Goal: Task Accomplishment & Management: Use online tool/utility

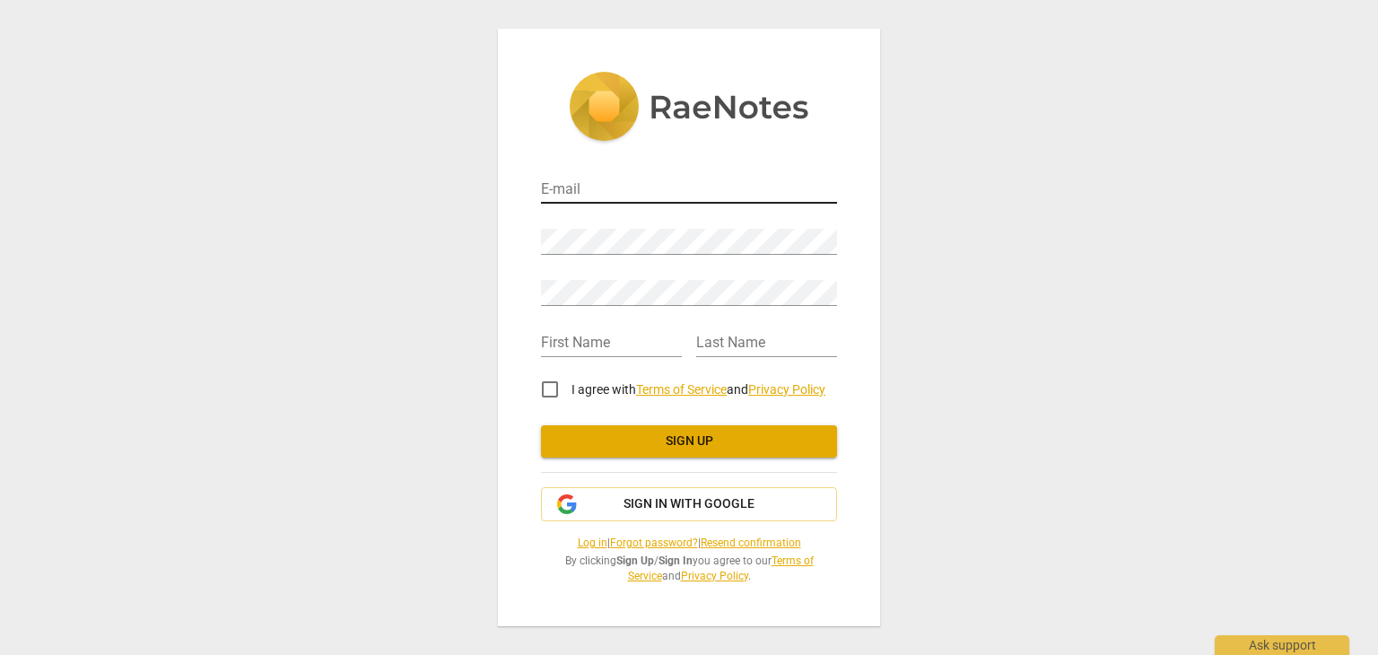
click at [606, 179] on input "email" at bounding box center [689, 191] width 296 height 26
type input "madalinaghitoiu@yahoo.com"
type input "plesca"
type input "madalina"
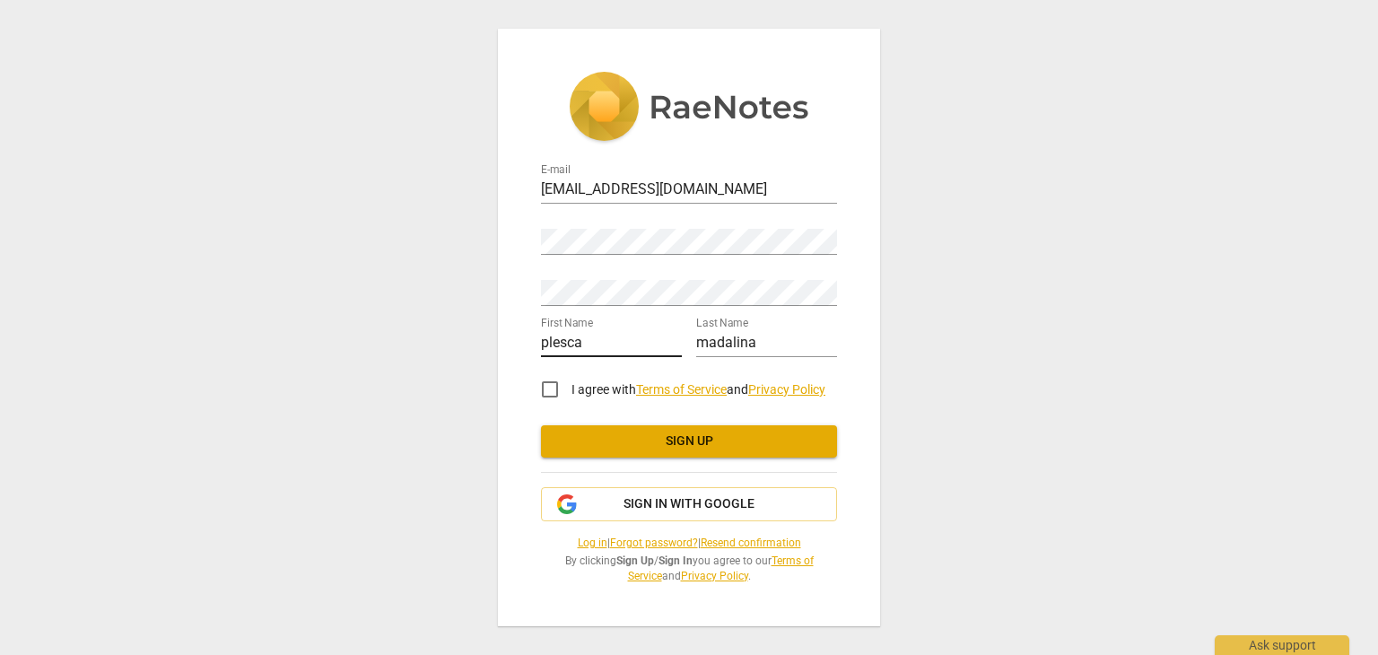
drag, startPoint x: 539, startPoint y: 341, endPoint x: 589, endPoint y: 338, distance: 50.3
click at [542, 341] on div "E-mail madalinaghitoiu@yahoo.com Password Retype Password First Name plesca Las…" at bounding box center [689, 327] width 382 height 597
click at [565, 338] on input "plesca" at bounding box center [611, 344] width 141 height 26
type input "Mada"
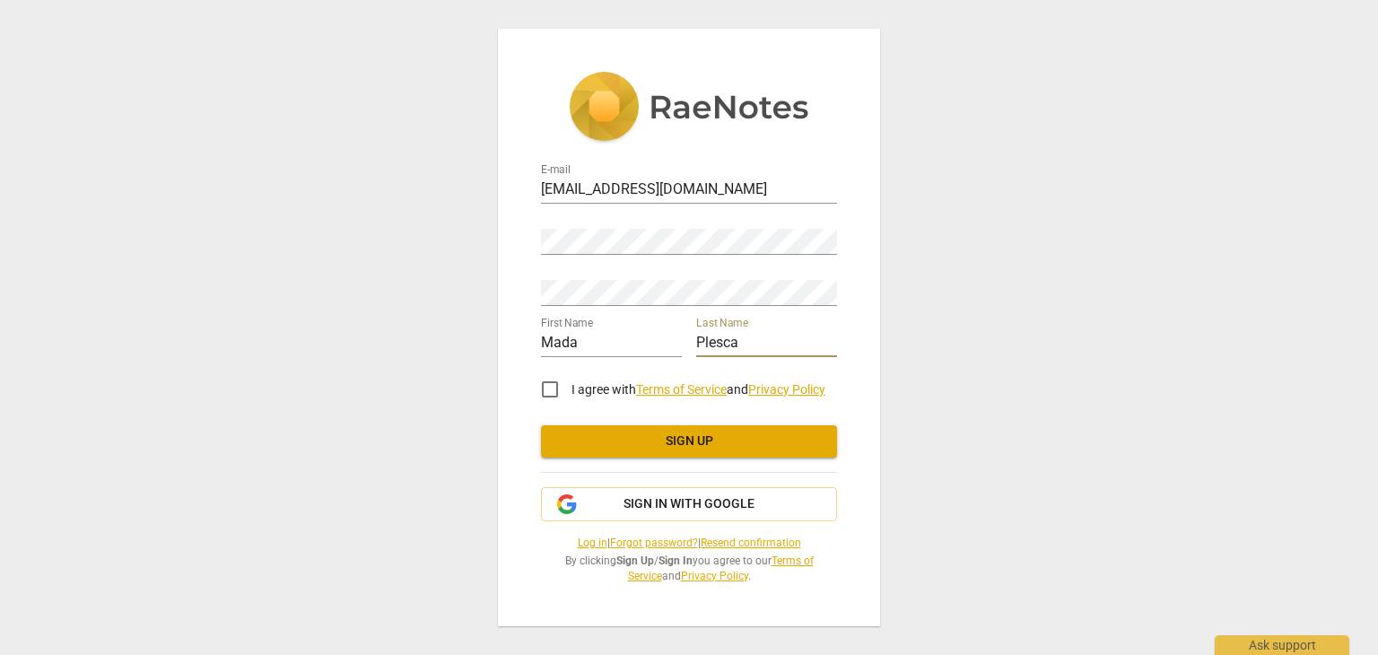
type input "Plesca"
click at [545, 389] on input "I agree with Terms of Service and Privacy Policy" at bounding box center [549, 389] width 43 height 43
checkbox input "true"
click at [1044, 195] on div "E-mail madalinaghitoiu@yahoo.com Password Retype Password First Name Mada Last …" at bounding box center [689, 327] width 1378 height 655
click at [714, 445] on span "Sign up" at bounding box center [688, 441] width 267 height 18
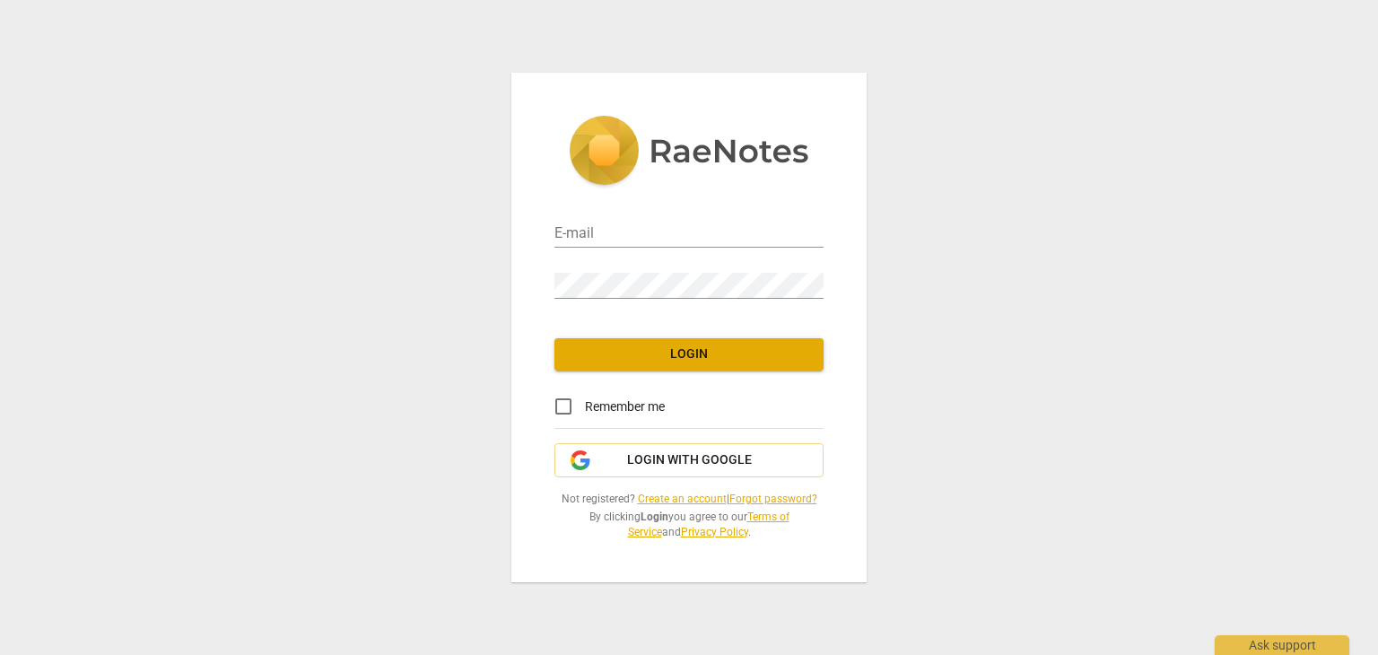
type input "[EMAIL_ADDRESS][DOMAIN_NAME]"
click at [565, 406] on input "Remember me" at bounding box center [563, 406] width 43 height 43
checkbox input "true"
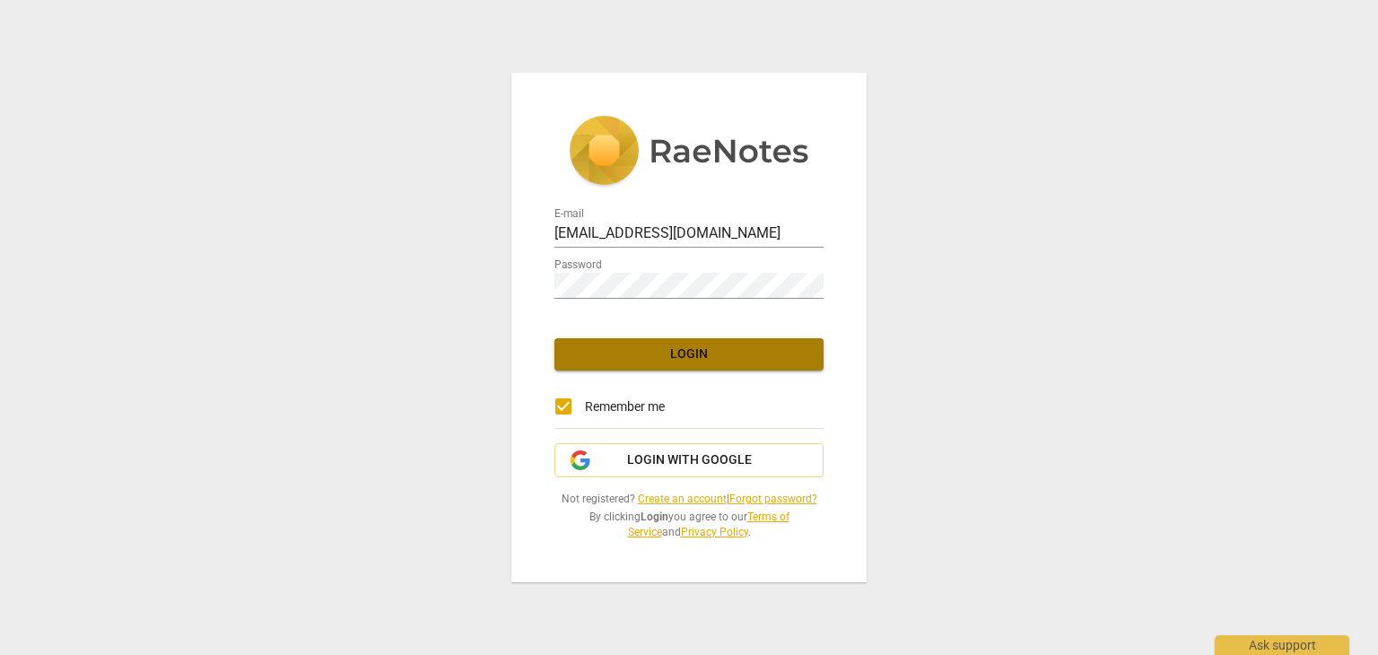
click at [663, 345] on span "Login" at bounding box center [689, 354] width 240 height 18
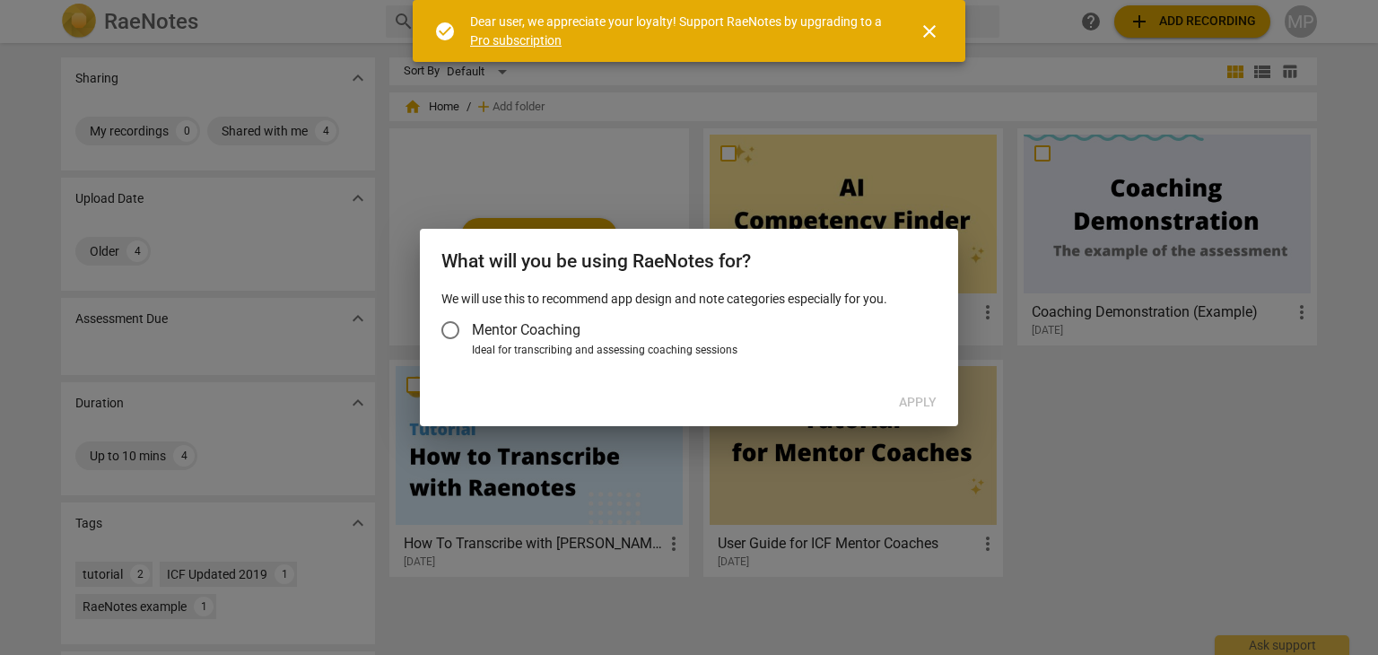
click at [928, 30] on span "close" at bounding box center [930, 32] width 22 height 22
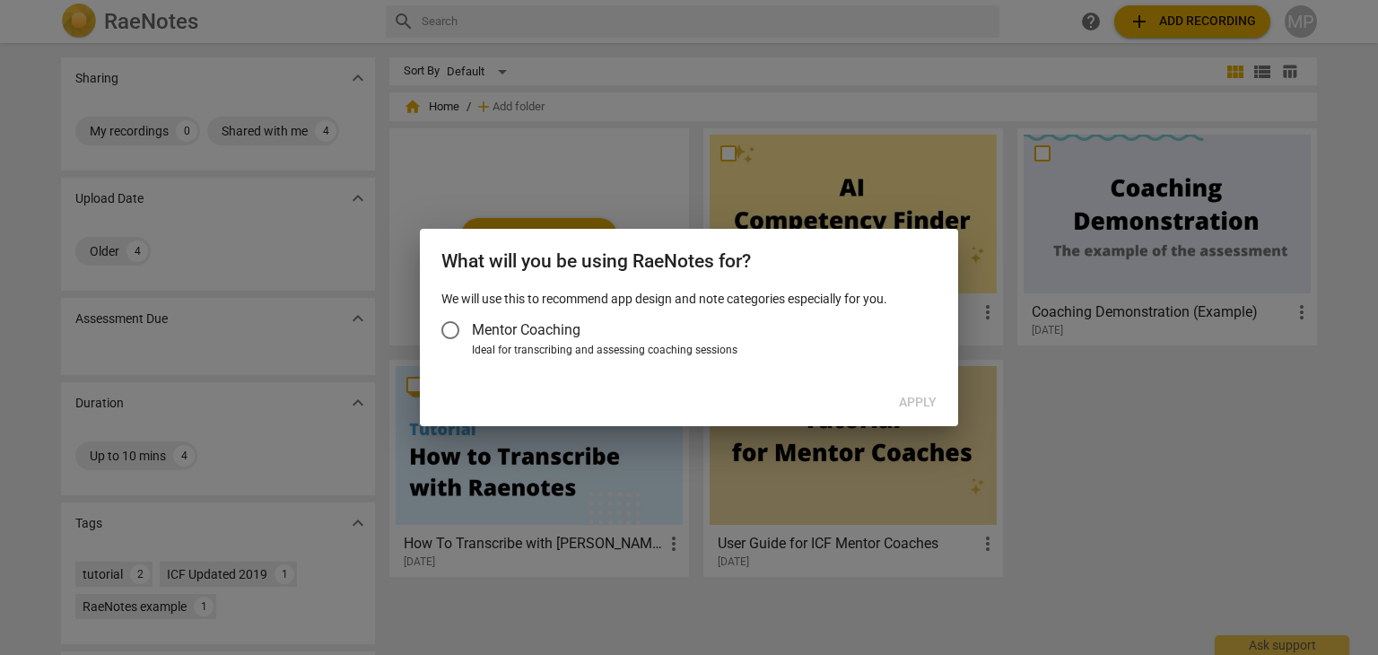
click at [538, 334] on span "Mentor Coaching" at bounding box center [526, 329] width 109 height 21
click at [472, 334] on input "Mentor Coaching" at bounding box center [450, 330] width 43 height 43
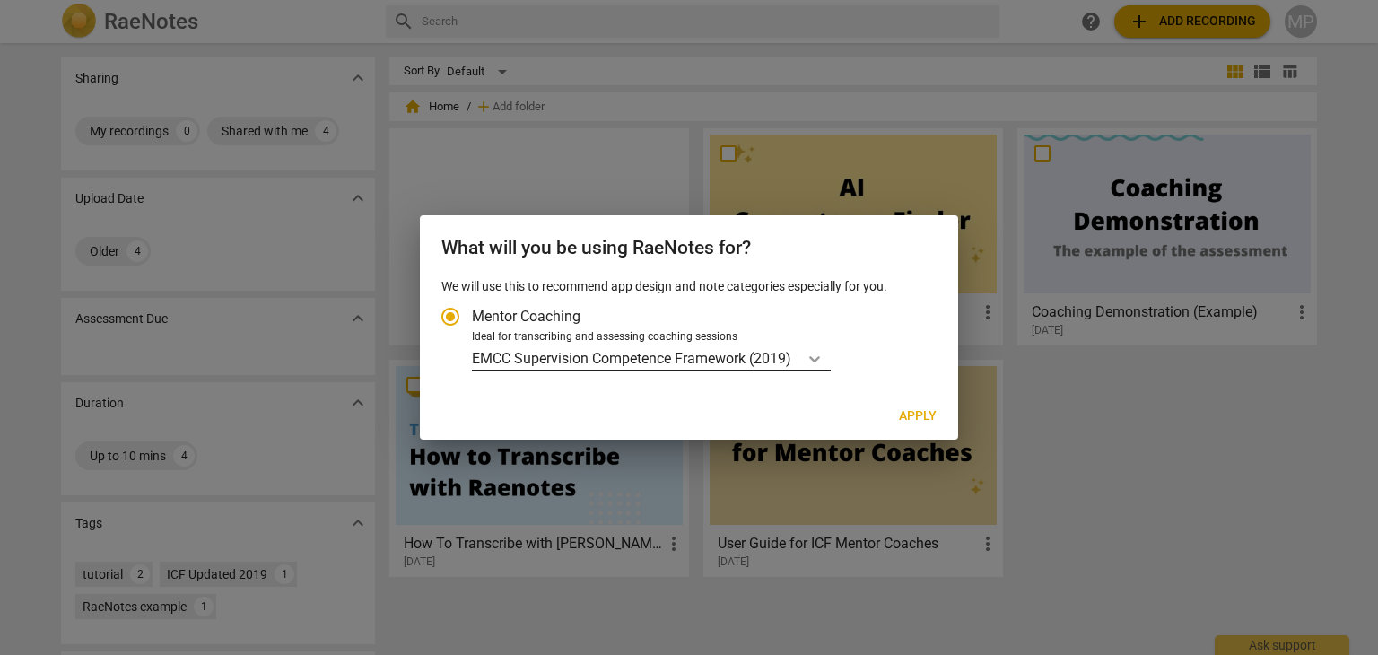
click at [809, 356] on icon "Account type" at bounding box center [815, 359] width 18 height 18
click at [0, 0] on input "Ideal for transcribing and assessing coaching sessions EMCC Supervision Compete…" at bounding box center [0, 0] width 0 height 0
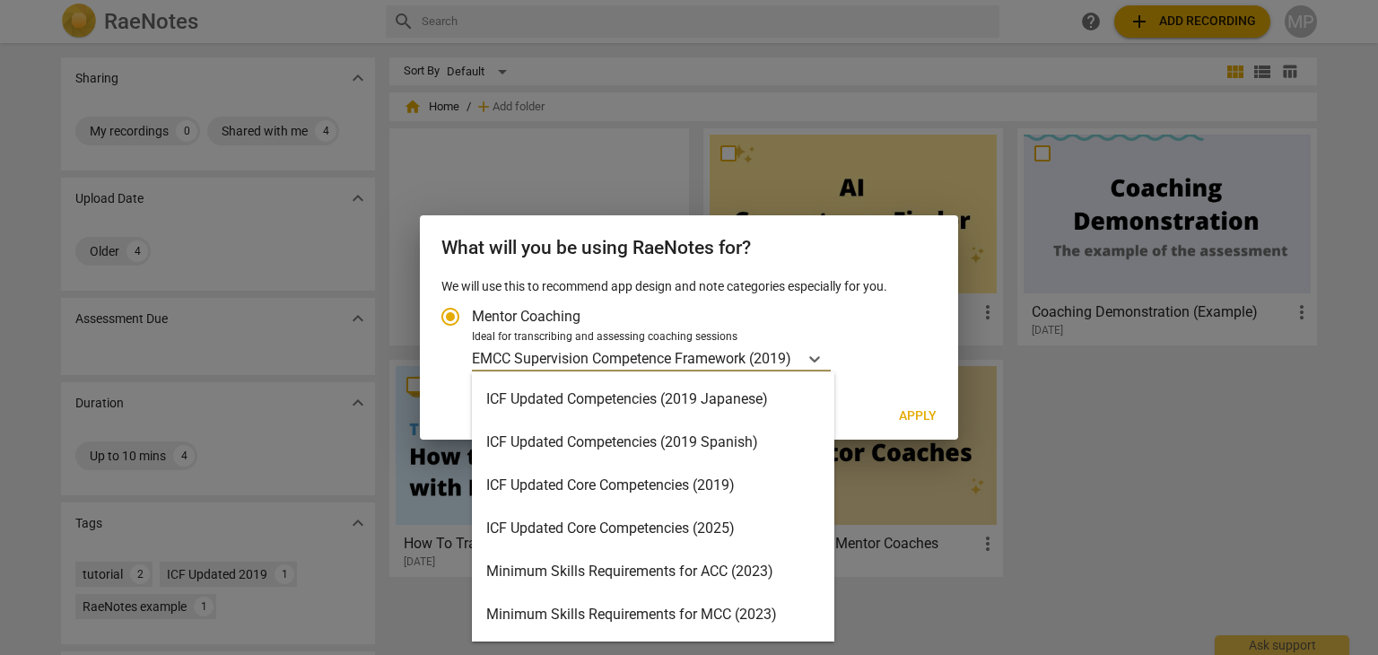
scroll to position [427, 0]
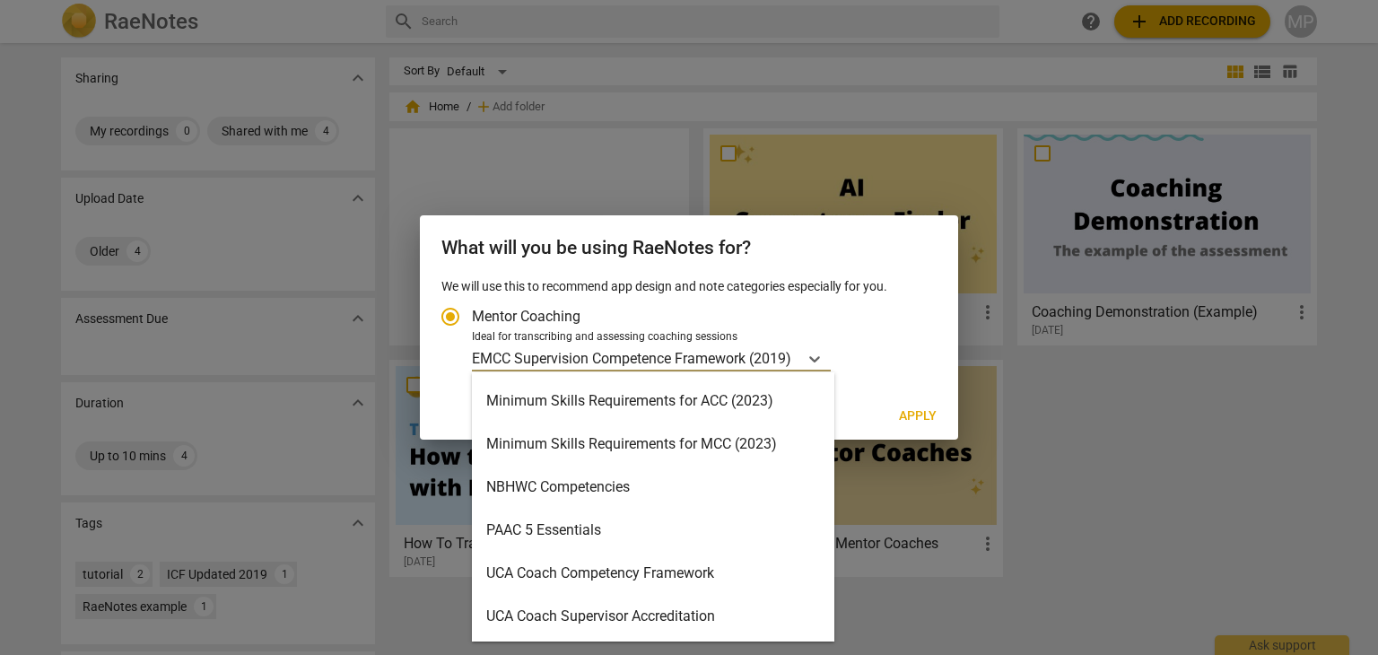
click at [666, 410] on div "Minimum Skills Requirements for ACC (2023)" at bounding box center [653, 400] width 362 height 43
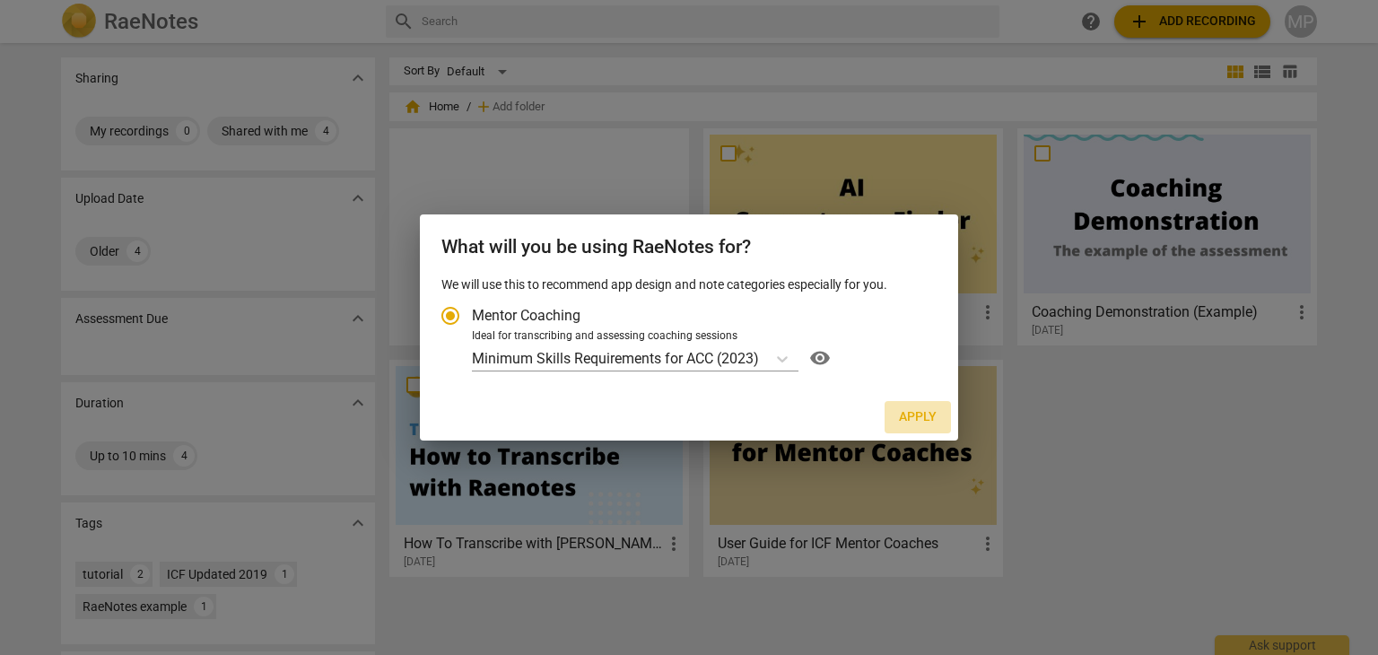
click at [912, 418] on span "Apply" at bounding box center [918, 417] width 38 height 18
radio input "false"
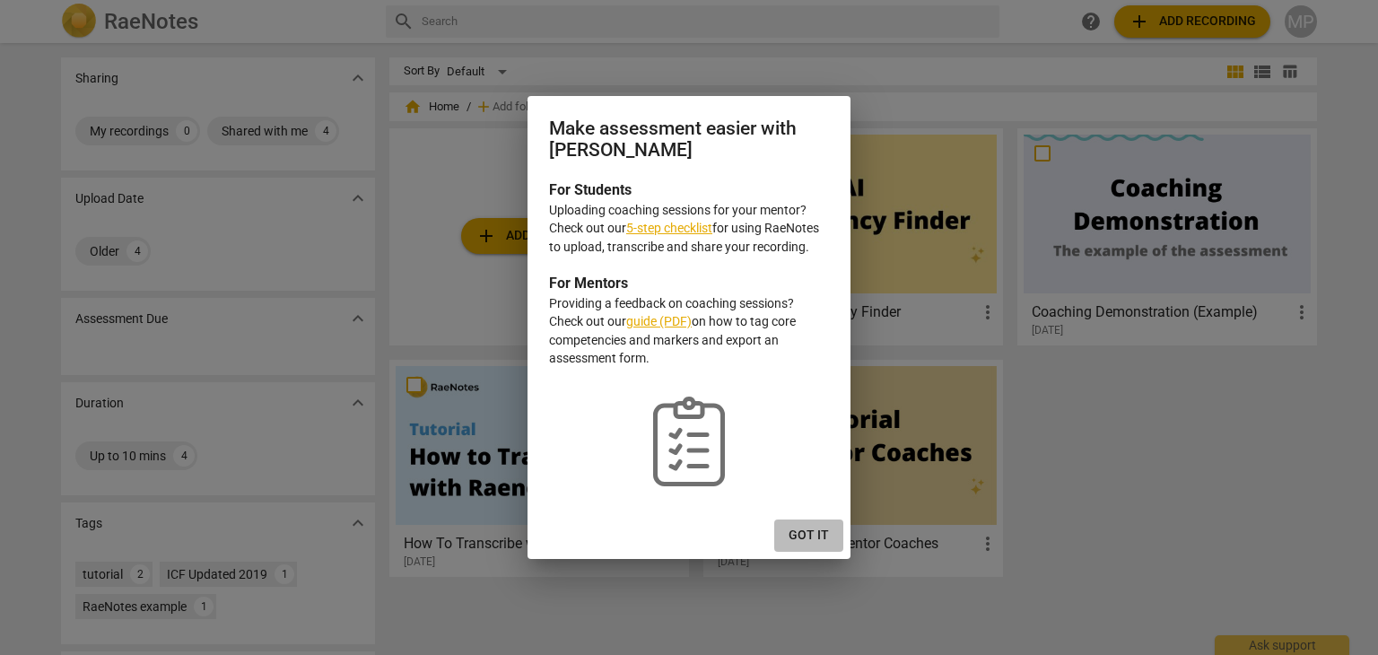
click at [810, 536] on span "Got it" at bounding box center [809, 536] width 40 height 18
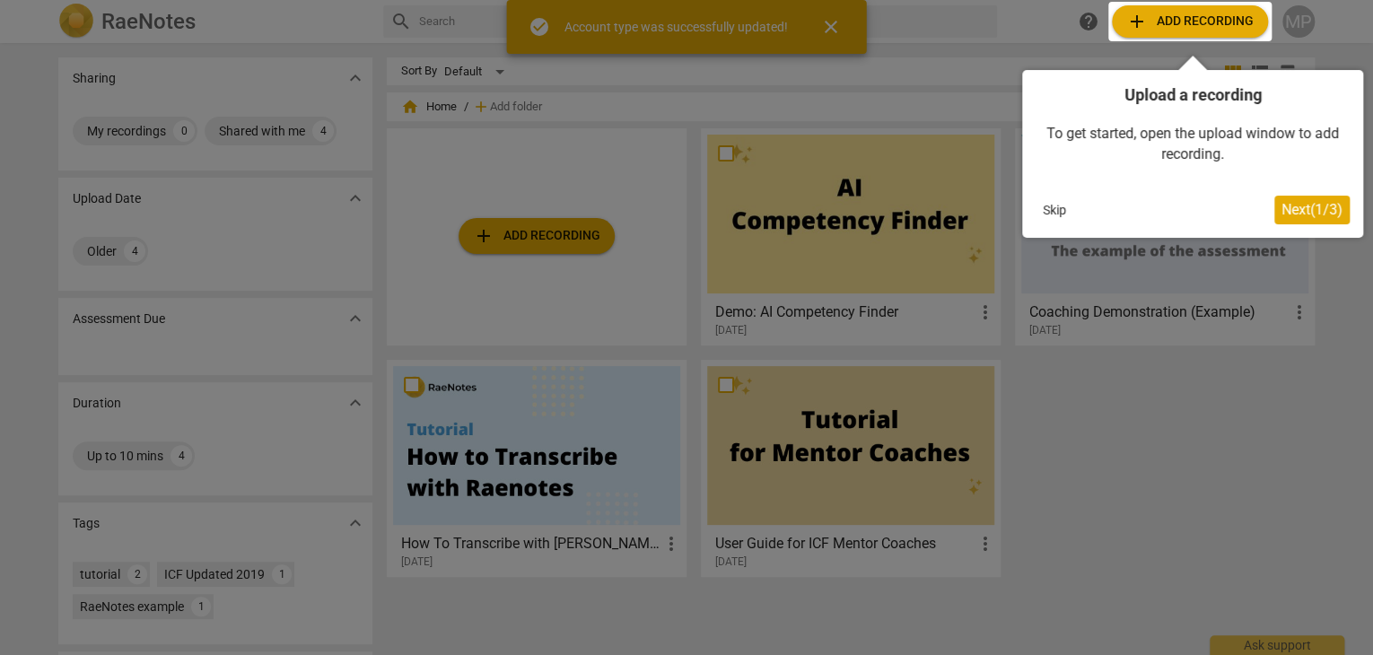
click at [542, 216] on div at bounding box center [686, 327] width 1373 height 655
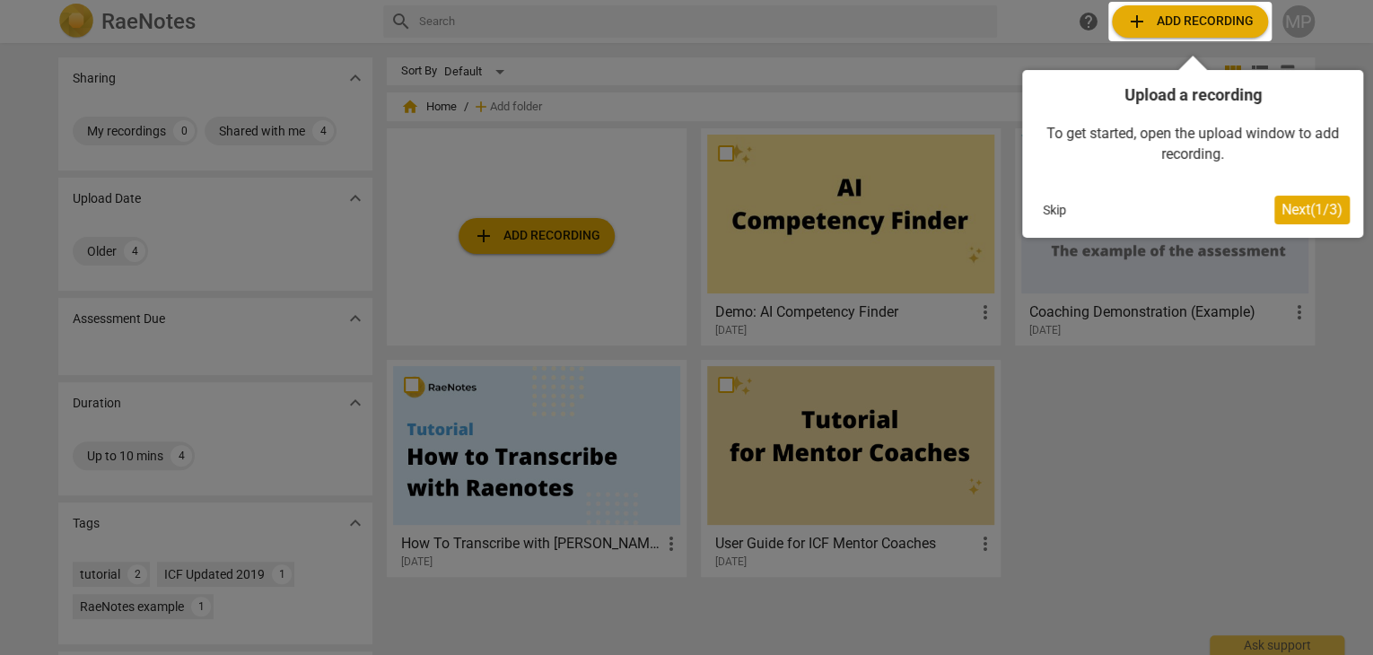
click at [1199, 26] on div at bounding box center [1189, 21] width 163 height 39
click at [1295, 207] on span "Next ( 1 / 3 )" at bounding box center [1311, 209] width 61 height 17
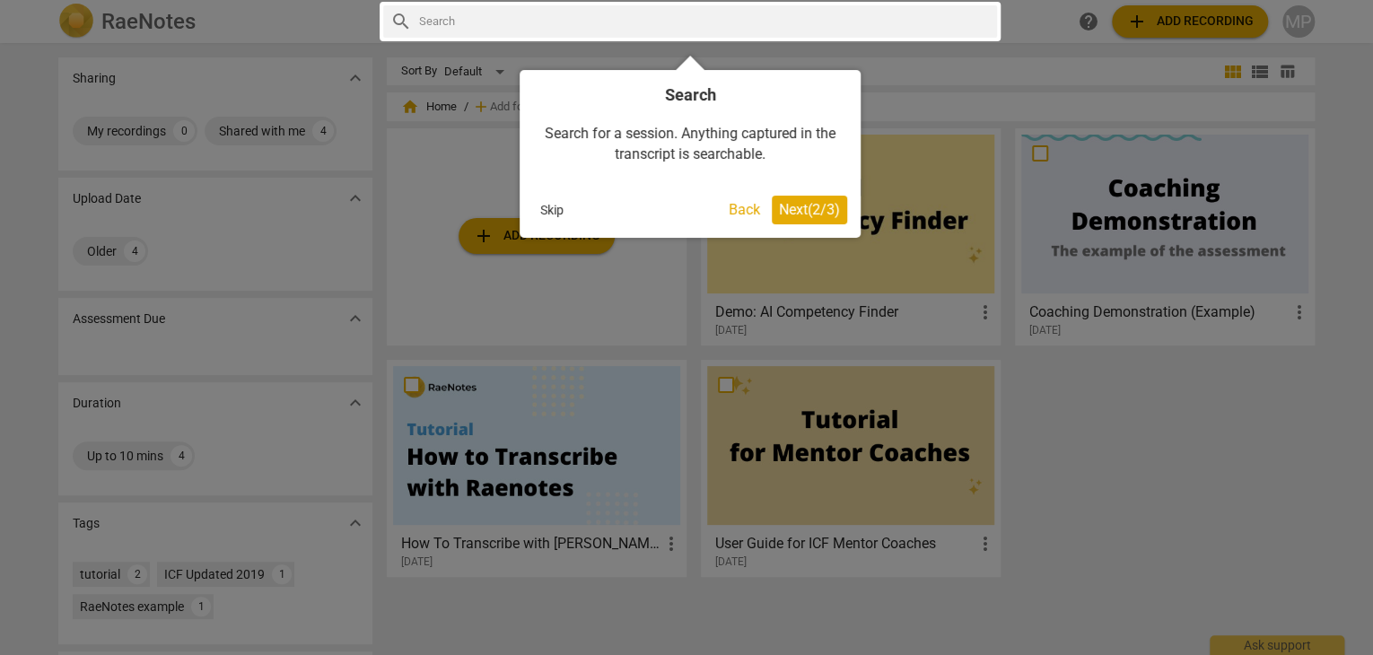
click at [804, 209] on span "Next ( 2 / 3 )" at bounding box center [809, 209] width 61 height 17
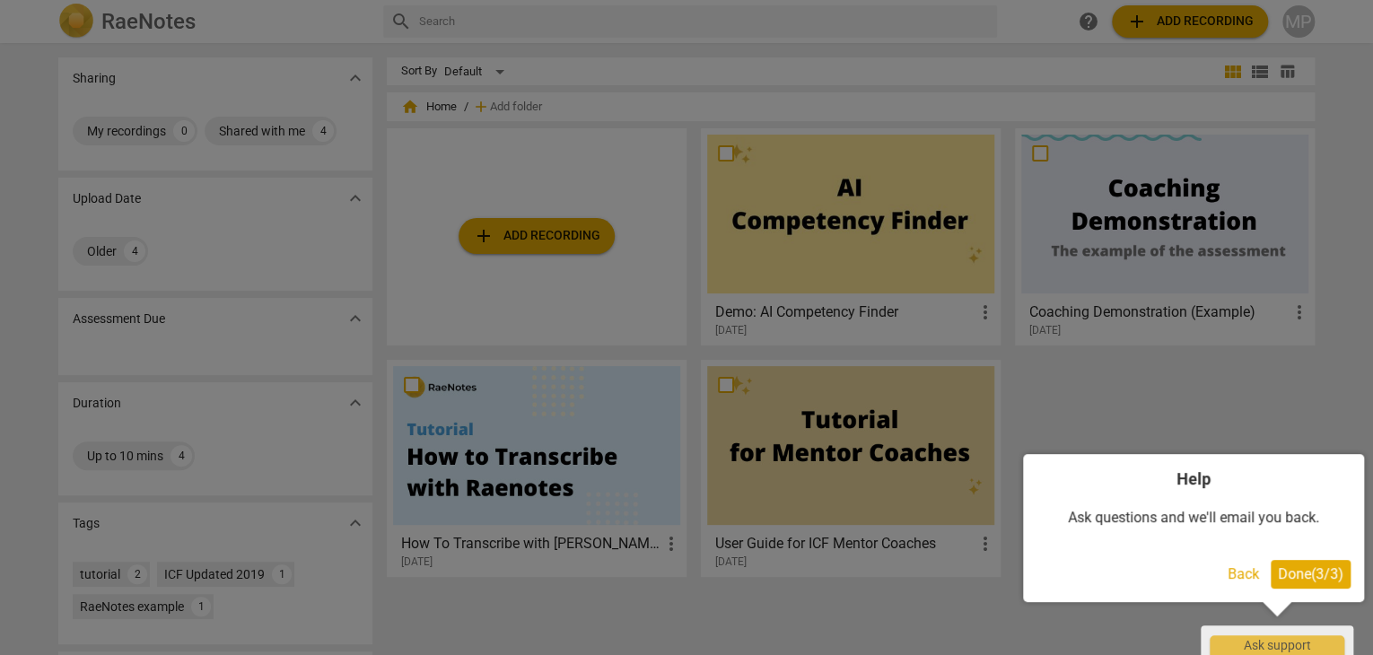
click at [1312, 583] on button "Done ( 3 / 3 )" at bounding box center [1310, 574] width 80 height 29
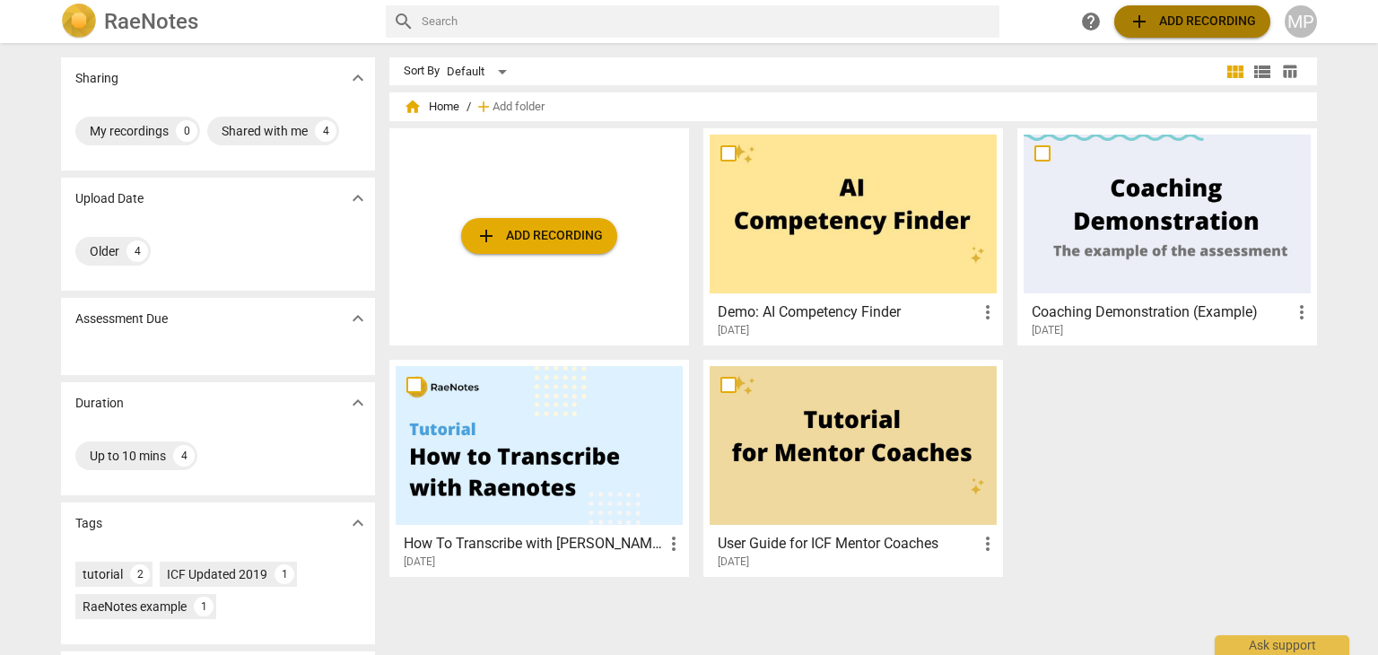
click at [1160, 25] on span "add Add recording" at bounding box center [1192, 22] width 127 height 22
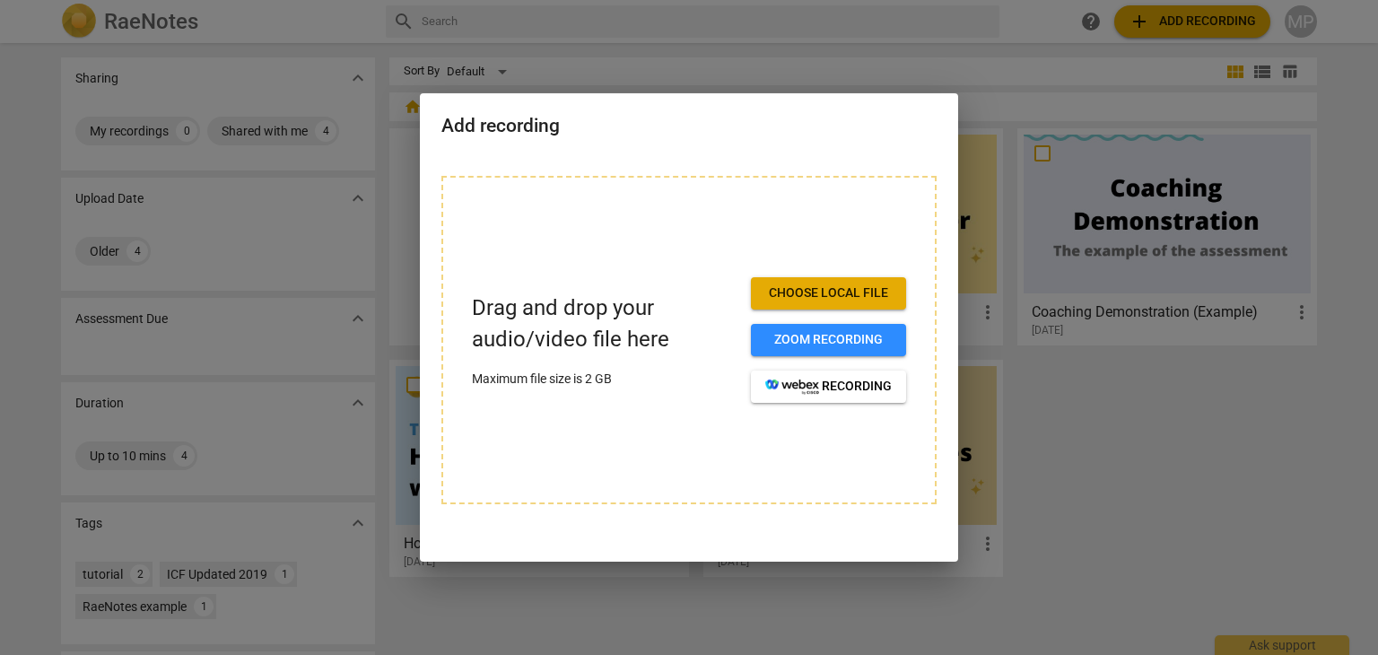
click at [817, 299] on span "Choose local file" at bounding box center [828, 293] width 126 height 18
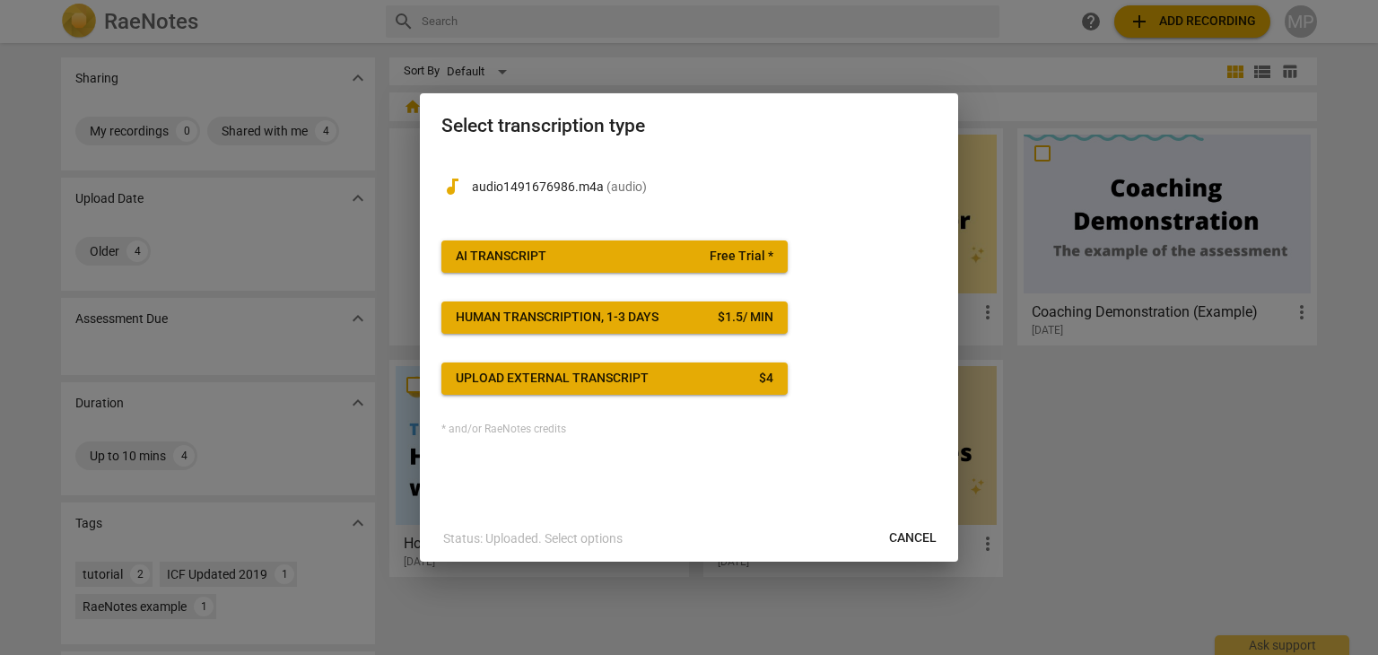
click at [547, 260] on span "AI Transcript Free Trial *" at bounding box center [615, 257] width 318 height 18
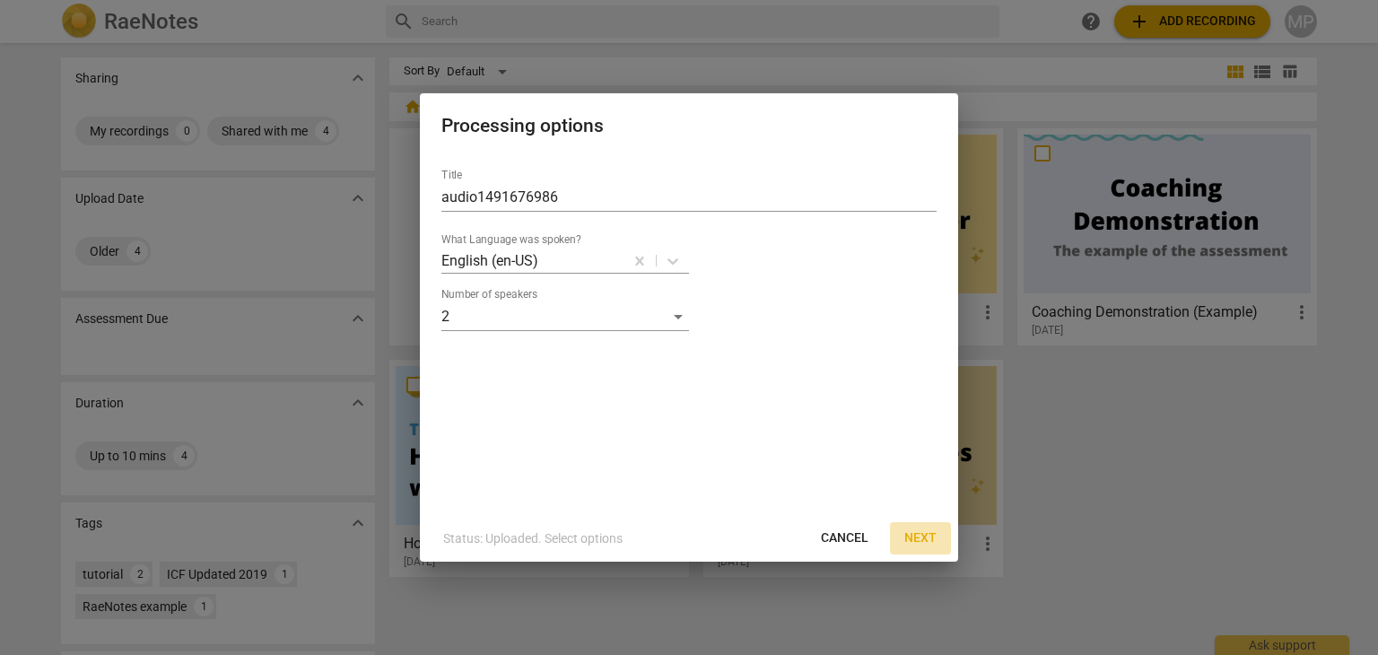
click at [911, 539] on span "Next" at bounding box center [920, 538] width 32 height 18
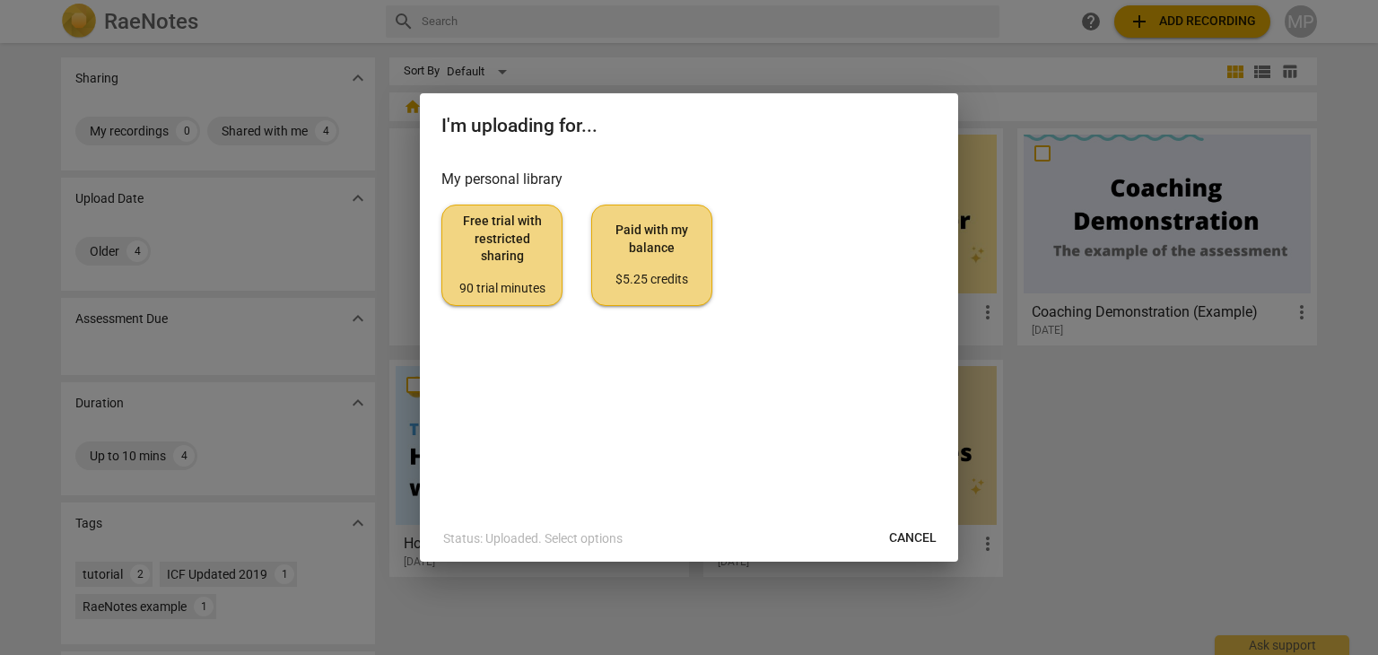
click at [519, 256] on span "Free trial with restricted sharing 90 trial minutes" at bounding box center [502, 255] width 91 height 84
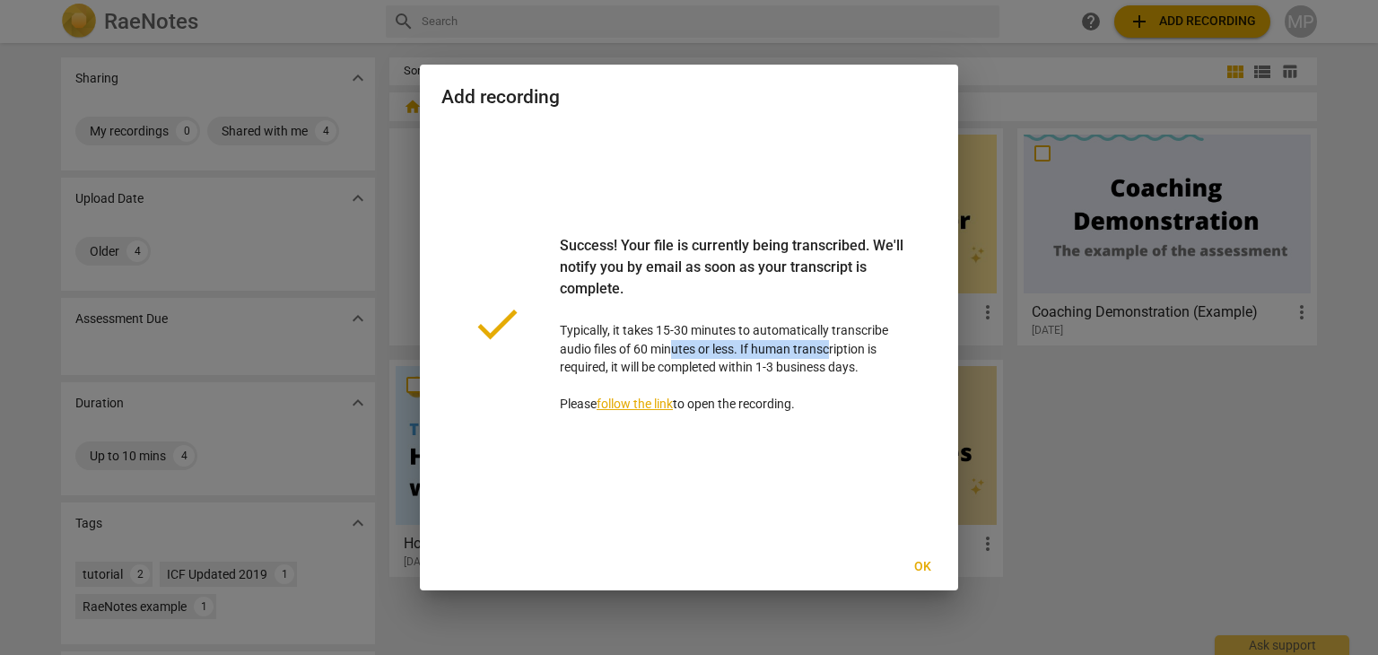
drag, startPoint x: 703, startPoint y: 346, endPoint x: 856, endPoint y: 356, distance: 152.8
click at [833, 353] on p "Success! Your file is currently being transcribed. We'll notify you by email as…" at bounding box center [734, 324] width 348 height 179
click at [859, 356] on p "Success! Your file is currently being transcribed. We'll notify you by email as…" at bounding box center [734, 324] width 348 height 179
drag, startPoint x: 639, startPoint y: 364, endPoint x: 786, endPoint y: 362, distance: 147.1
click at [778, 362] on p "Success! Your file is currently being transcribed. We'll notify you by email as…" at bounding box center [734, 324] width 348 height 179
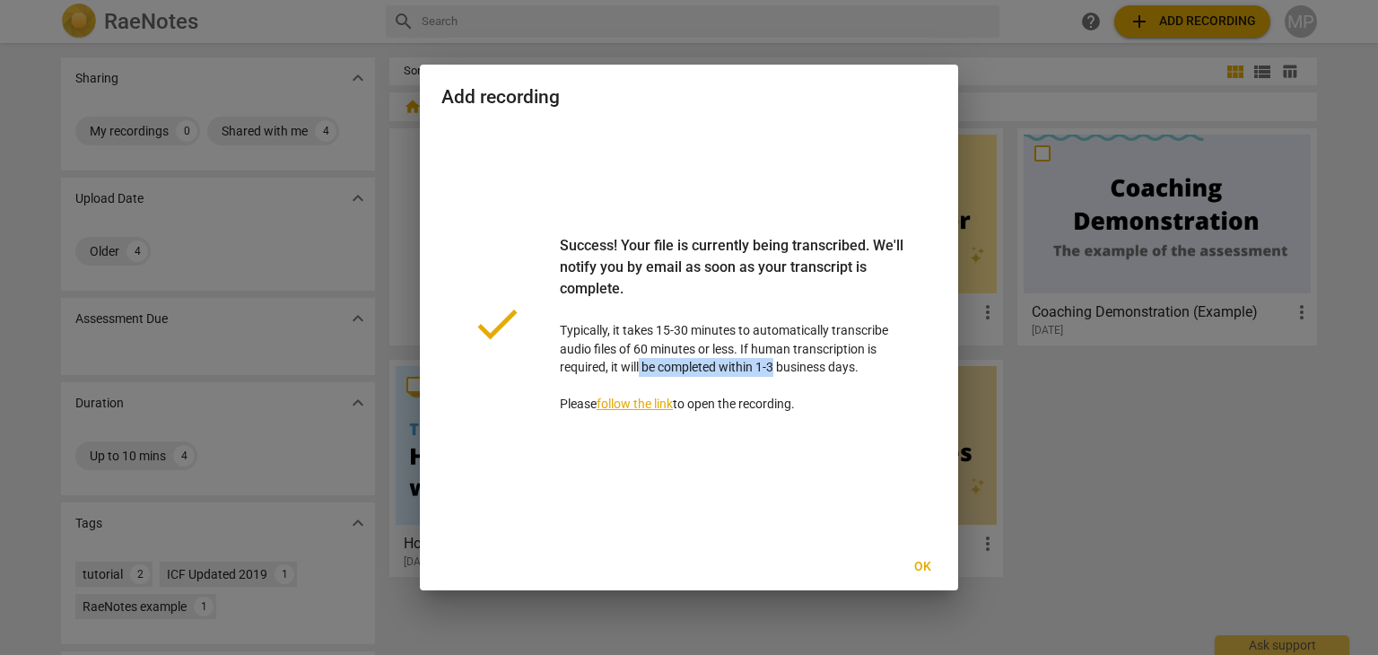
click at [915, 562] on span "Ok" at bounding box center [922, 567] width 29 height 18
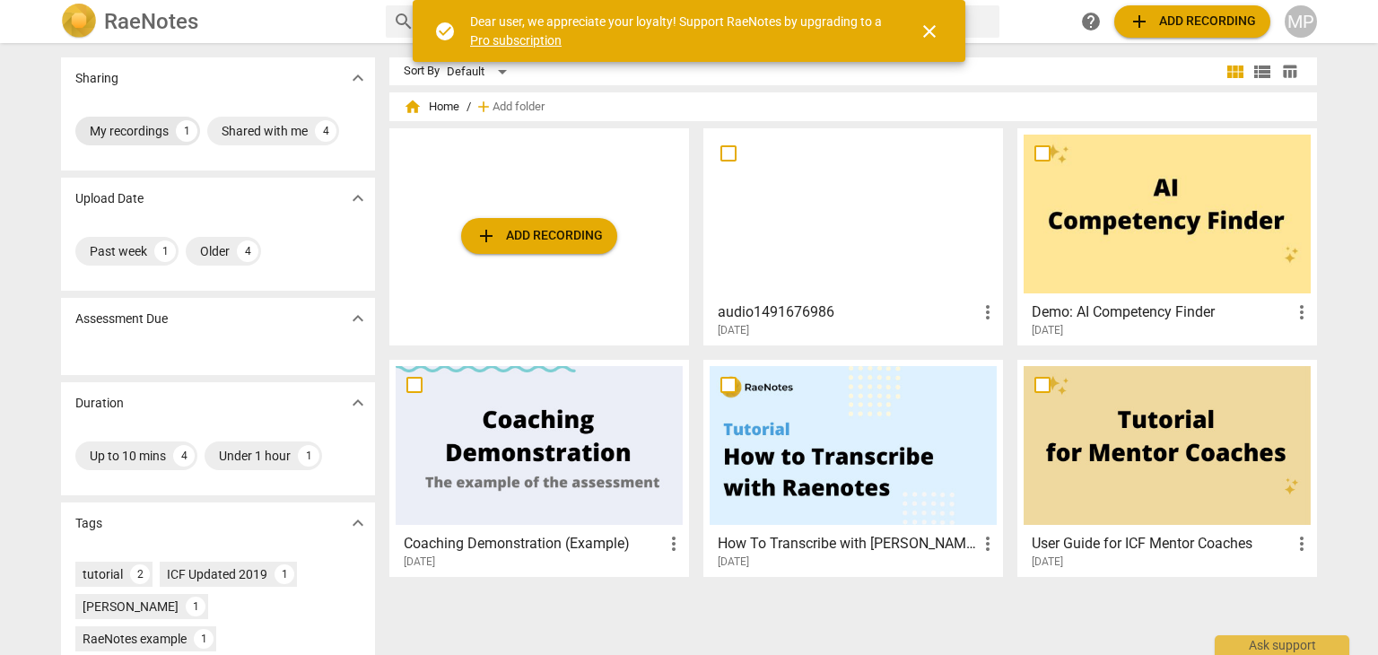
click at [97, 128] on div "My recordings" at bounding box center [129, 131] width 79 height 18
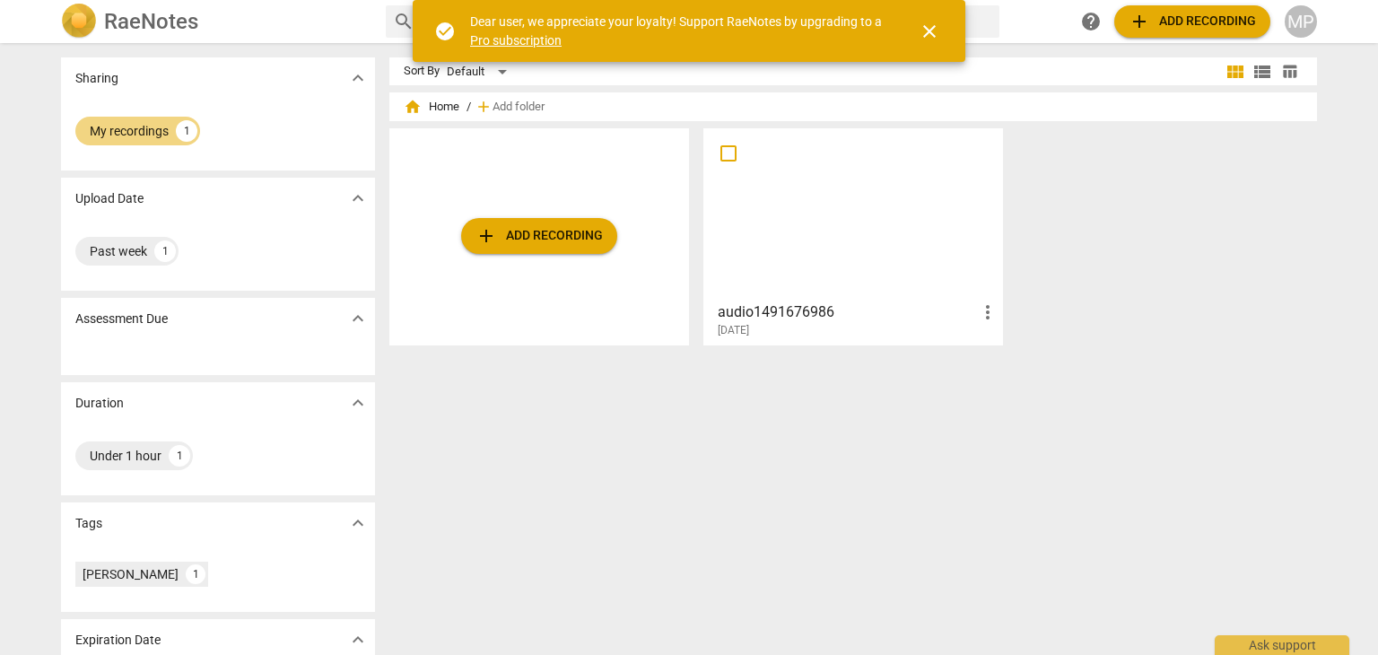
click at [933, 38] on span "close" at bounding box center [930, 32] width 22 height 22
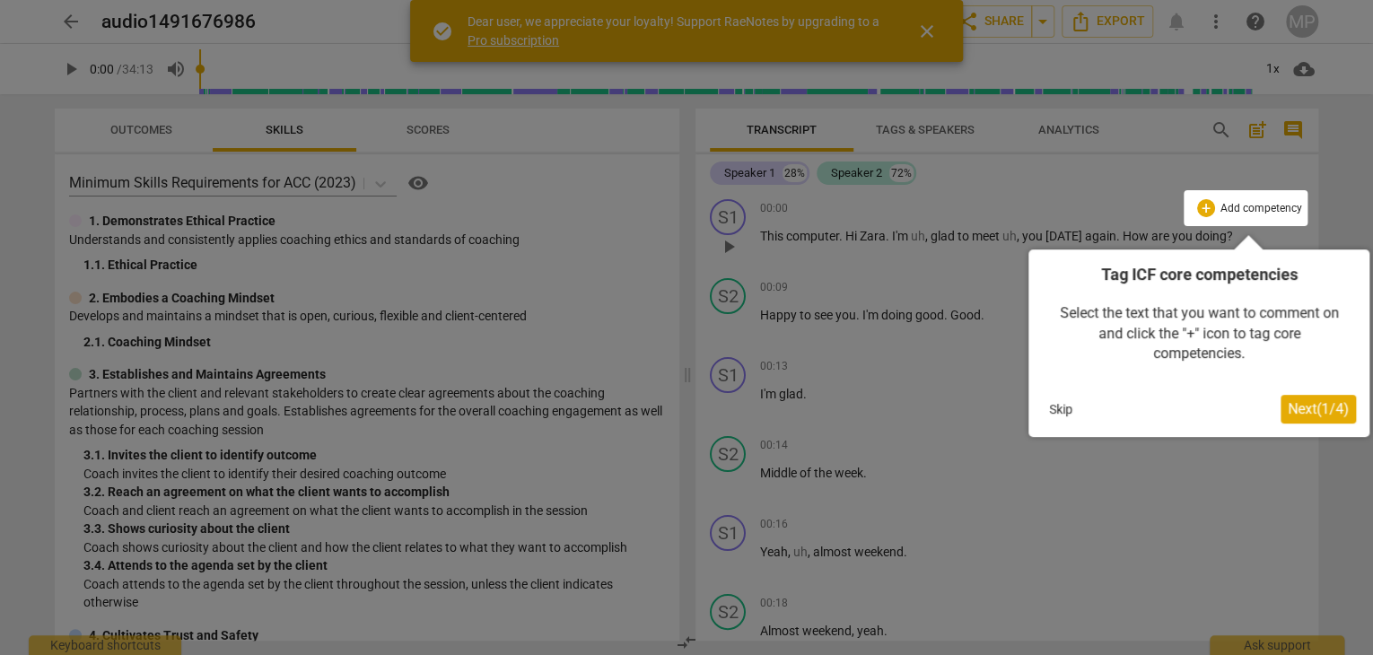
click at [1066, 414] on button "Skip" at bounding box center [1061, 409] width 38 height 27
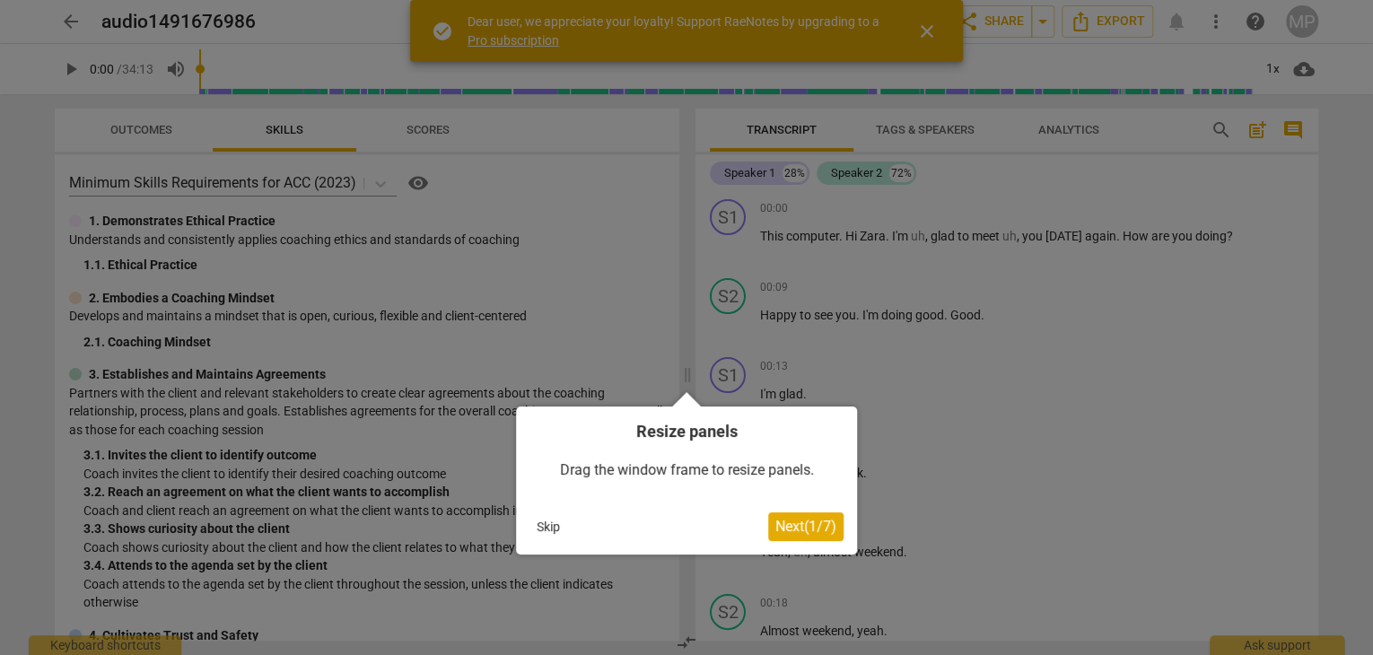
click at [789, 520] on span "Next ( 1 / 7 )" at bounding box center [805, 526] width 61 height 17
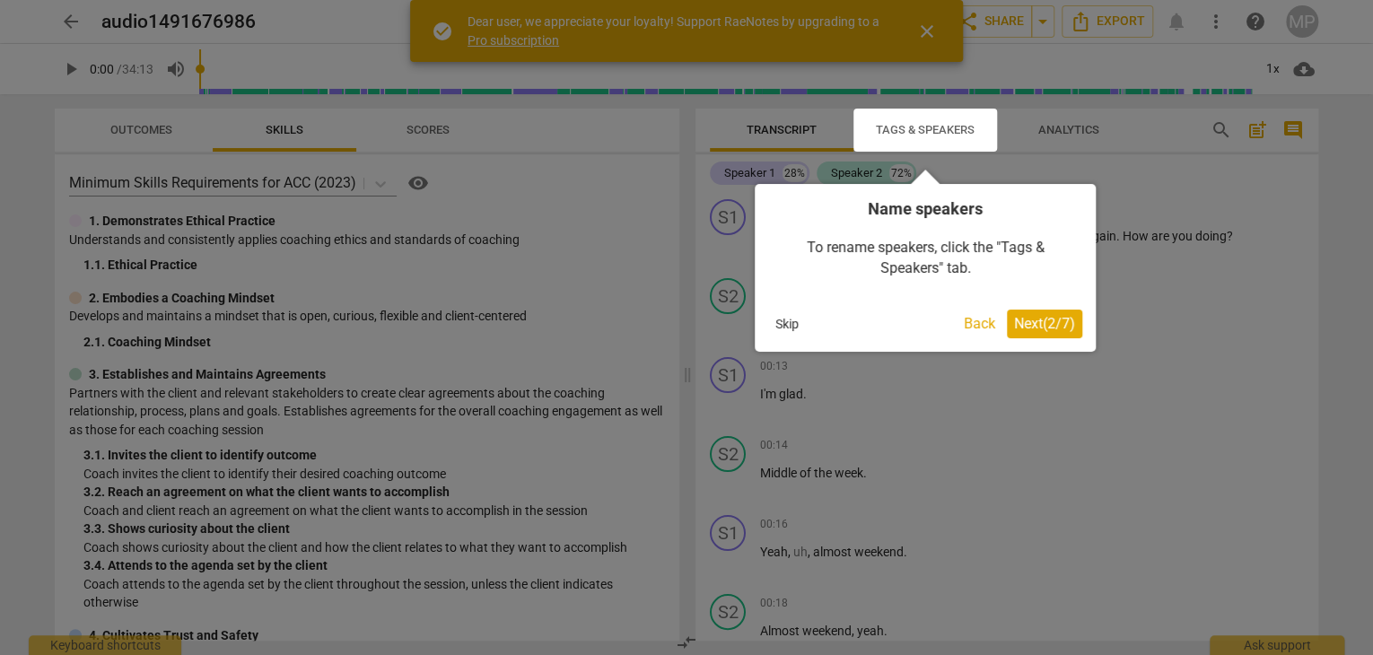
click at [1036, 326] on span "Next ( 2 / 7 )" at bounding box center [1044, 323] width 61 height 17
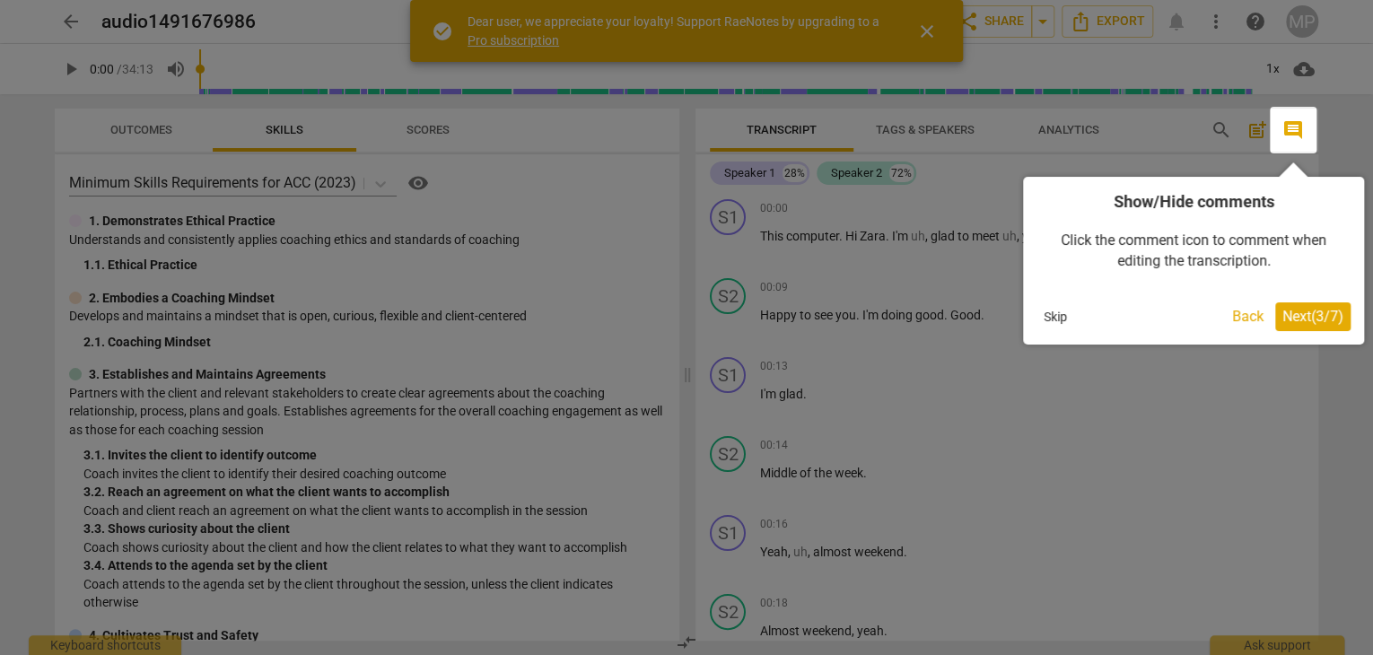
click at [766, 170] on div at bounding box center [686, 327] width 1373 height 655
click at [1310, 317] on span "Next ( 3 / 7 )" at bounding box center [1312, 316] width 61 height 17
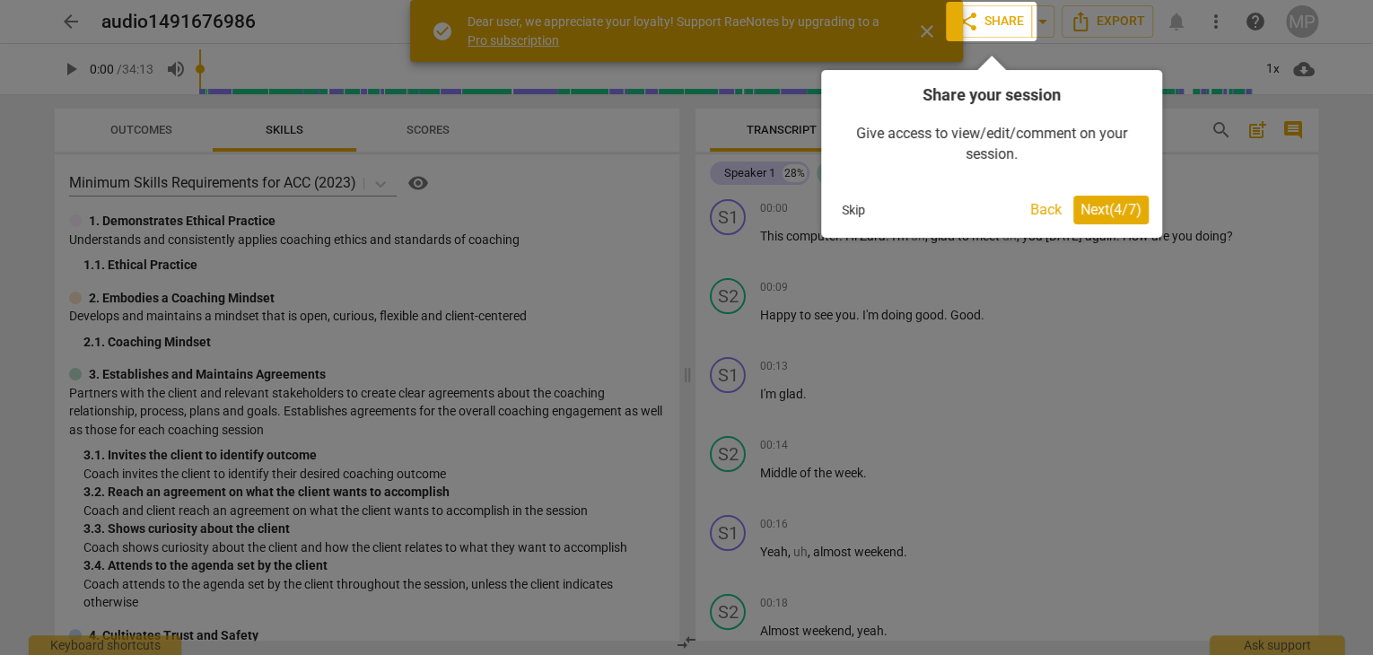
click at [1103, 212] on span "Next ( 4 / 7 )" at bounding box center [1110, 209] width 61 height 17
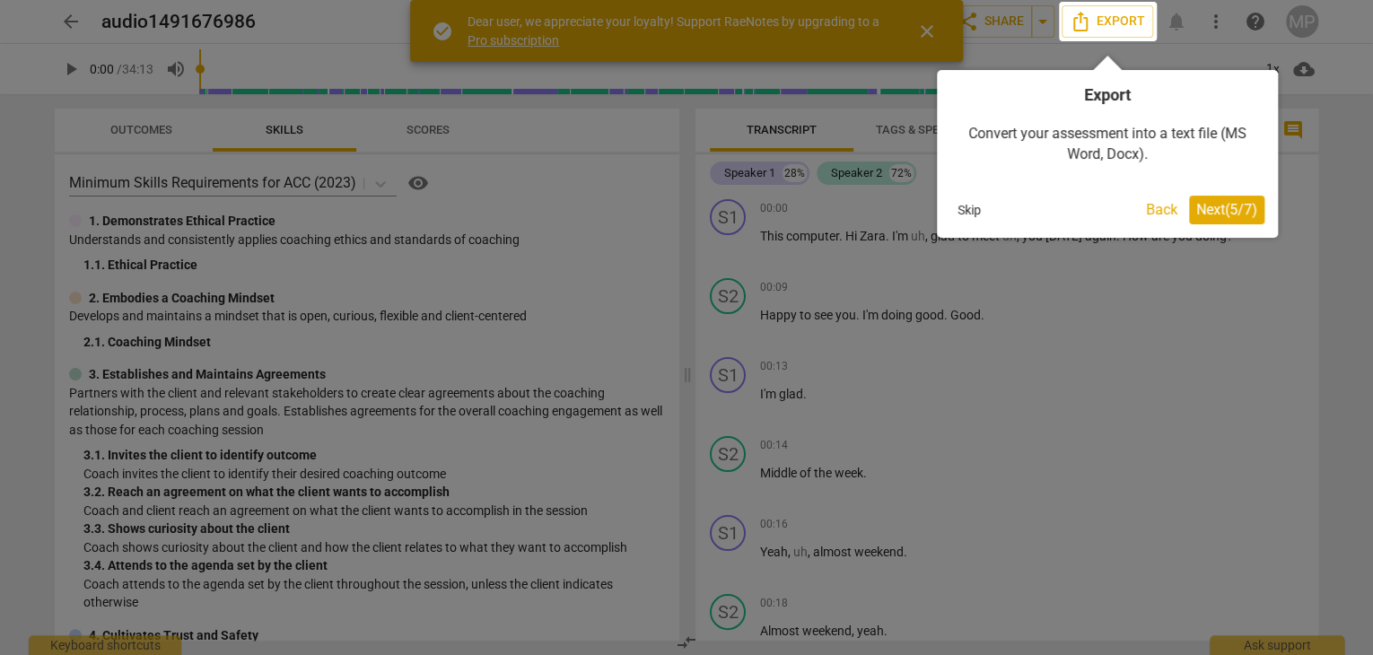
click at [967, 209] on button "Skip" at bounding box center [969, 209] width 38 height 27
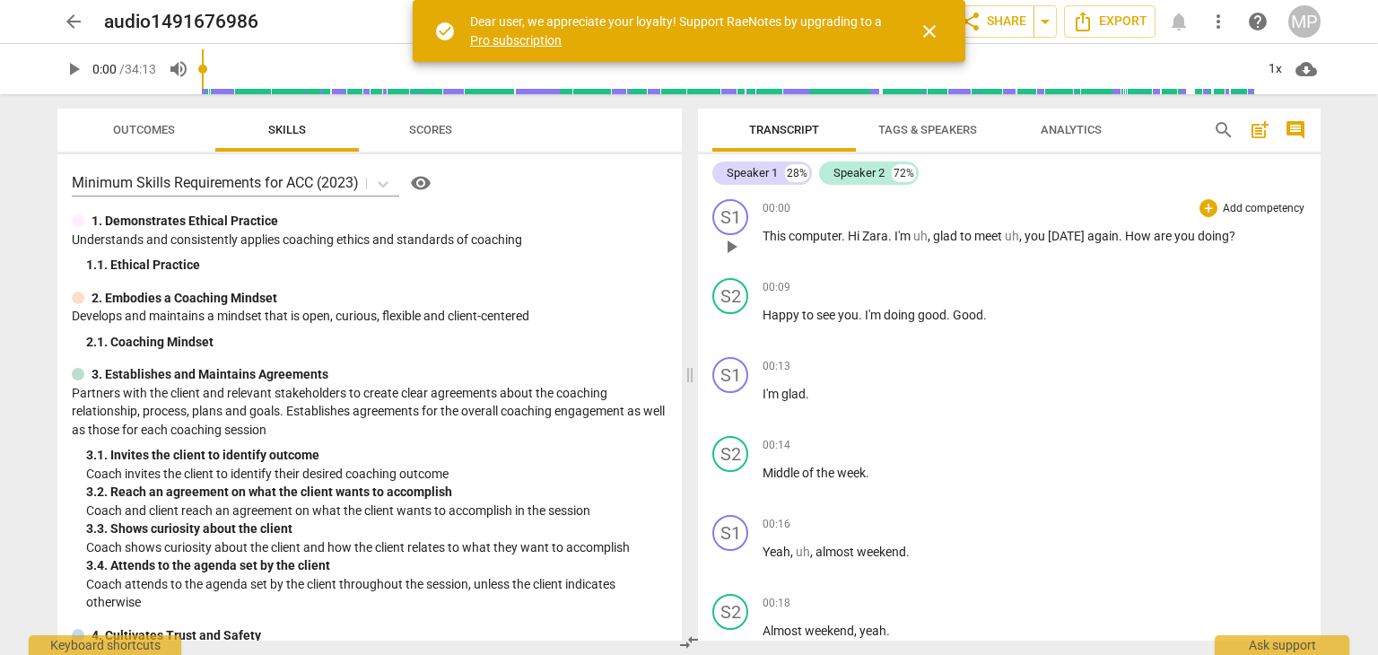
click at [802, 232] on span "computer" at bounding box center [815, 236] width 53 height 14
click at [737, 223] on div "S1" at bounding box center [730, 217] width 36 height 36
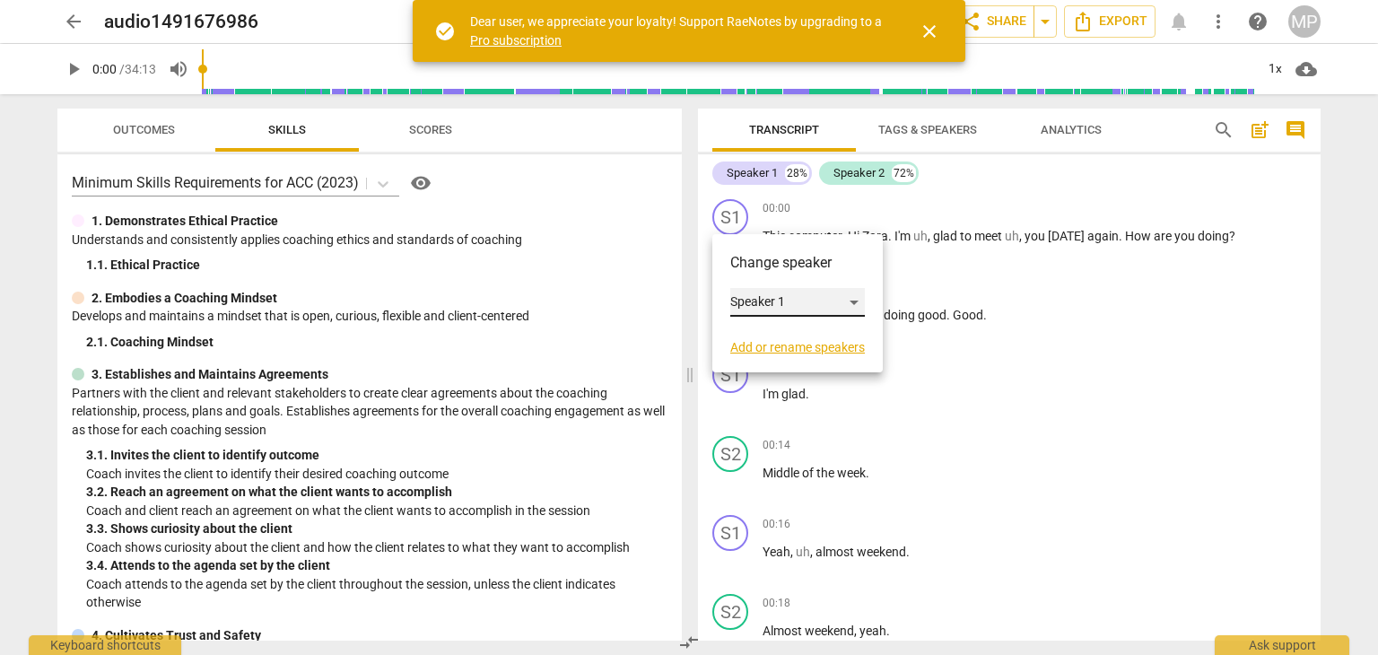
click at [789, 301] on div "Speaker 1" at bounding box center [797, 302] width 135 height 29
click at [793, 298] on li "Speaker 1" at bounding box center [798, 302] width 136 height 34
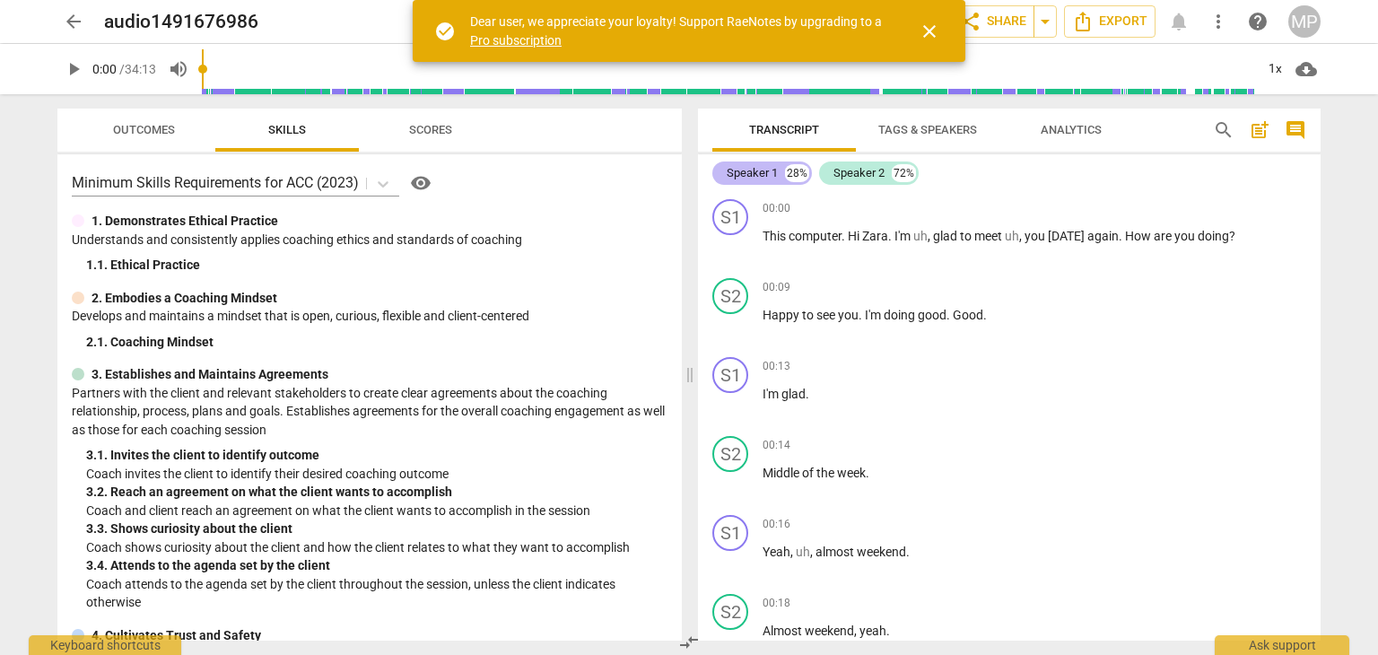
click at [752, 167] on div "Speaker 1" at bounding box center [752, 173] width 51 height 18
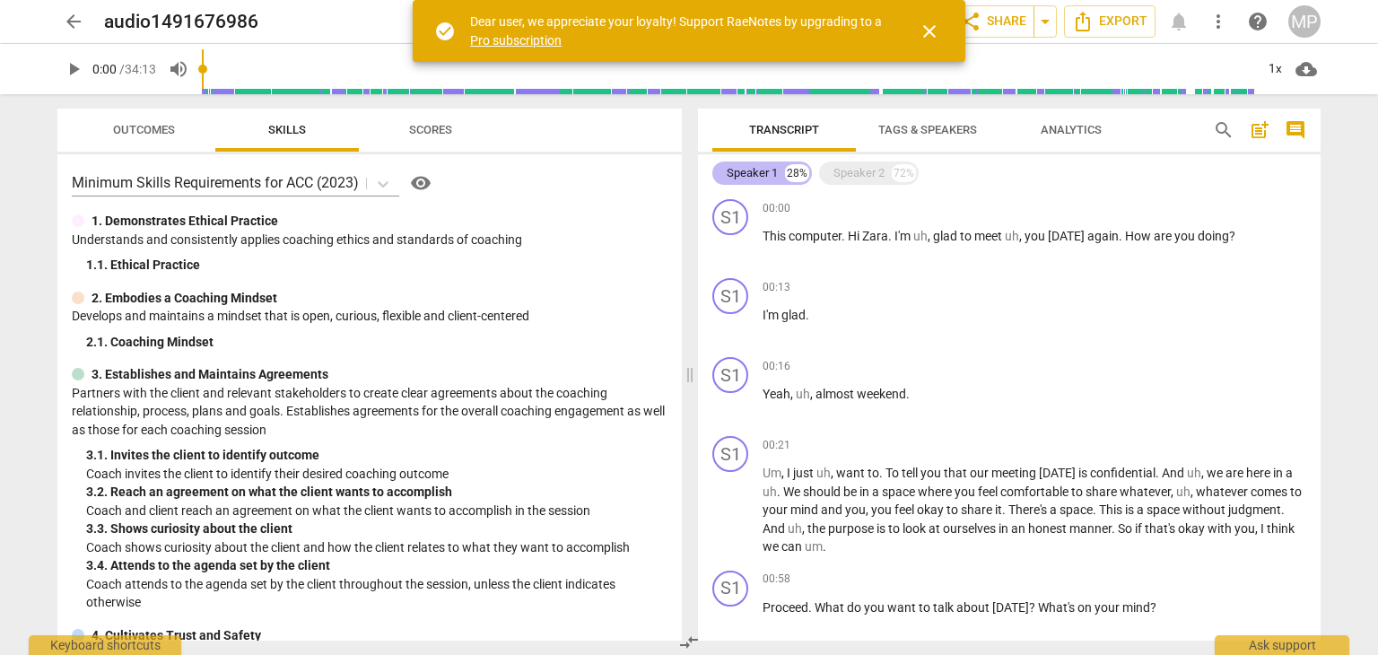
click at [757, 175] on div "Speaker 1" at bounding box center [752, 173] width 51 height 18
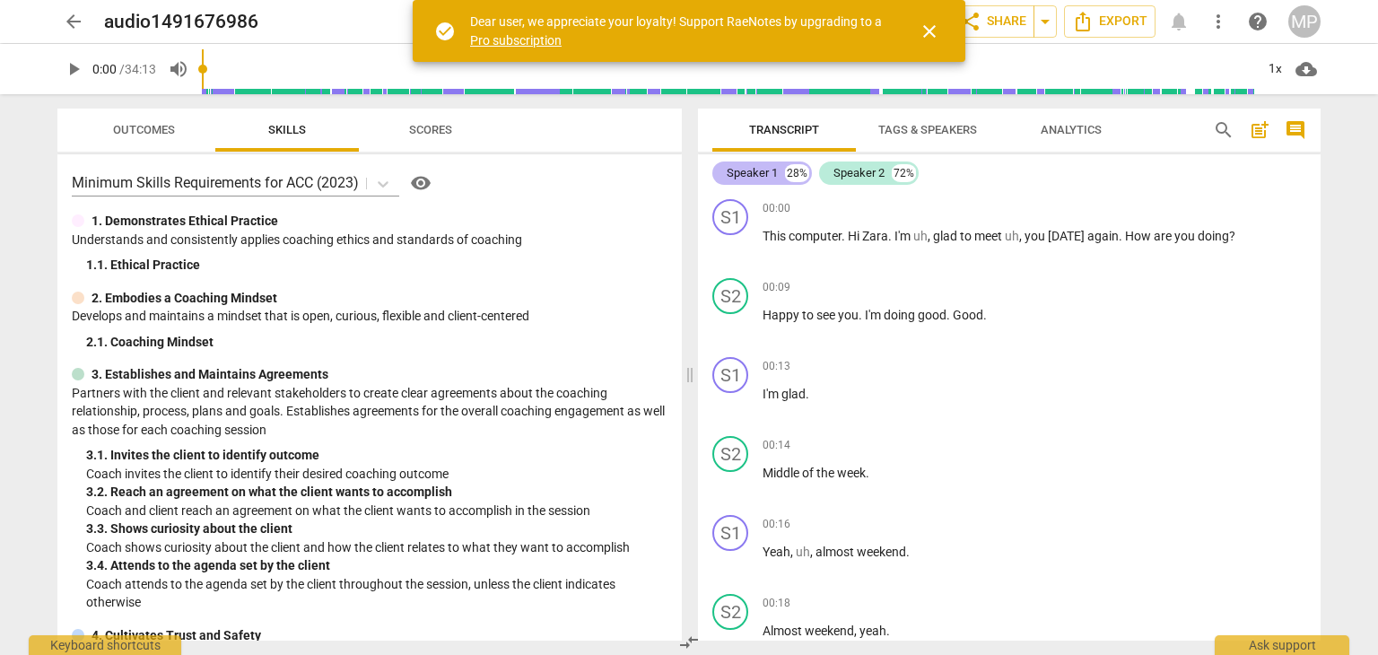
drag, startPoint x: 772, startPoint y: 172, endPoint x: 751, endPoint y: 178, distance: 21.3
click at [751, 178] on div "Speaker 1" at bounding box center [752, 173] width 51 height 18
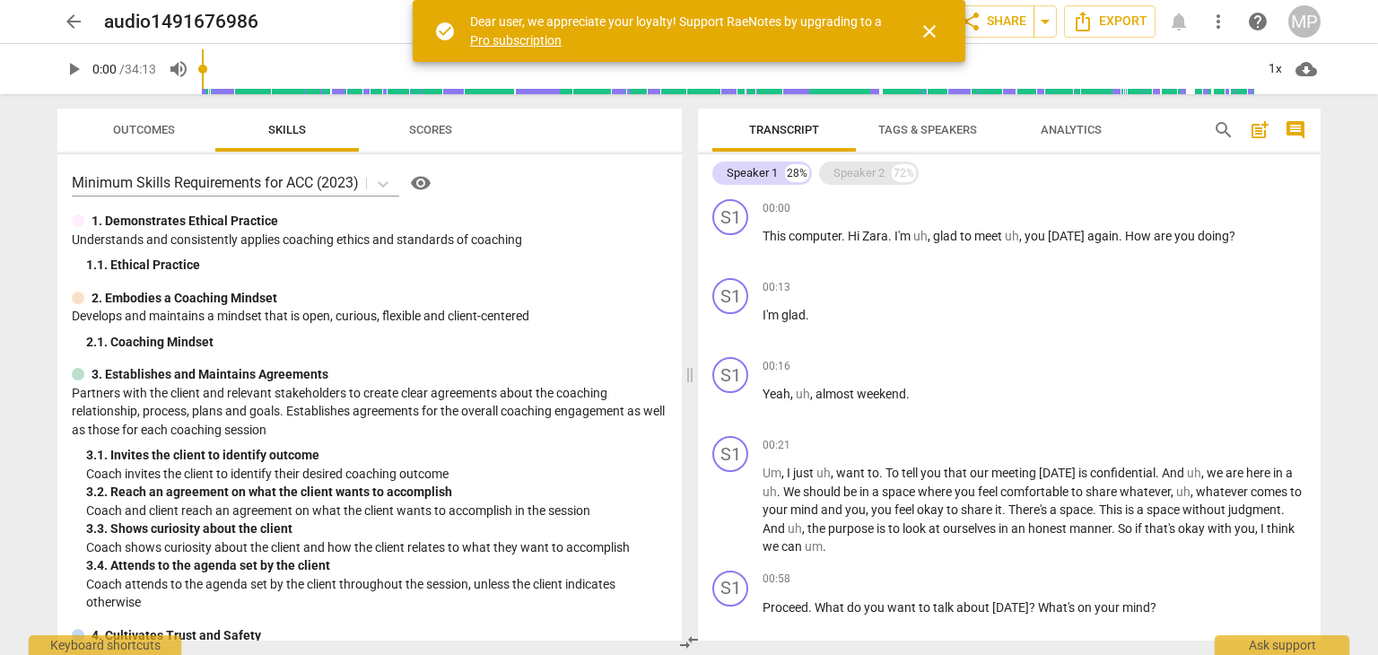
click at [854, 173] on div "Speaker 2" at bounding box center [858, 173] width 51 height 18
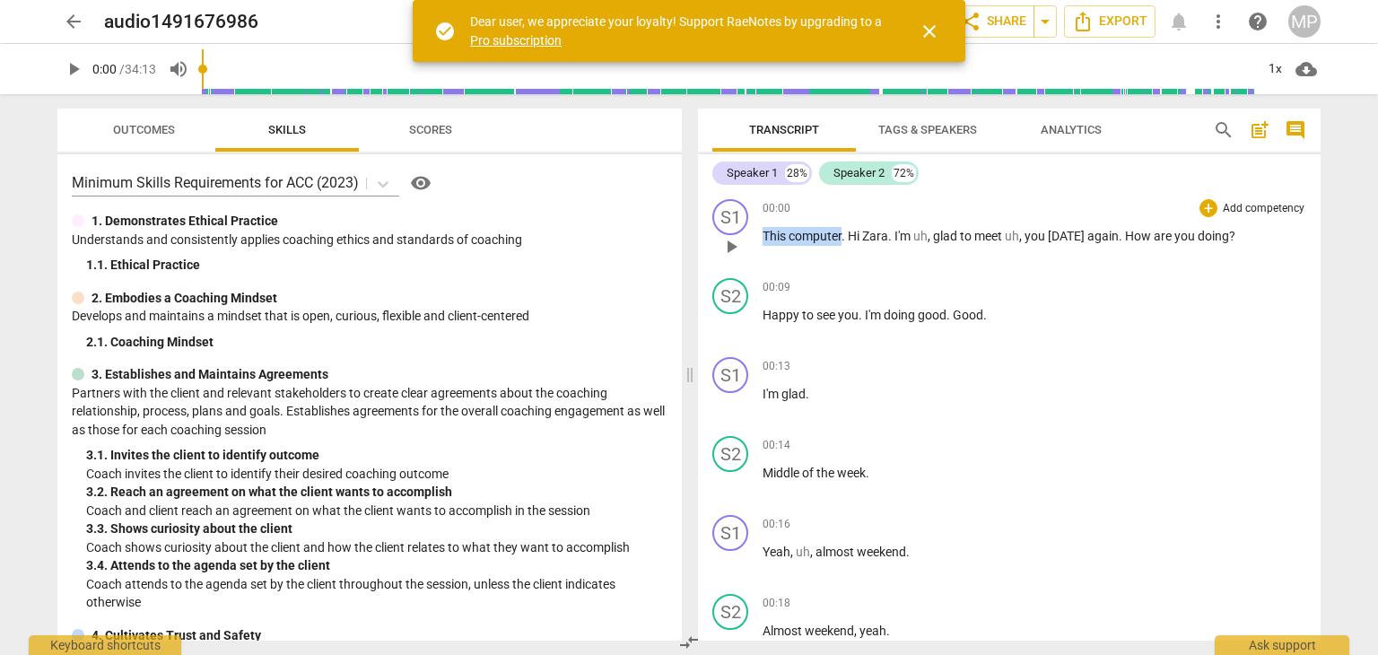
drag, startPoint x: 842, startPoint y: 236, endPoint x: 743, endPoint y: 240, distance: 98.7
click at [743, 240] on div "S1 play_arrow pause 00:00 + Add competency keyboard_arrow_right This computer .…" at bounding box center [1009, 231] width 623 height 79
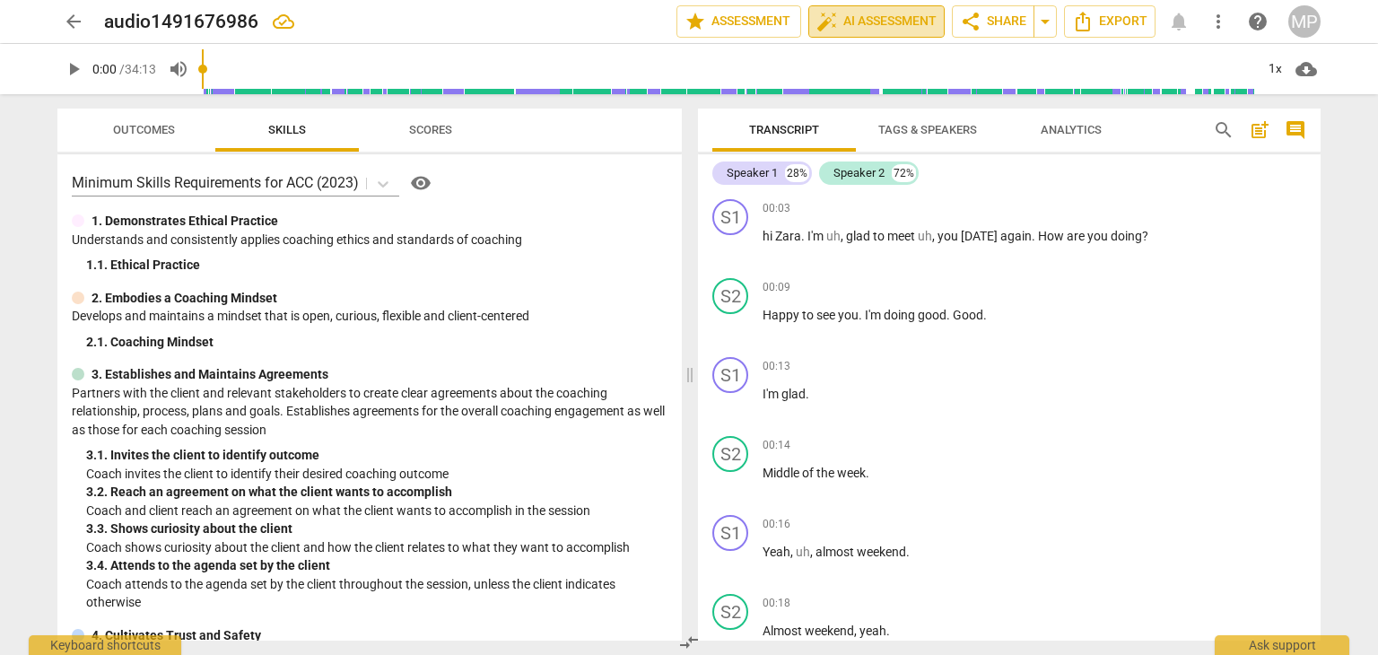
click at [881, 27] on span "auto_fix_high AI Assessment" at bounding box center [876, 22] width 120 height 22
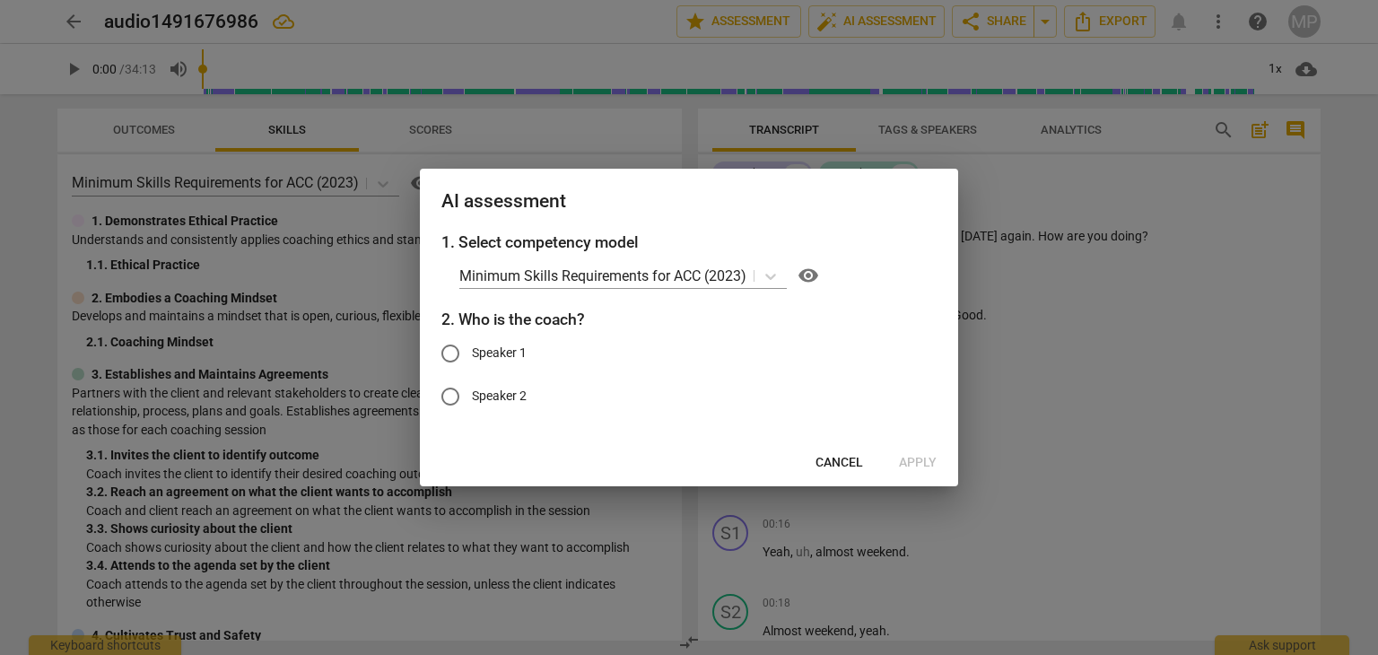
click at [510, 356] on span "Speaker 1" at bounding box center [499, 353] width 55 height 19
click at [472, 356] on input "Speaker 1" at bounding box center [450, 353] width 43 height 43
radio input "true"
click at [915, 461] on span "Apply" at bounding box center [918, 463] width 38 height 18
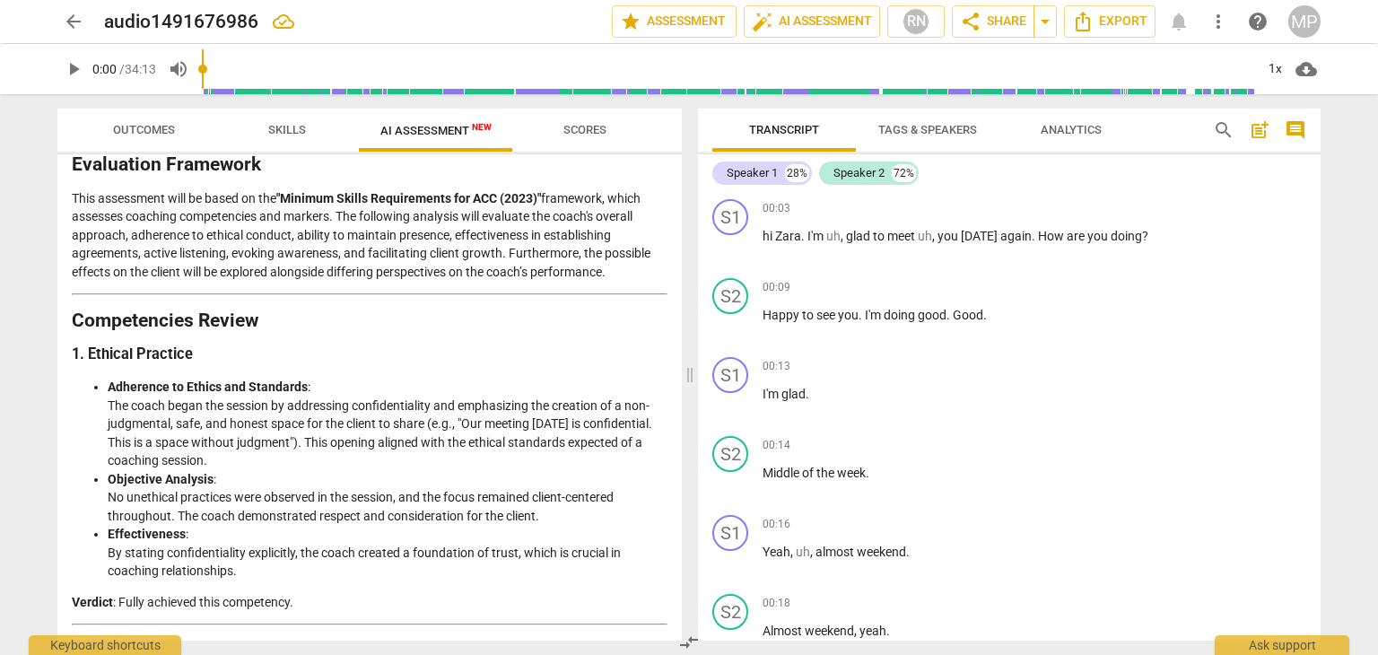
scroll to position [269, 0]
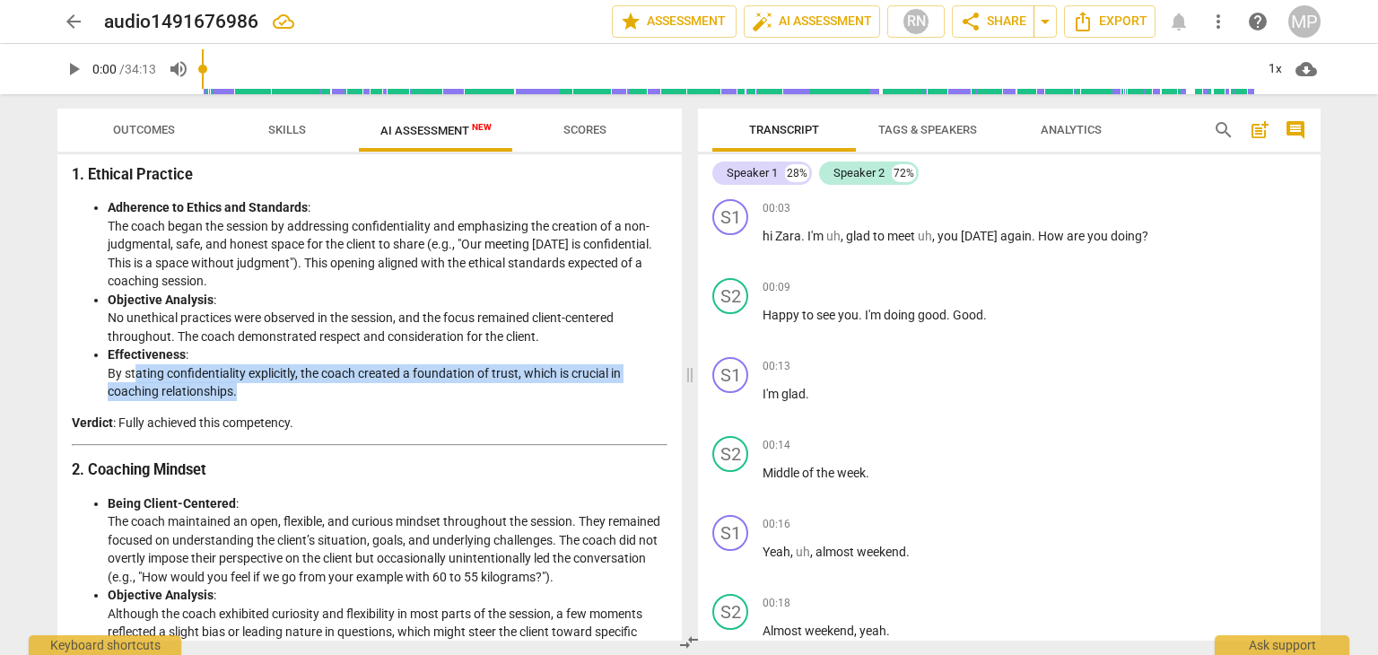
drag, startPoint x: 135, startPoint y: 377, endPoint x: 445, endPoint y: 389, distance: 310.7
click at [445, 389] on li "Effectiveness : By stating confidentiality explicitly, the coach created a foun…" at bounding box center [388, 373] width 560 height 56
click at [437, 399] on li "Effectiveness : By stating confidentiality explicitly, the coach created a foun…" at bounding box center [388, 373] width 560 height 56
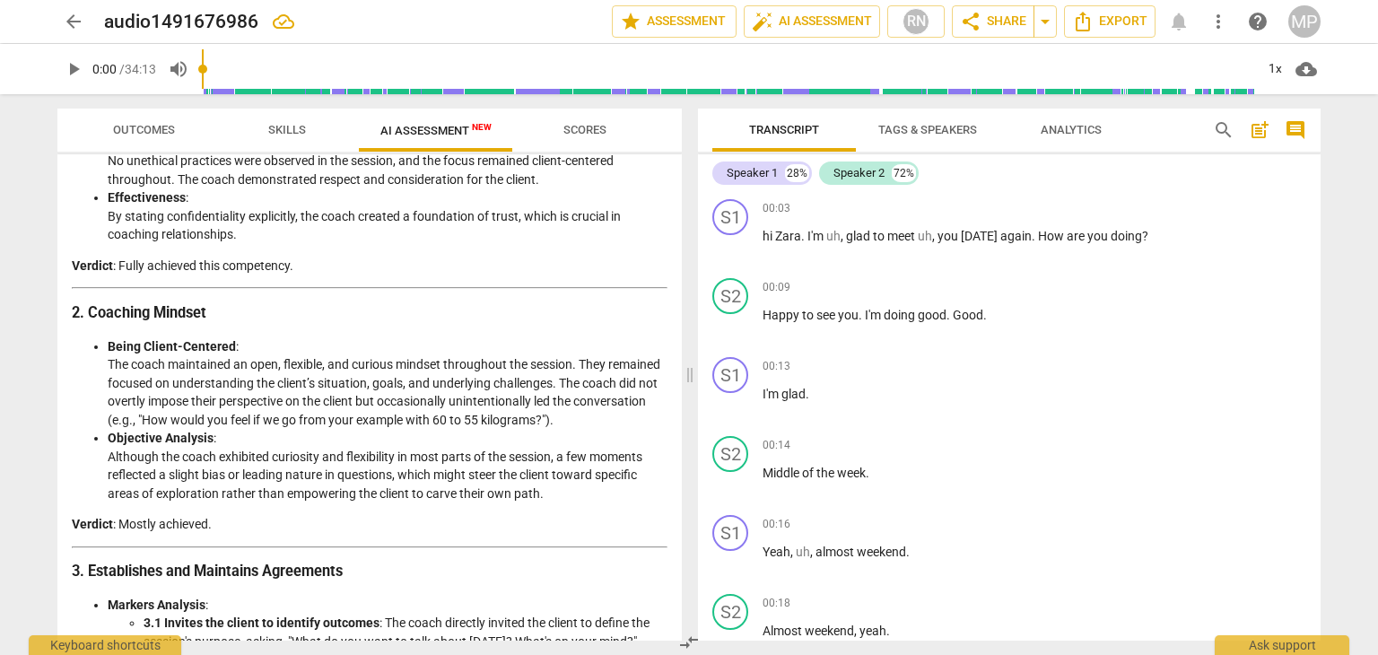
scroll to position [449, 0]
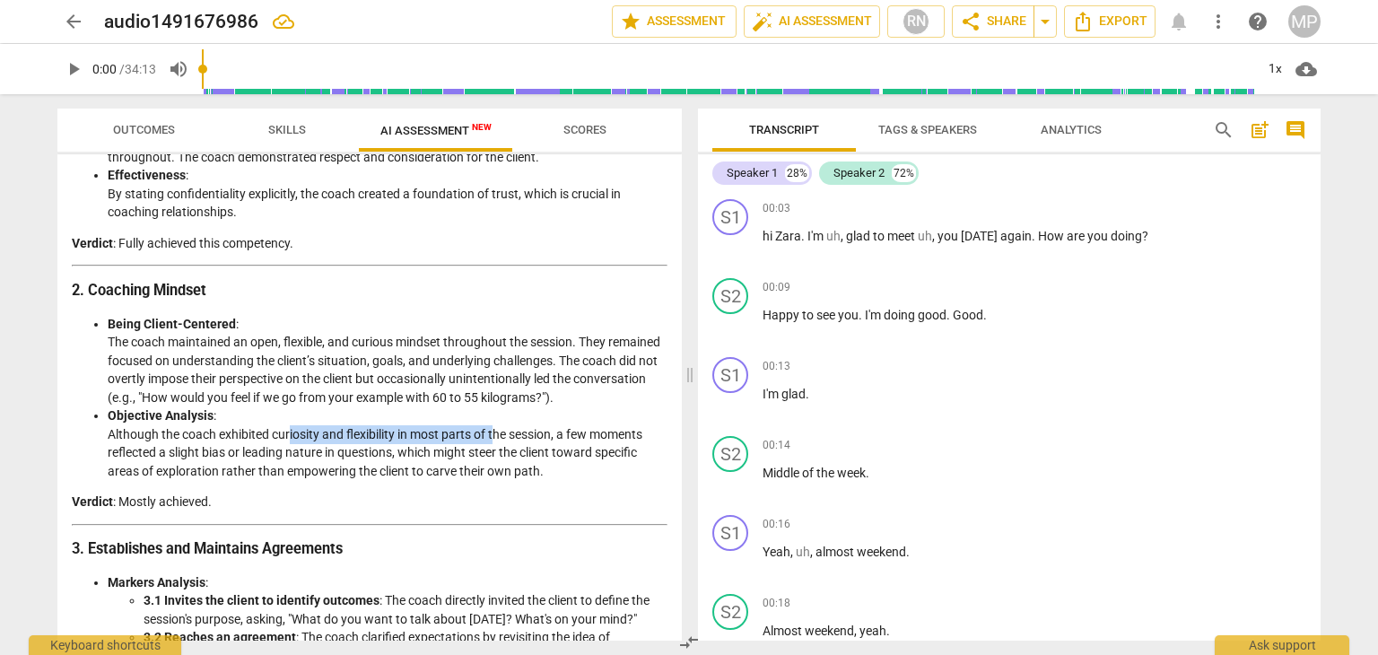
drag, startPoint x: 323, startPoint y: 434, endPoint x: 496, endPoint y: 438, distance: 173.2
click at [496, 438] on li "Objective Analysis : Although the coach exhibited curiosity and flexibility in …" at bounding box center [388, 443] width 560 height 74
click at [547, 446] on li "Objective Analysis : Although the coach exhibited curiosity and flexibility in …" at bounding box center [388, 443] width 560 height 74
drag, startPoint x: 196, startPoint y: 453, endPoint x: 425, endPoint y: 453, distance: 229.7
click at [425, 453] on li "Objective Analysis : Although the coach exhibited curiosity and flexibility in …" at bounding box center [388, 443] width 560 height 74
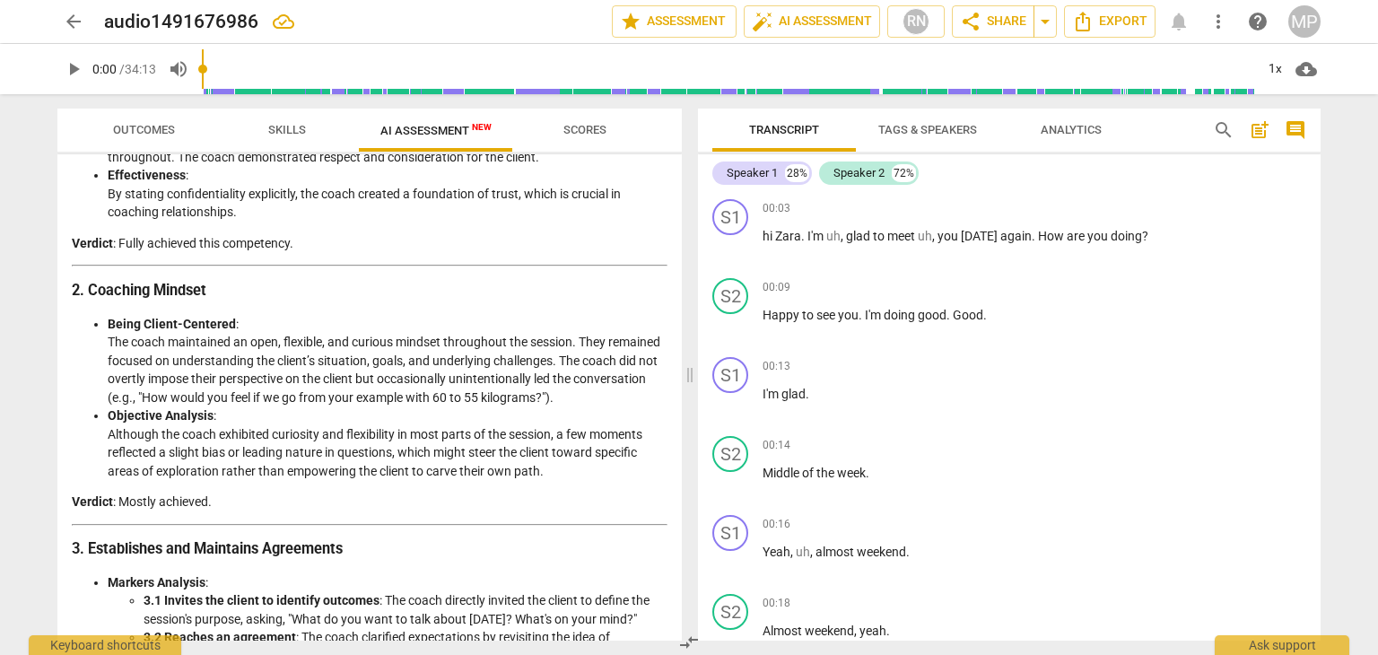
click at [452, 457] on li "Objective Analysis : Although the coach exhibited curiosity and flexibility in …" at bounding box center [388, 443] width 560 height 74
drag, startPoint x: 322, startPoint y: 457, endPoint x: 559, endPoint y: 466, distance: 237.0
click at [544, 460] on li "Objective Analysis : Although the coach exhibited curiosity and flexibility in …" at bounding box center [388, 443] width 560 height 74
click at [560, 467] on li "Objective Analysis : Although the coach exhibited curiosity and flexibility in …" at bounding box center [388, 443] width 560 height 74
drag, startPoint x: 196, startPoint y: 475, endPoint x: 535, endPoint y: 475, distance: 338.2
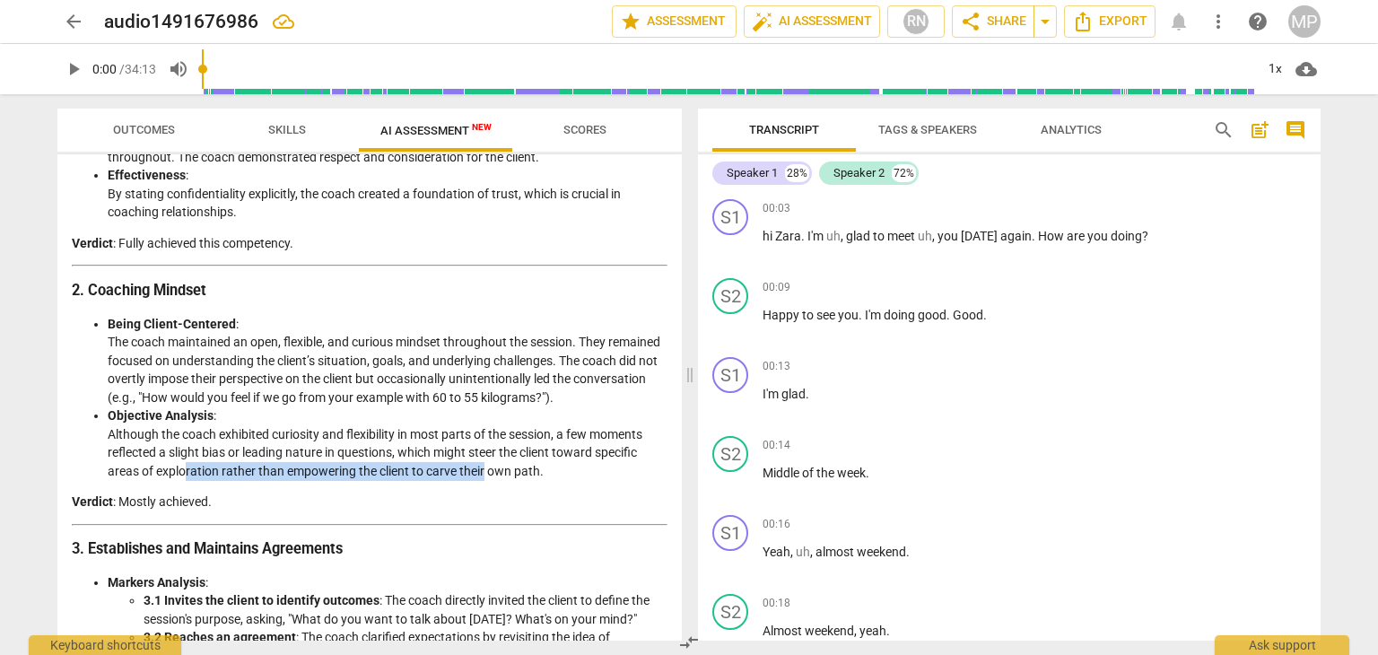
click at [486, 475] on li "Objective Analysis : Although the coach exhibited curiosity and flexibility in …" at bounding box center [388, 443] width 560 height 74
click at [538, 475] on li "Objective Analysis : Although the coach exhibited curiosity and flexibility in …" at bounding box center [388, 443] width 560 height 74
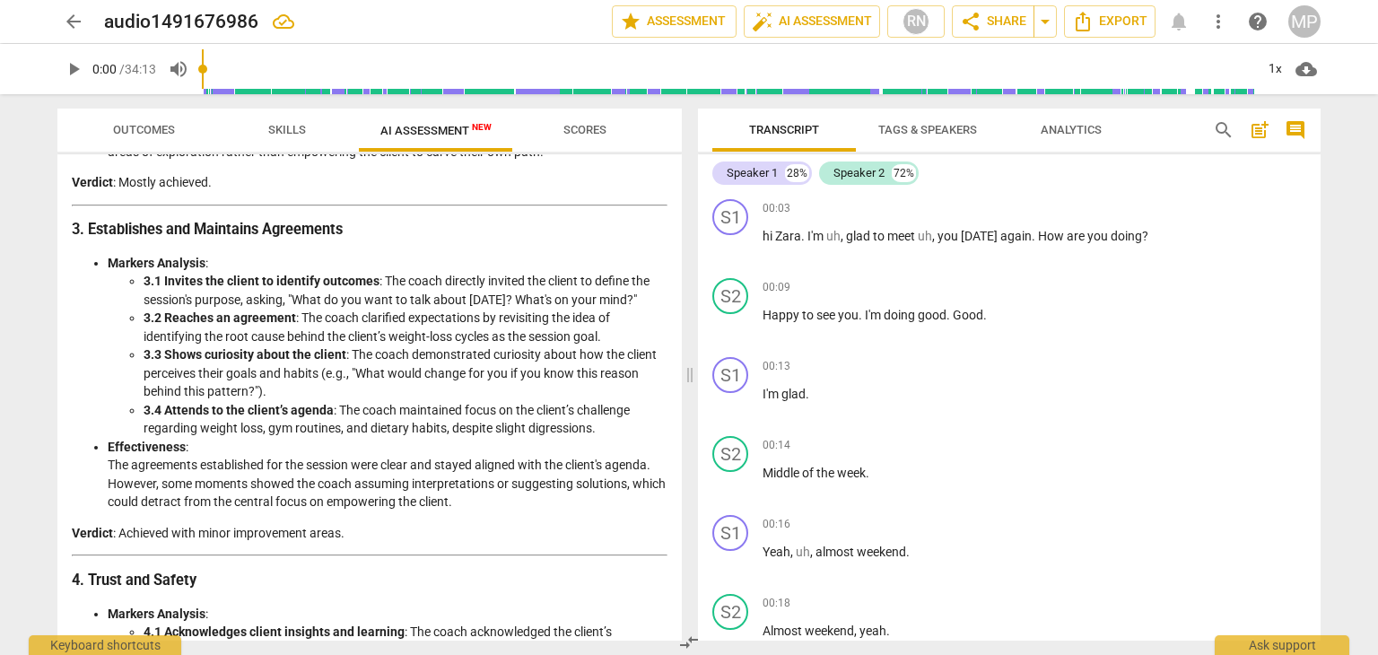
scroll to position [807, 0]
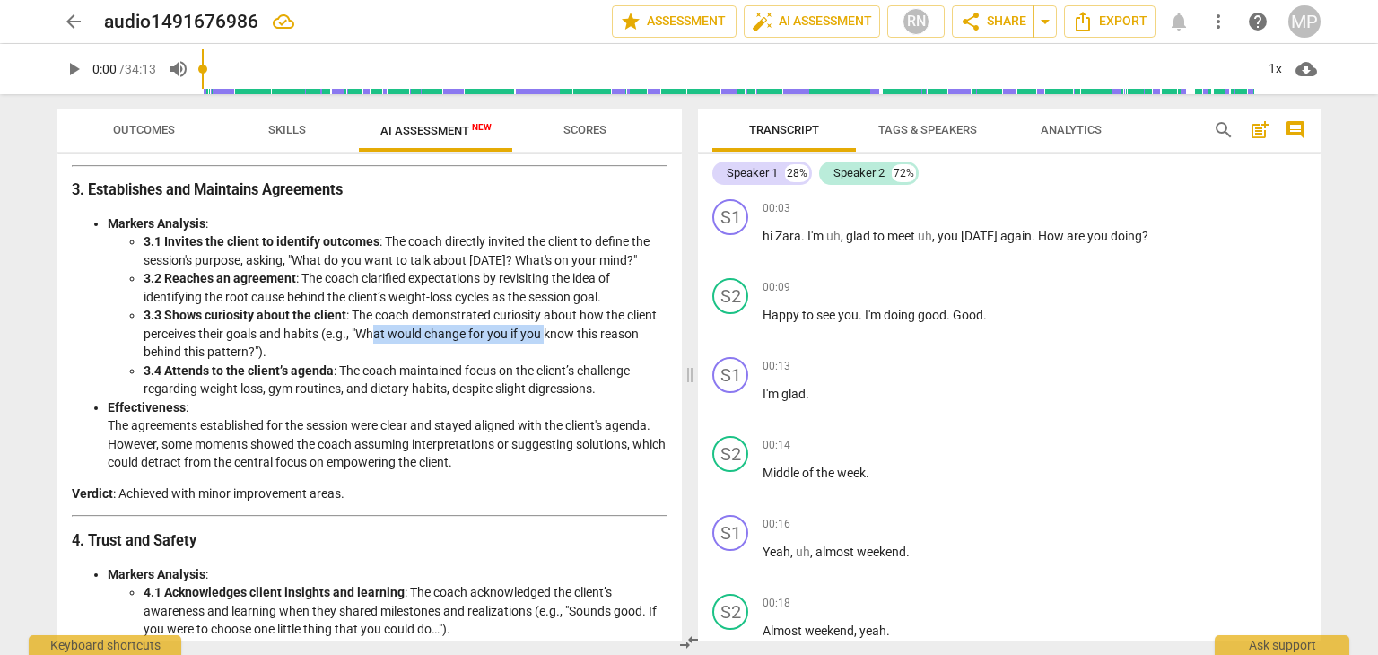
drag, startPoint x: 388, startPoint y: 327, endPoint x: 545, endPoint y: 327, distance: 157.9
click at [545, 327] on li "3.3 Shows curiosity about the client : The coach demonstrated curiosity about h…" at bounding box center [406, 334] width 524 height 56
click at [527, 347] on li "3.3 Shows curiosity about the client : The coach demonstrated curiosity about h…" at bounding box center [406, 334] width 524 height 56
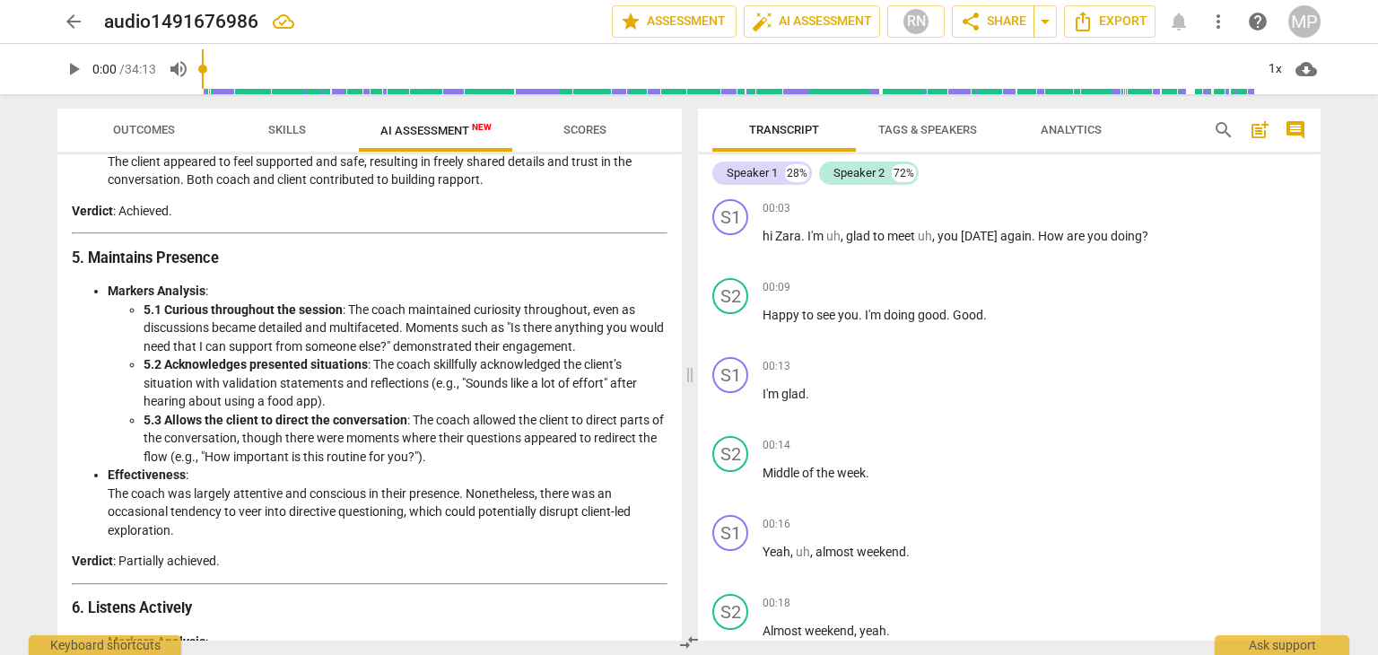
scroll to position [1435, 0]
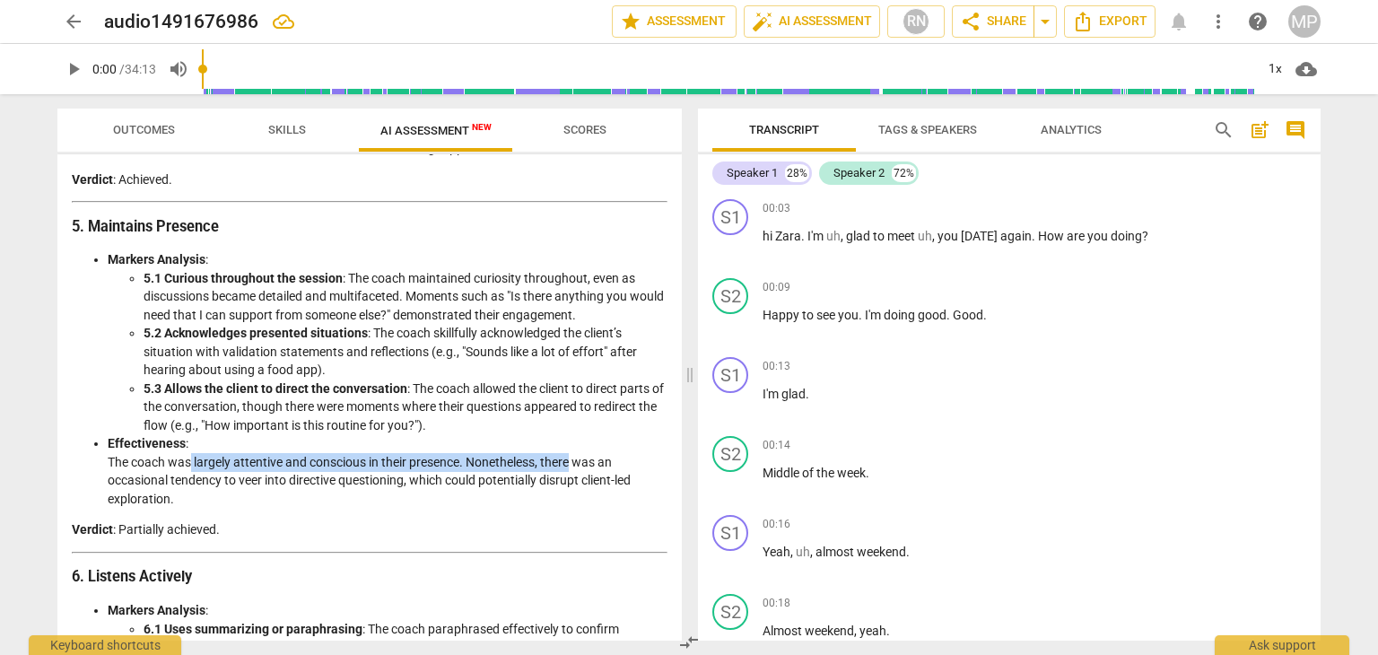
drag, startPoint x: 192, startPoint y: 460, endPoint x: 571, endPoint y: 463, distance: 378.6
click at [571, 463] on li "Effectiveness : The coach was largely attentive and conscious in their presence…" at bounding box center [388, 471] width 560 height 74
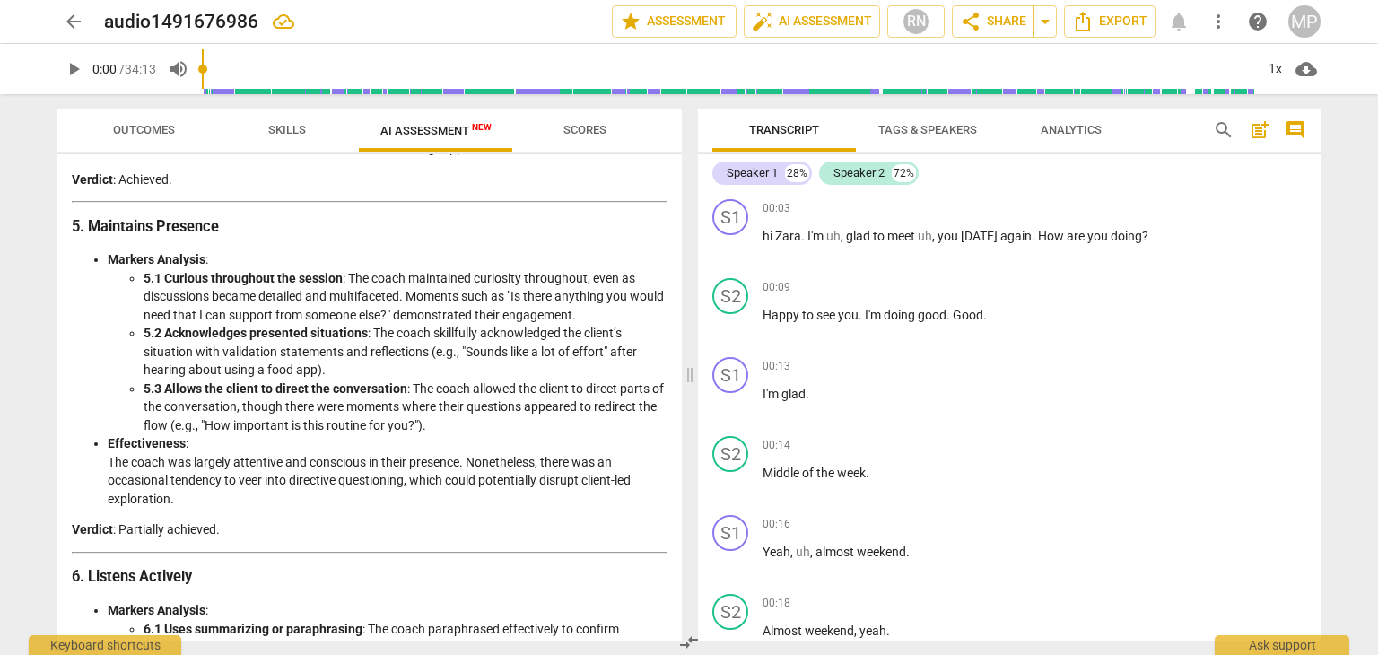
click at [580, 468] on li "Effectiveness : The coach was largely attentive and conscious in their presence…" at bounding box center [388, 471] width 560 height 74
drag, startPoint x: 218, startPoint y: 480, endPoint x: 470, endPoint y: 481, distance: 252.1
click at [445, 479] on li "Effectiveness : The coach was largely attentive and conscious in their presence…" at bounding box center [388, 471] width 560 height 74
click at [481, 482] on li "Effectiveness : The coach was largely attentive and conscious in their presence…" at bounding box center [388, 471] width 560 height 74
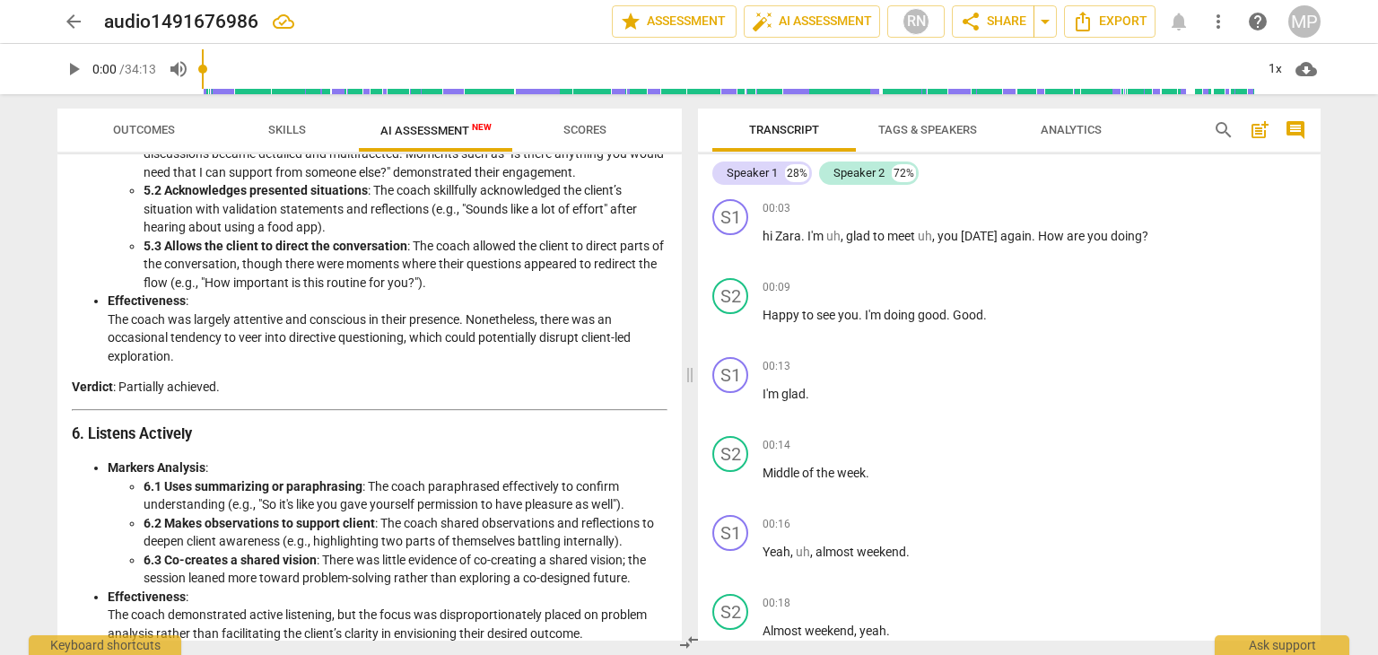
scroll to position [1615, 0]
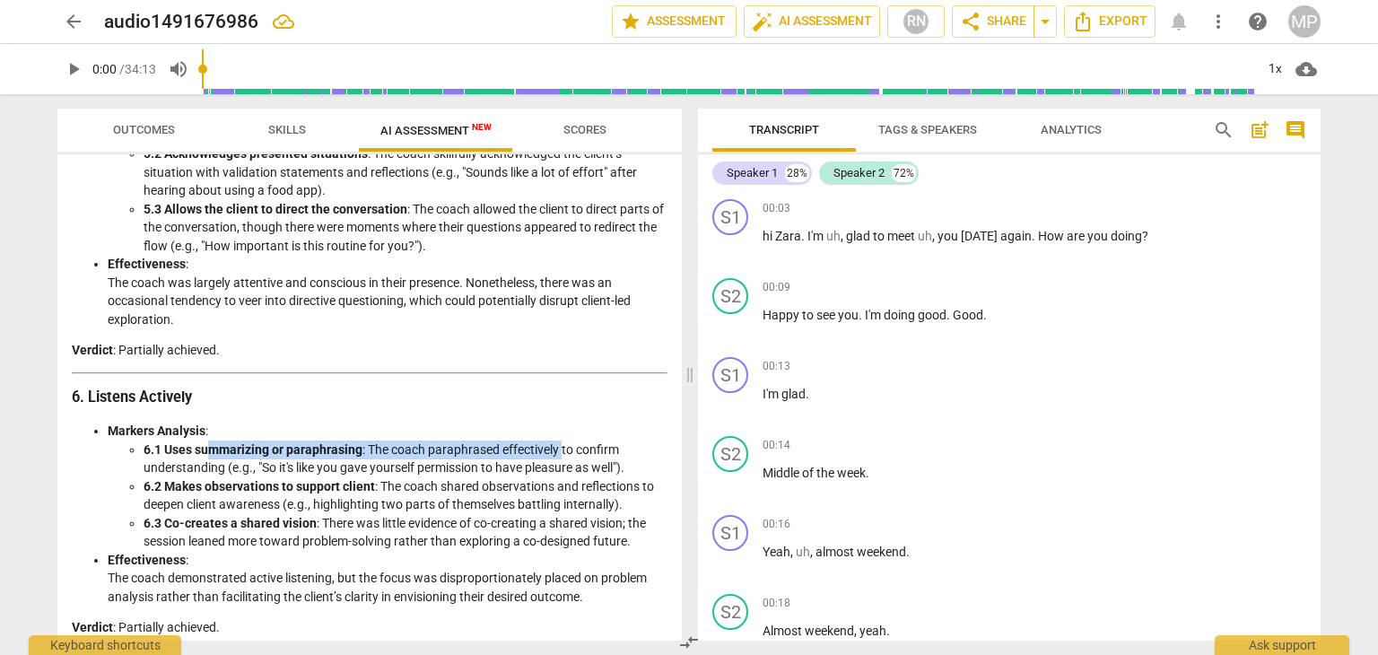
drag, startPoint x: 212, startPoint y: 455, endPoint x: 563, endPoint y: 449, distance: 351.7
click at [563, 449] on li "6.1 Uses summarizing or paraphrasing : The coach paraphrased effectively to con…" at bounding box center [406, 458] width 524 height 37
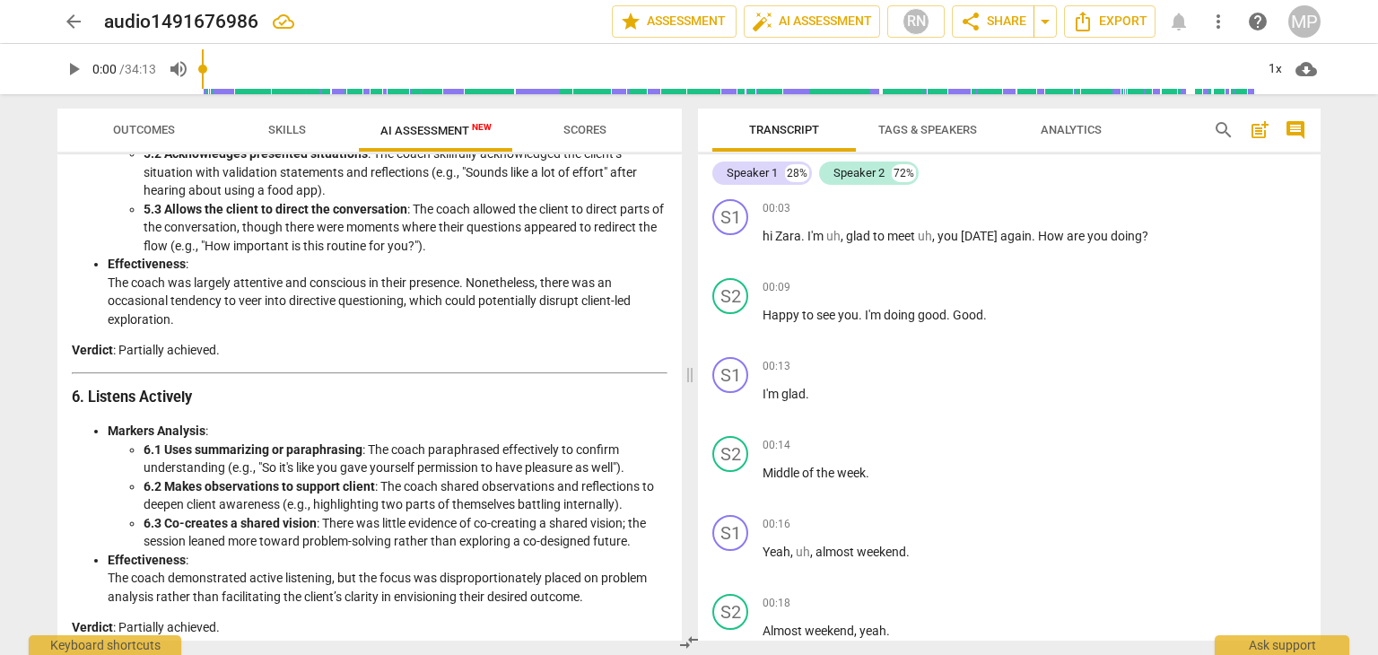
click at [549, 469] on li "6.1 Uses summarizing or paraphrasing : The coach paraphrased effectively to con…" at bounding box center [406, 458] width 524 height 37
drag, startPoint x: 408, startPoint y: 475, endPoint x: 533, endPoint y: 471, distance: 124.8
click at [533, 471] on ul "6.1 Uses summarizing or paraphrasing : The coach paraphrased effectively to con…" at bounding box center [388, 495] width 560 height 110
click at [528, 496] on li "6.2 Makes observations to support client : The coach shared observations and re…" at bounding box center [406, 495] width 524 height 37
drag, startPoint x: 321, startPoint y: 482, endPoint x: 588, endPoint y: 483, distance: 266.5
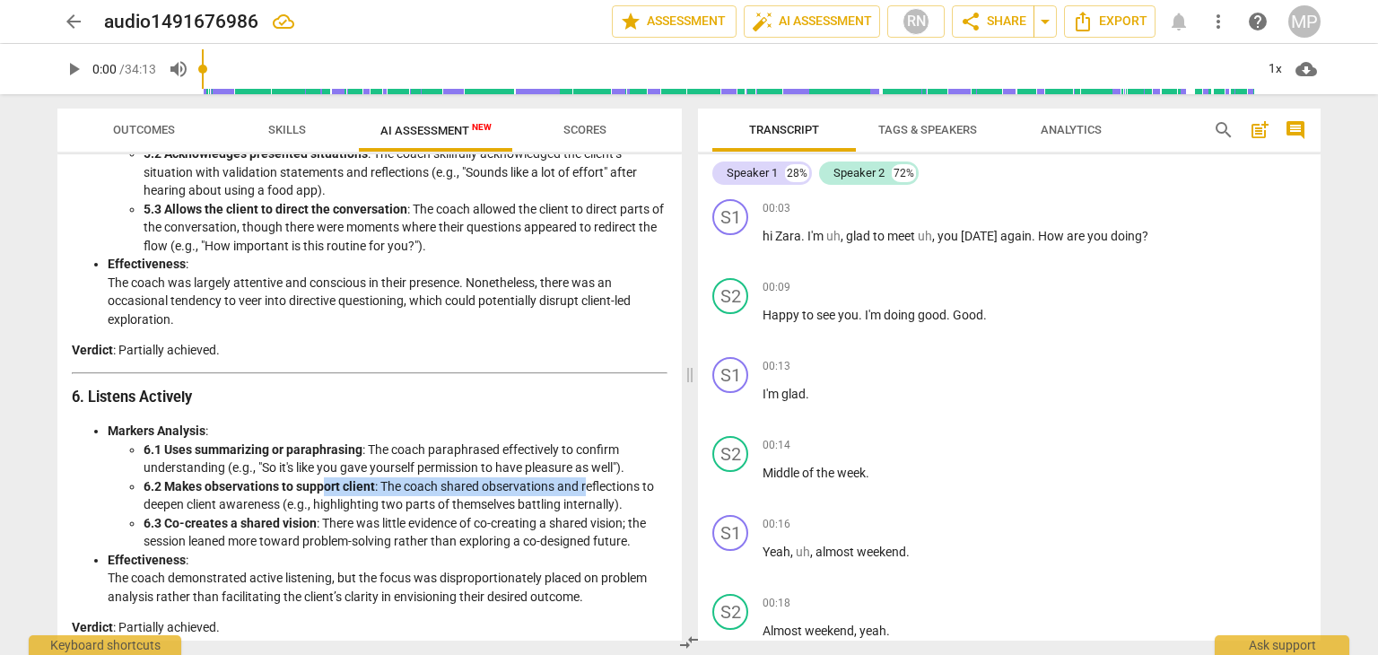
click at [588, 483] on li "6.2 Makes observations to support client : The coach shared observations and re…" at bounding box center [406, 495] width 524 height 37
click at [590, 495] on li "6.2 Makes observations to support client : The coach shared observations and re…" at bounding box center [406, 495] width 524 height 37
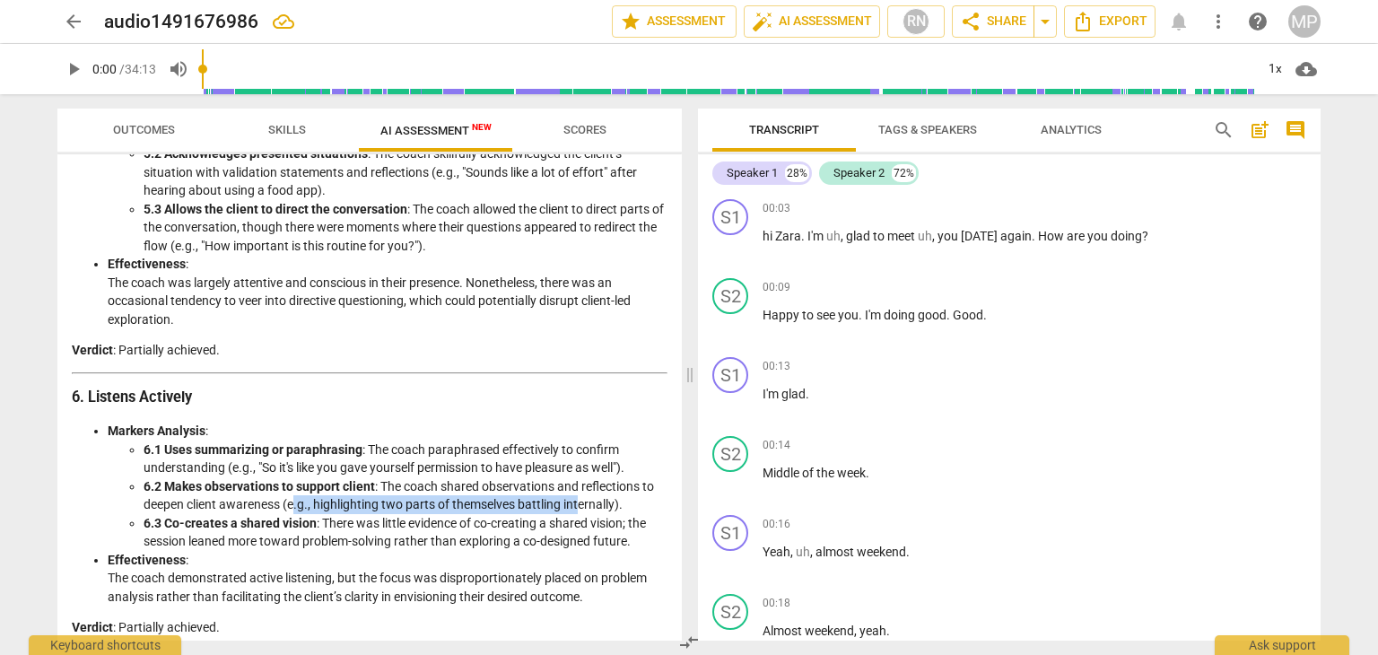
drag, startPoint x: 312, startPoint y: 503, endPoint x: 580, endPoint y: 502, distance: 268.2
click at [580, 502] on li "6.2 Makes observations to support client : The coach shared observations and re…" at bounding box center [406, 495] width 524 height 37
click at [579, 526] on li "6.3 Co-creates a shared vision : There was little evidence of co-creating a sha…" at bounding box center [406, 532] width 524 height 37
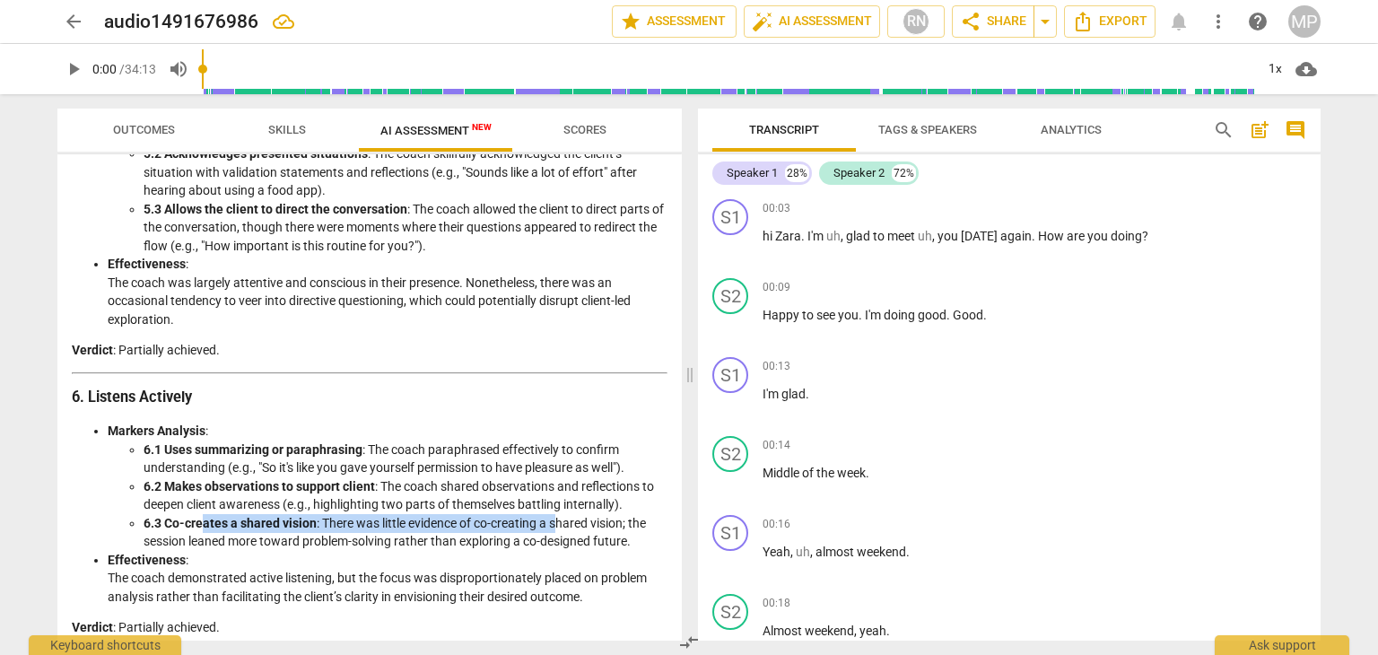
drag, startPoint x: 205, startPoint y: 526, endPoint x: 562, endPoint y: 523, distance: 356.2
click at [562, 523] on li "6.3 Co-creates a shared vision : There was little evidence of co-creating a sha…" at bounding box center [406, 532] width 524 height 37
click at [563, 533] on li "6.3 Co-creates a shared vision : There was little evidence of co-creating a sha…" at bounding box center [406, 532] width 524 height 37
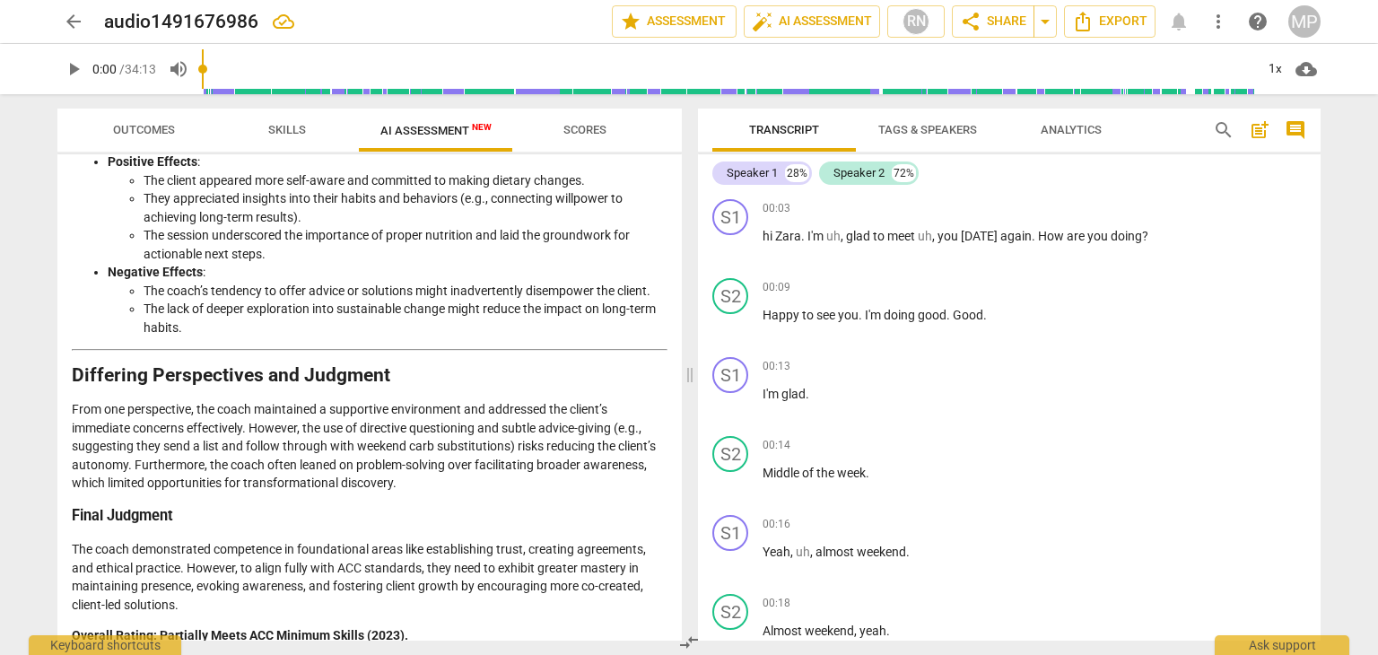
scroll to position [2781, 0]
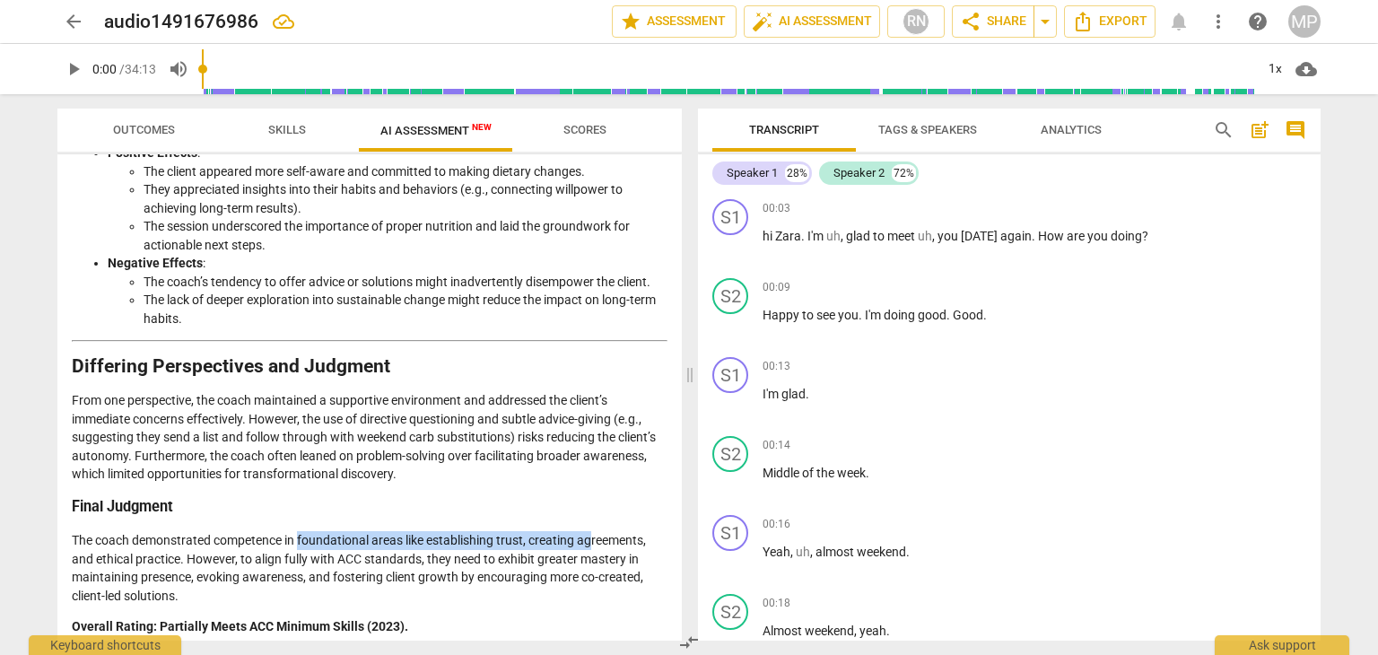
drag, startPoint x: 300, startPoint y: 536, endPoint x: 594, endPoint y: 536, distance: 294.3
click at [594, 536] on p "The coach demonstrated competence in foundational areas like establishing trust…" at bounding box center [370, 568] width 596 height 74
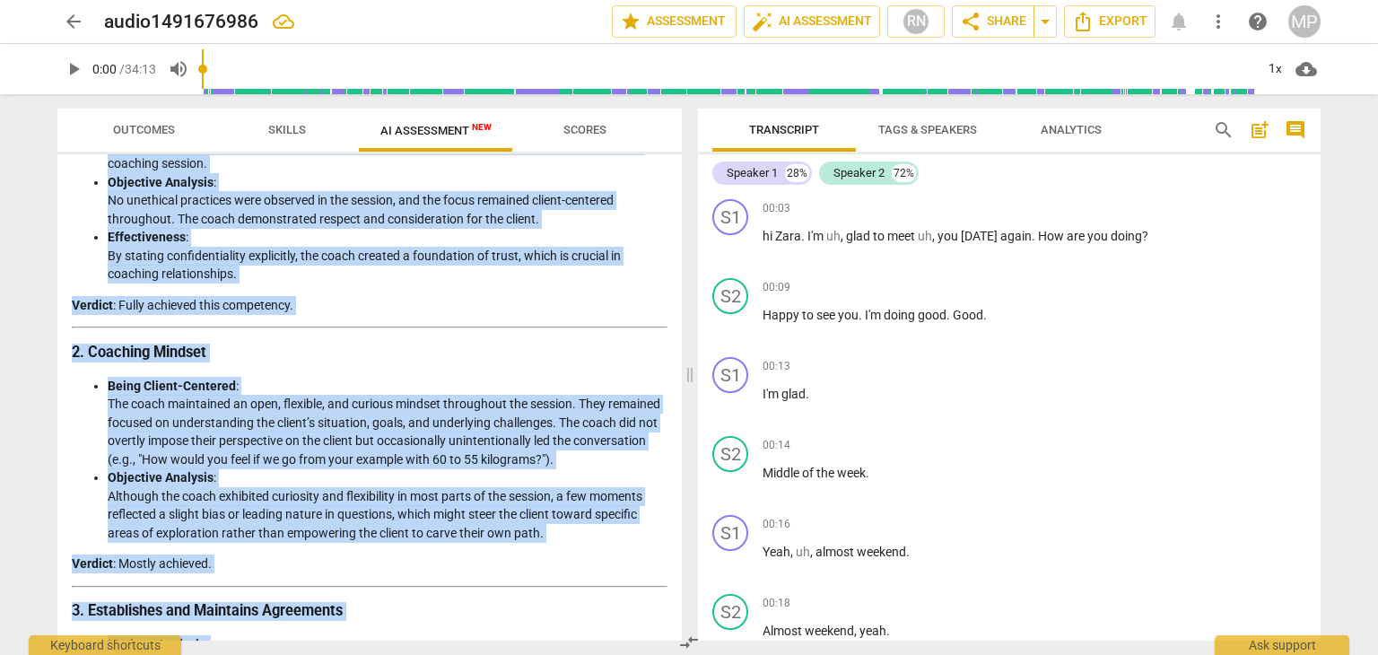
scroll to position [0, 0]
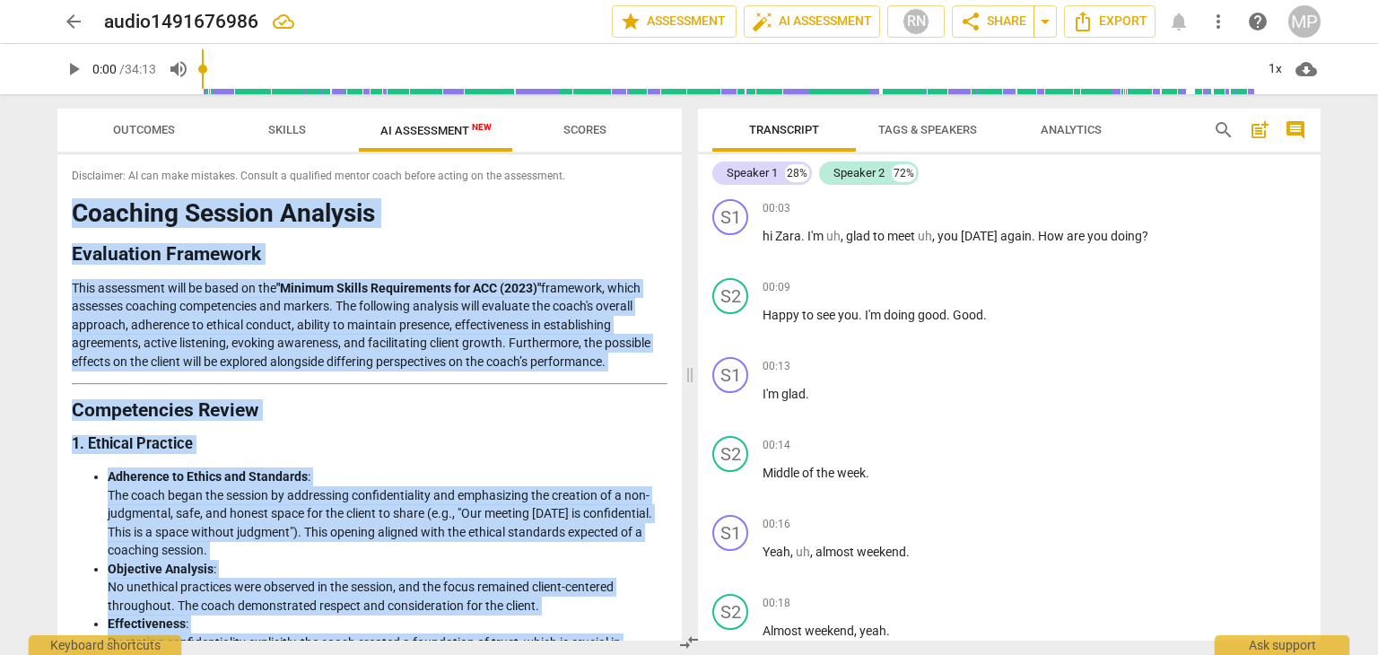
drag, startPoint x: 438, startPoint y: 617, endPoint x: 65, endPoint y: 210, distance: 552.4
click at [65, 210] on div "Disclaimer: AI can make mistakes. Consult a qualified mentor coach before actin…" at bounding box center [369, 397] width 624 height 486
copy div "Loremips Dolorsi Ametcons Adipiscing Elitseddo Eius temporinci utla et dolor ma…"
click at [360, 442] on h3 "1. Ethical Practice" at bounding box center [370, 444] width 596 height 19
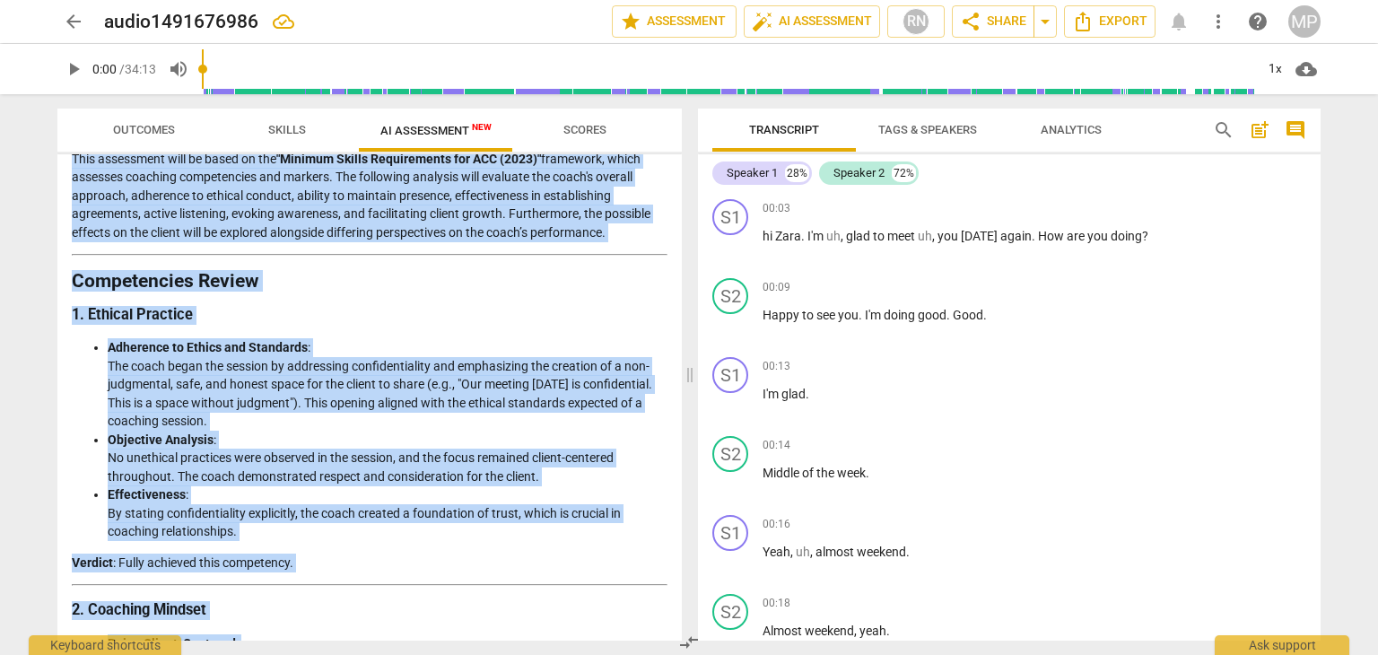
scroll to position [179, 0]
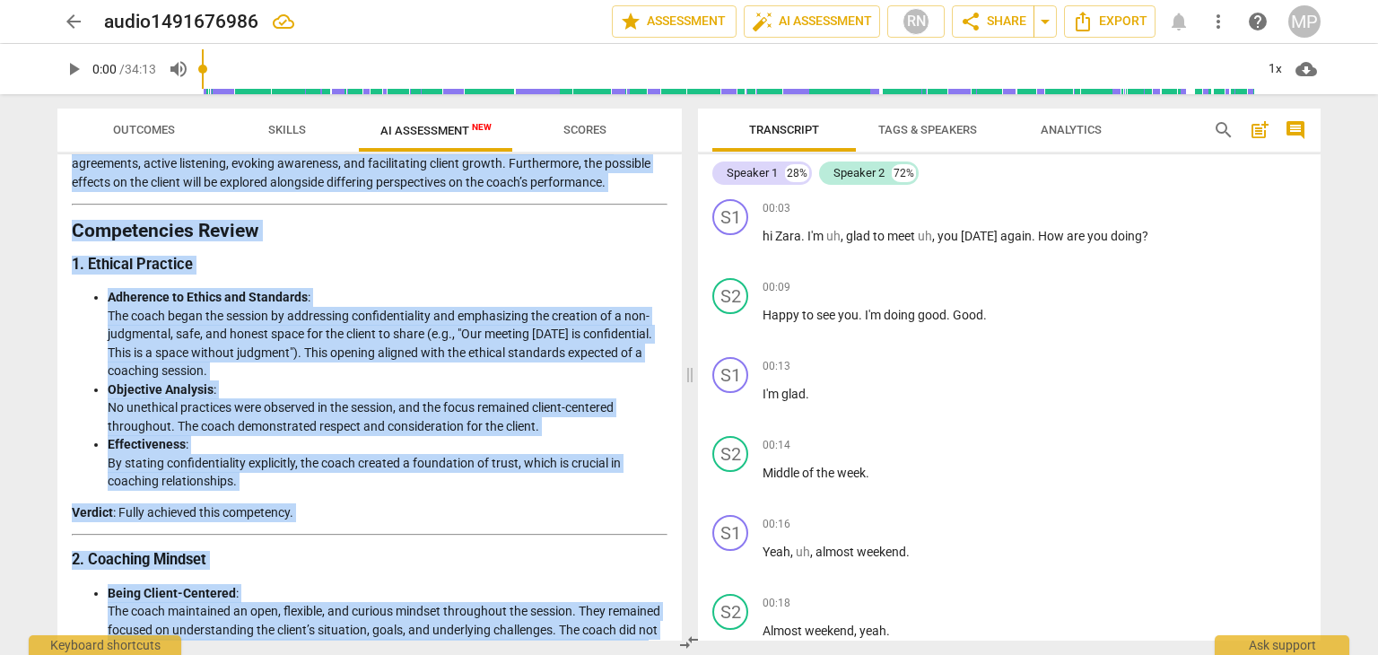
click at [301, 473] on li "Effectiveness : By stating confidentiality explicitly, the coach created a foun…" at bounding box center [388, 463] width 560 height 56
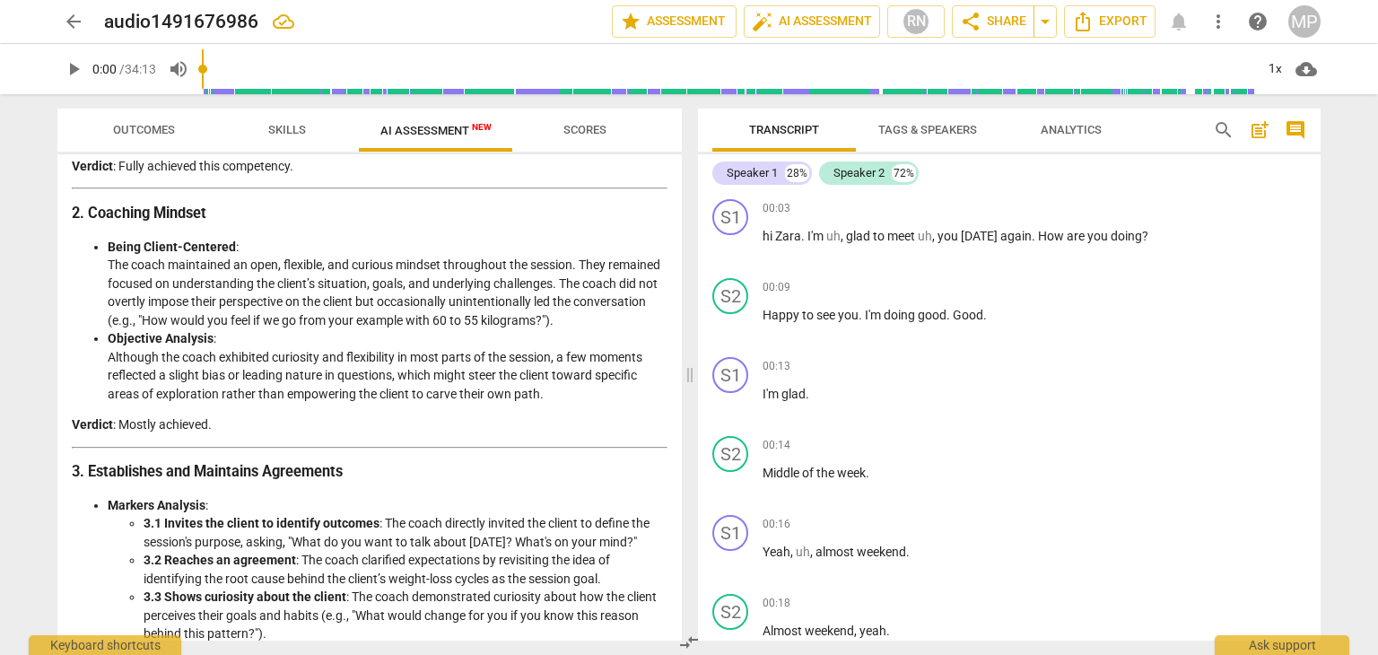
scroll to position [538, 0]
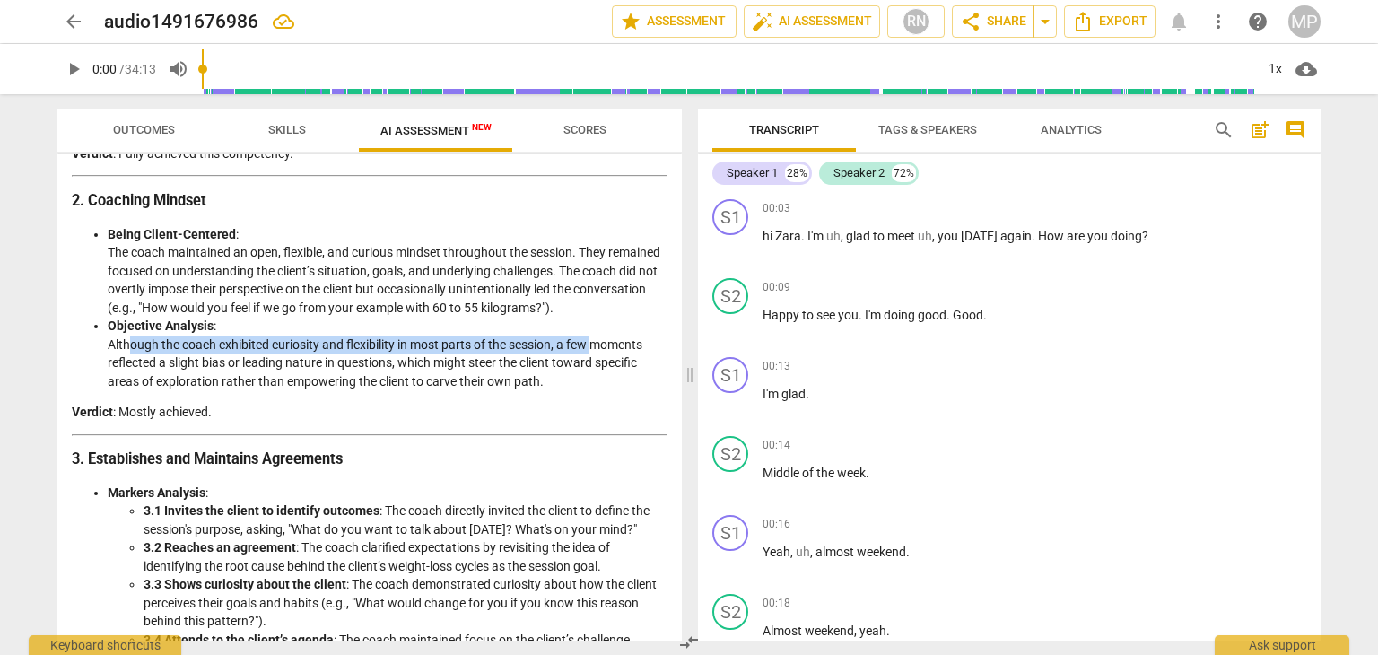
drag, startPoint x: 132, startPoint y: 340, endPoint x: 607, endPoint y: 348, distance: 475.5
click at [599, 348] on li "Objective Analysis : Although the coach exhibited curiosity and flexibility in …" at bounding box center [388, 354] width 560 height 74
click at [621, 360] on li "Objective Analysis : Although the coach exhibited curiosity and flexibility in …" at bounding box center [388, 354] width 560 height 74
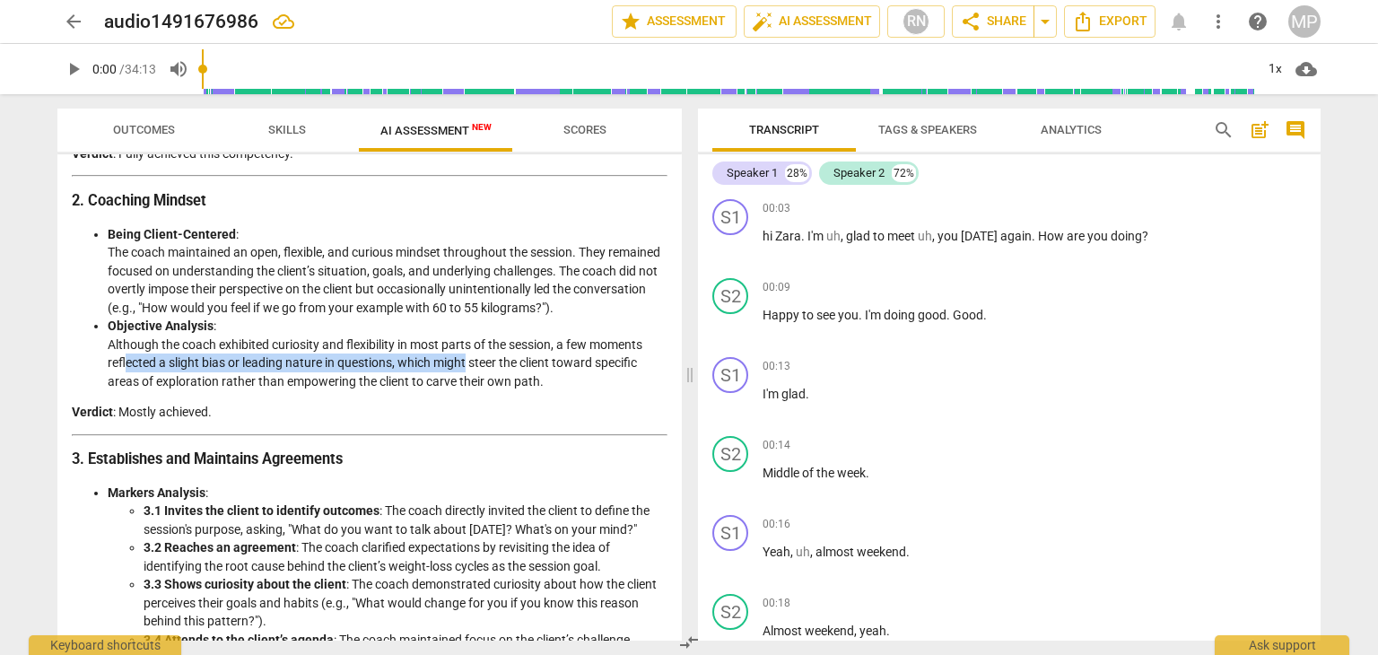
drag, startPoint x: 126, startPoint y: 355, endPoint x: 484, endPoint y: 356, distance: 358.0
click at [470, 354] on li "Objective Analysis : Although the coach exhibited curiosity and flexibility in …" at bounding box center [388, 354] width 560 height 74
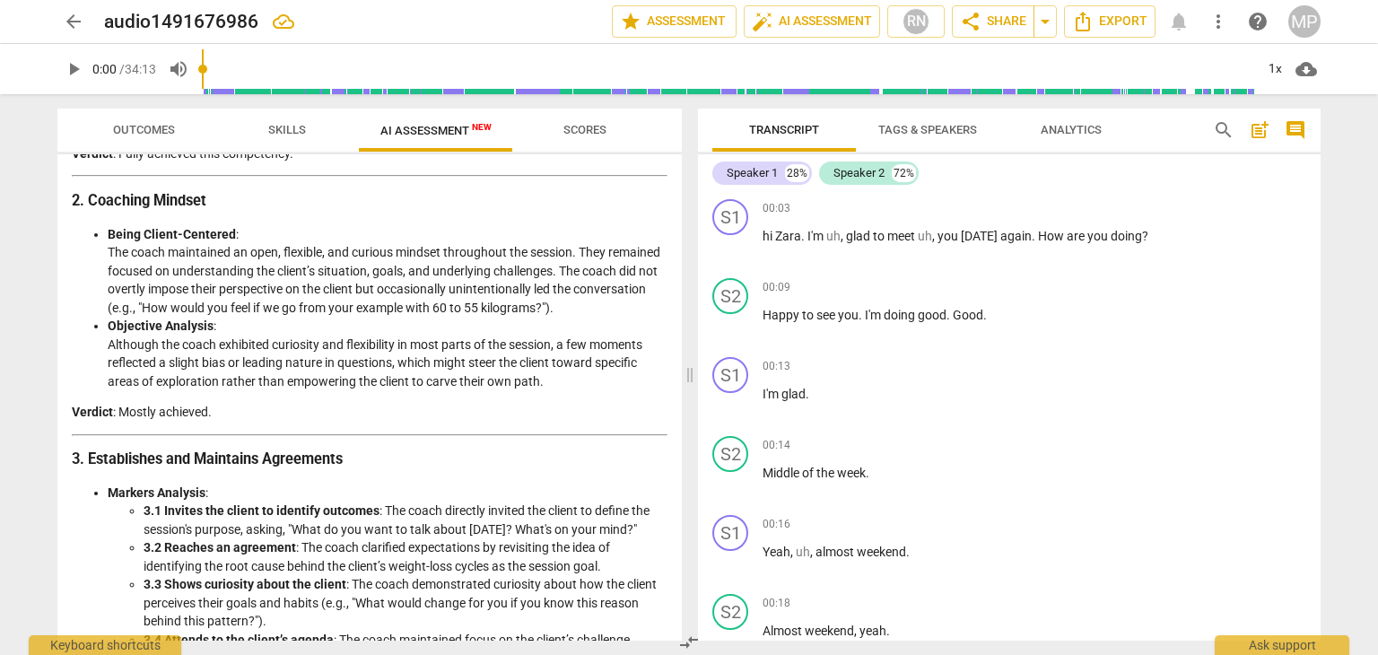
click at [506, 361] on li "Objective Analysis : Although the coach exhibited curiosity and flexibility in …" at bounding box center [388, 354] width 560 height 74
drag, startPoint x: 466, startPoint y: 356, endPoint x: 597, endPoint y: 356, distance: 131.9
click at [597, 356] on li "Objective Analysis : Although the coach exhibited curiosity and flexibility in …" at bounding box center [388, 354] width 560 height 74
click at [595, 372] on li "Objective Analysis : Although the coach exhibited curiosity and flexibility in …" at bounding box center [388, 354] width 560 height 74
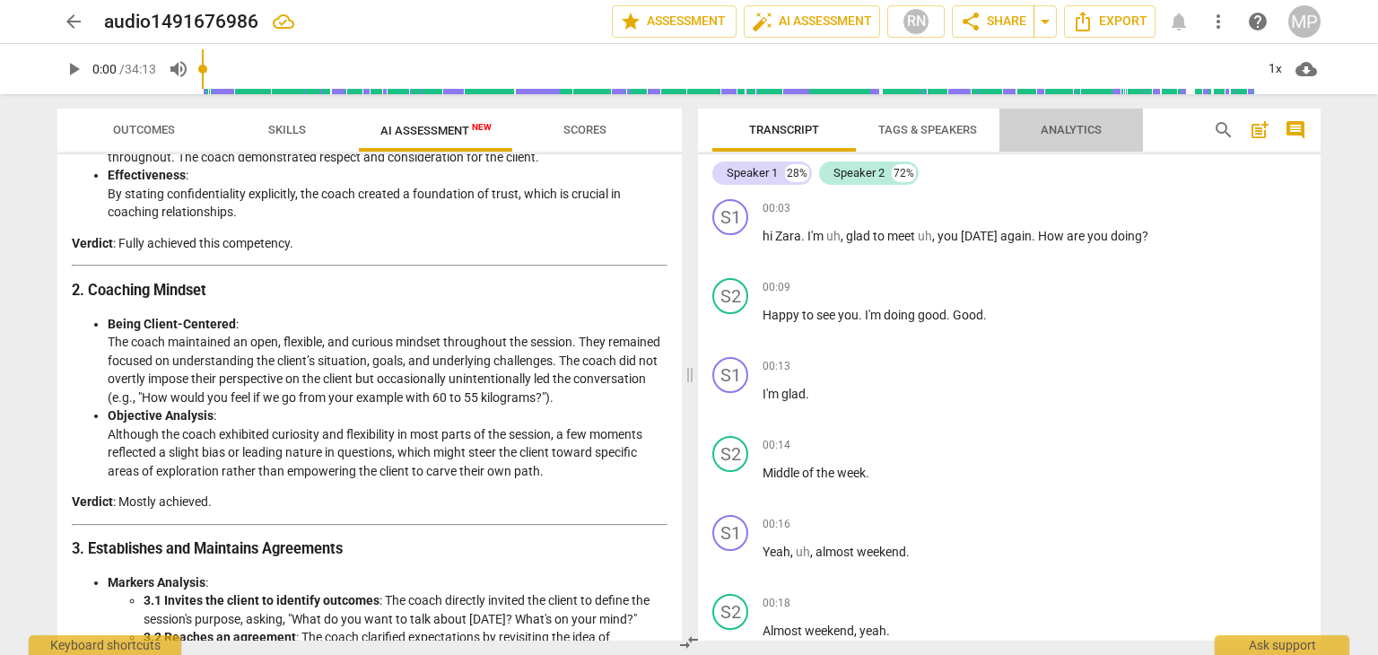
click at [1092, 126] on span "Analytics" at bounding box center [1071, 129] width 61 height 13
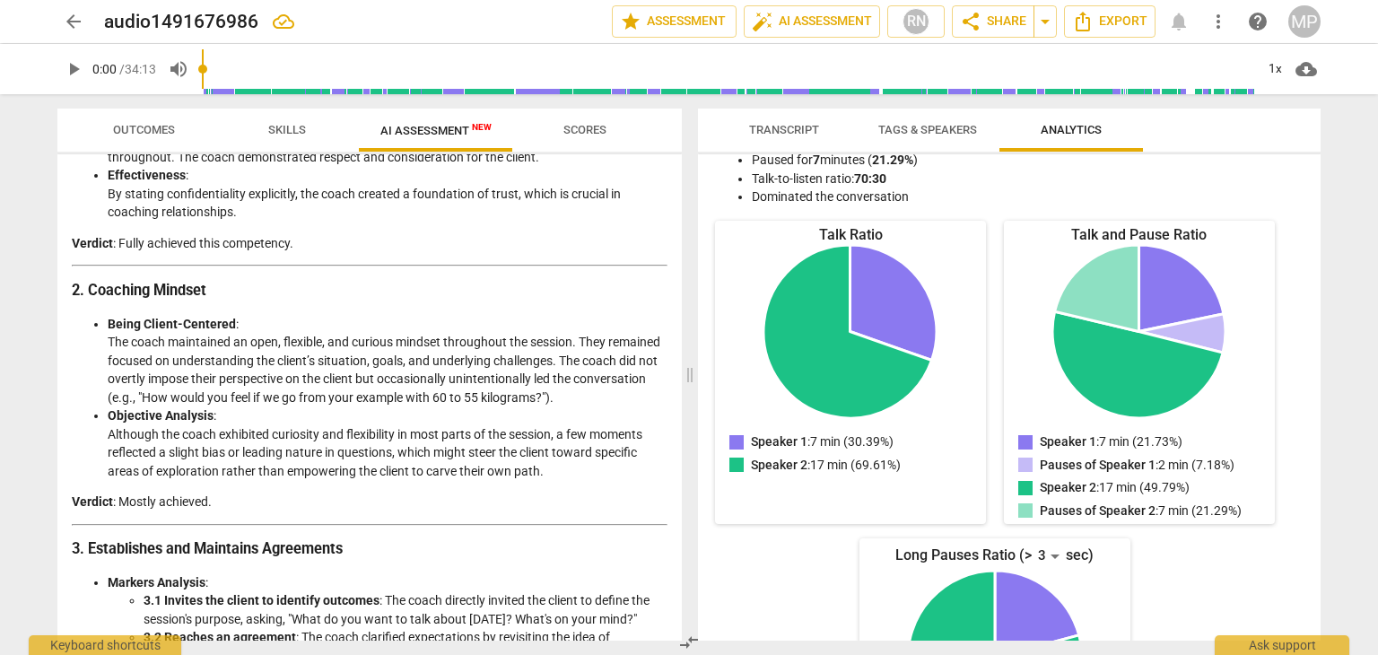
scroll to position [0, 0]
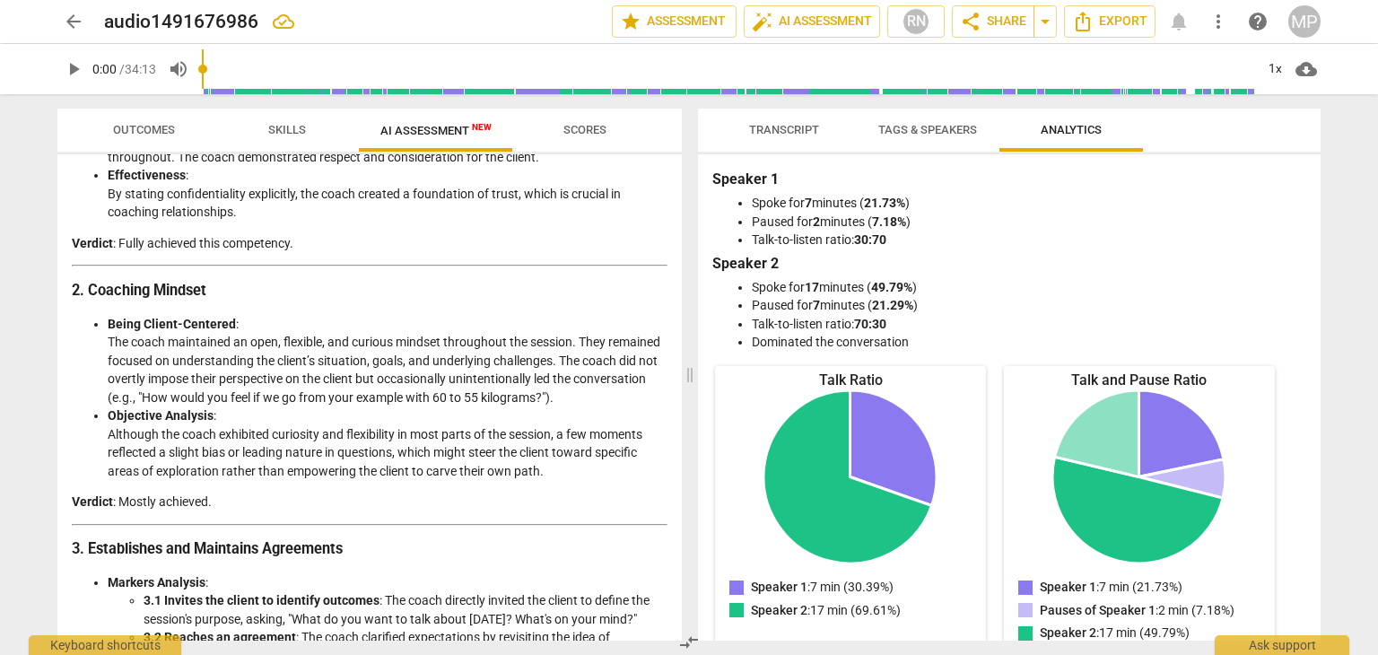
click at [898, 137] on span "Tags & Speakers" at bounding box center [928, 130] width 142 height 24
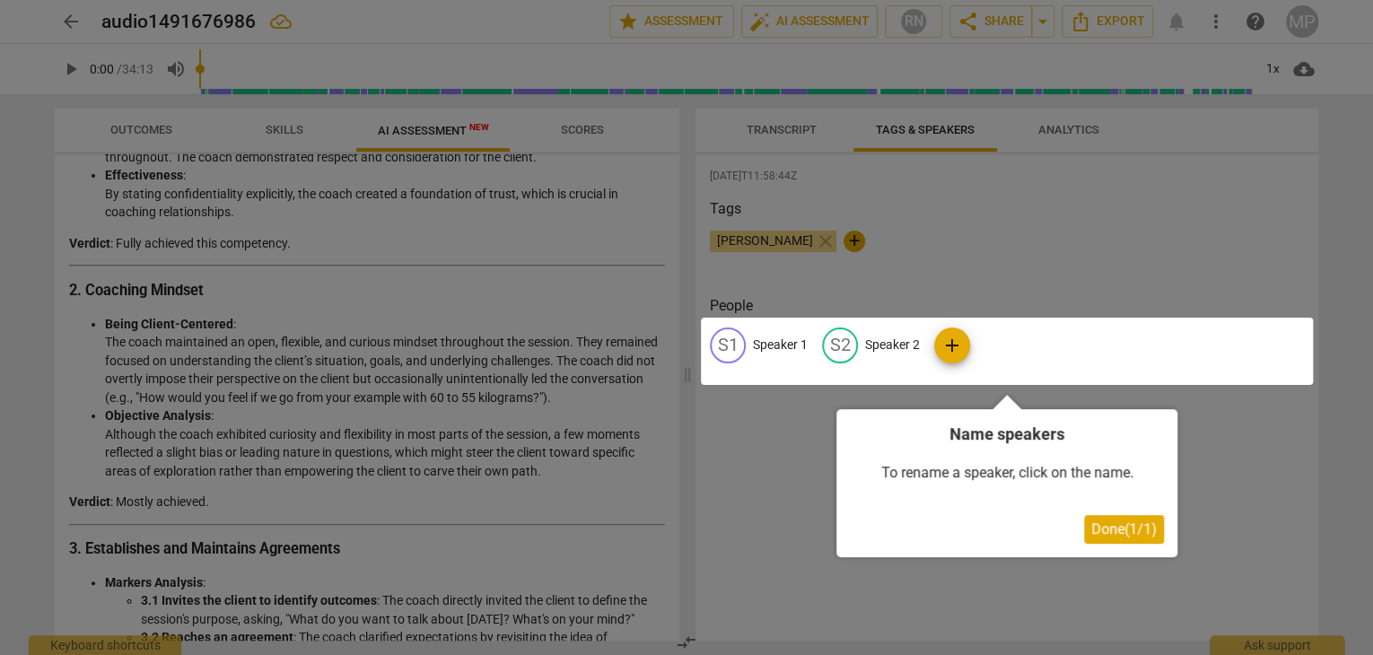
click at [952, 223] on div at bounding box center [686, 327] width 1373 height 655
click at [806, 135] on div at bounding box center [686, 327] width 1373 height 655
click at [1121, 525] on span "Done ( 1 / 1 )" at bounding box center [1123, 528] width 65 height 17
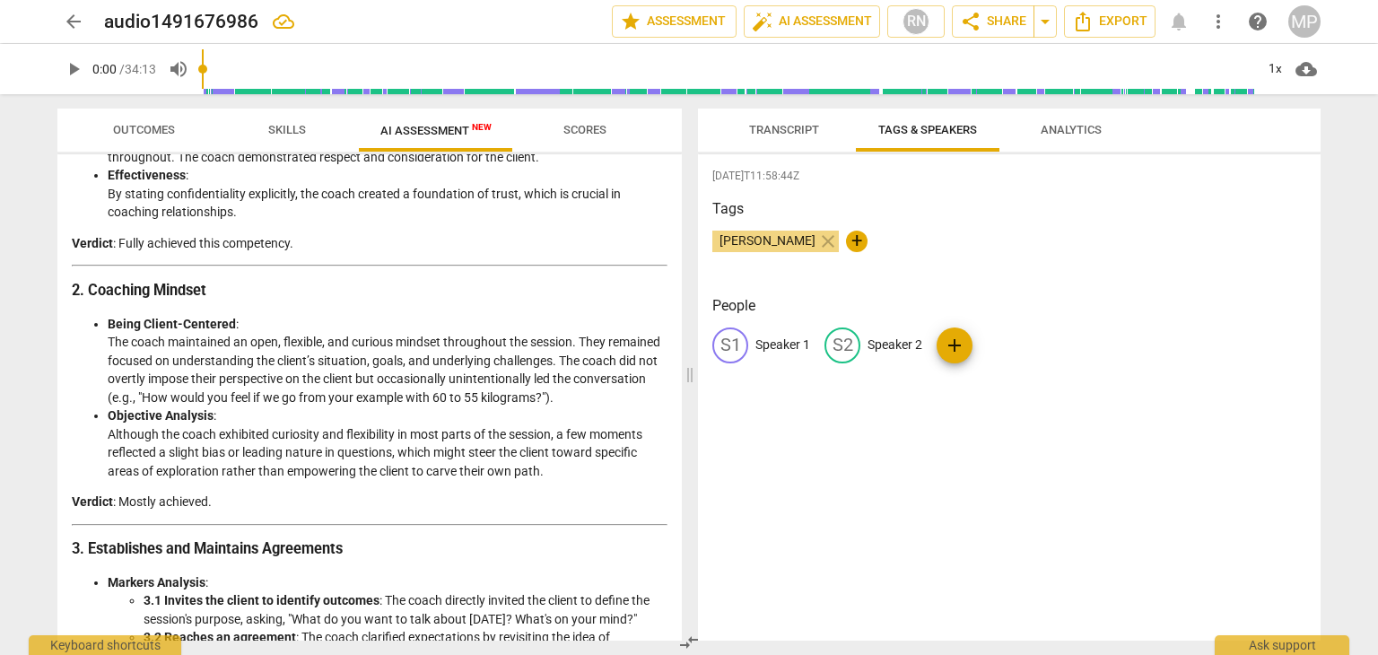
click at [800, 143] on button "Transcript" at bounding box center [784, 130] width 144 height 43
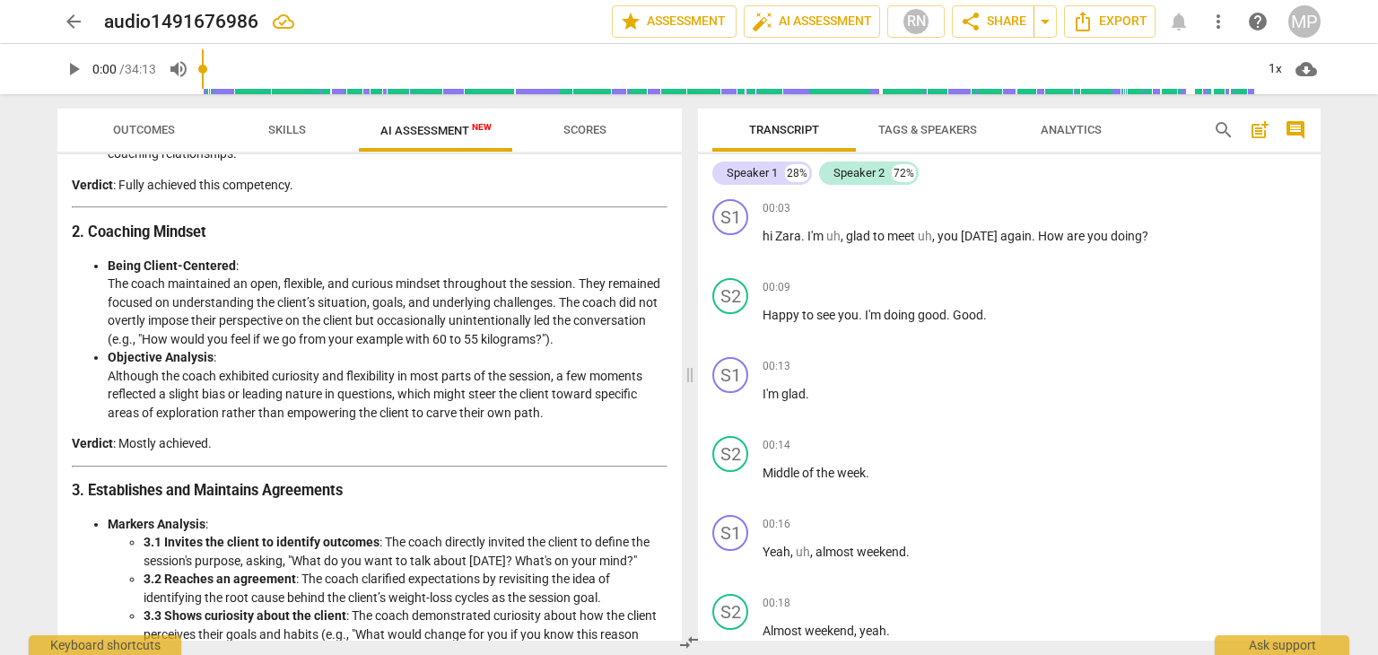
scroll to position [538, 0]
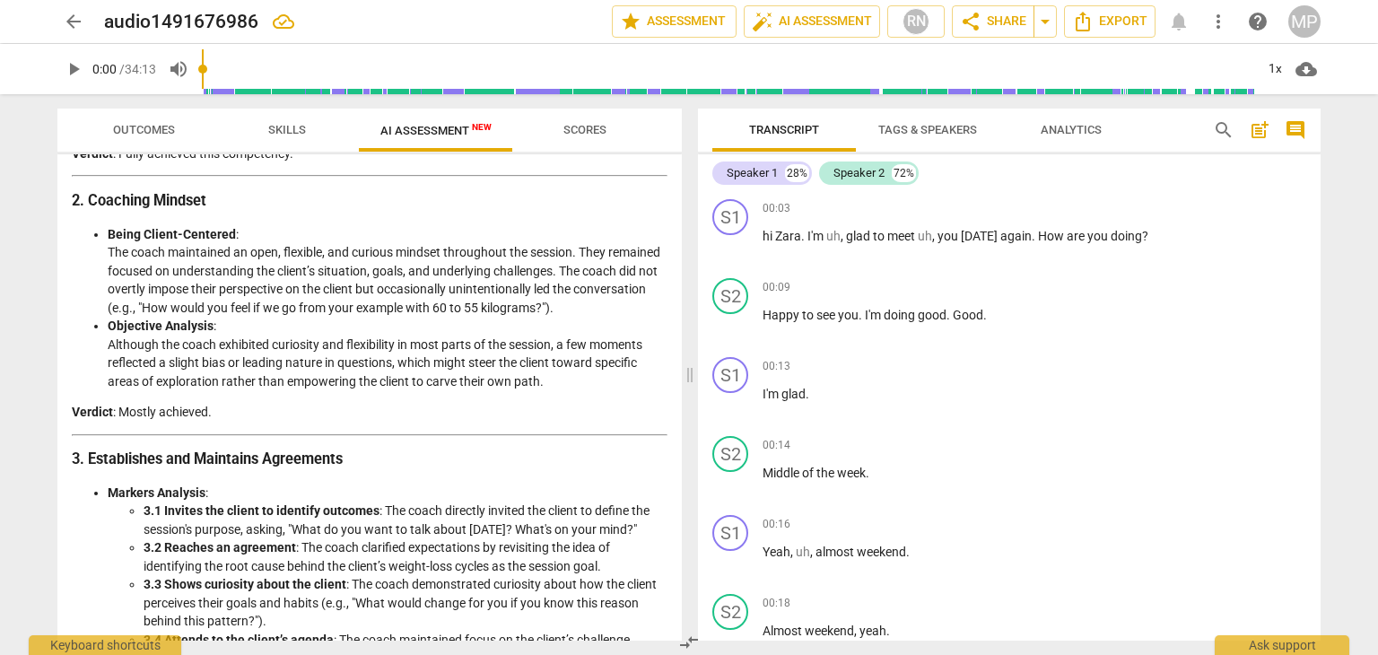
click at [393, 345] on li "Objective Analysis : Although the coach exhibited curiosity and flexibility in …" at bounding box center [388, 354] width 560 height 74
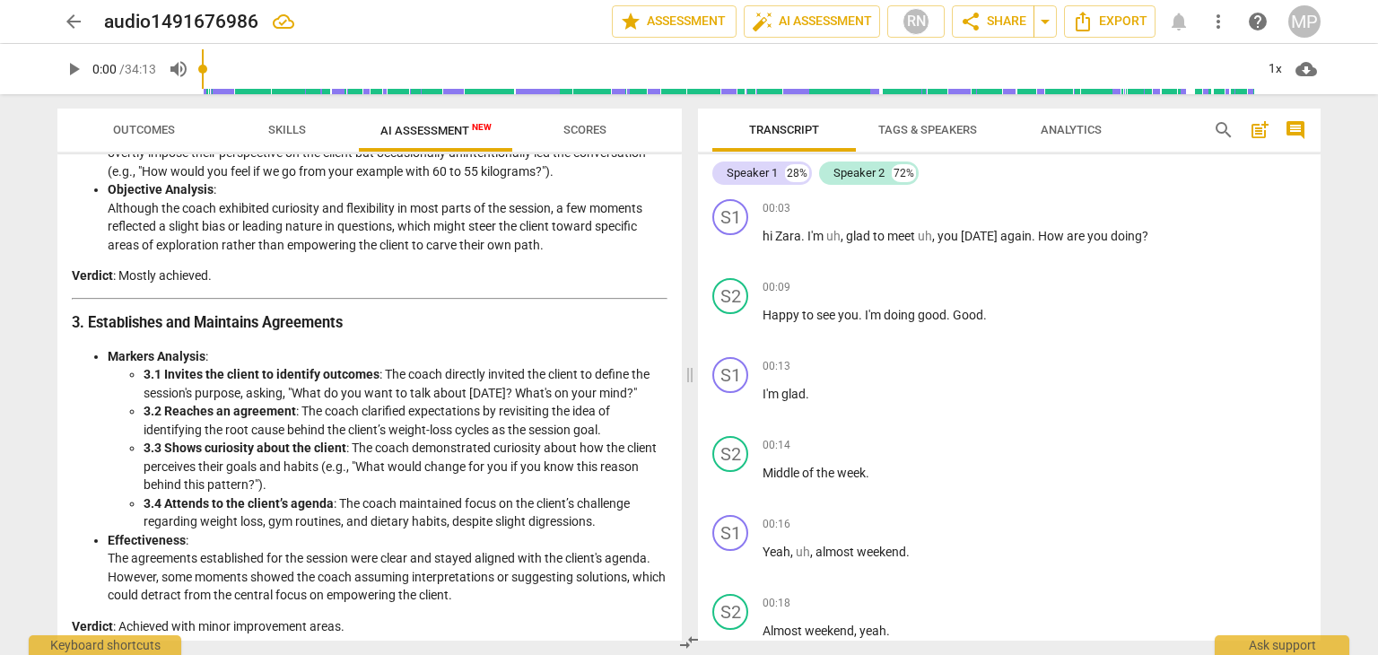
scroll to position [718, 0]
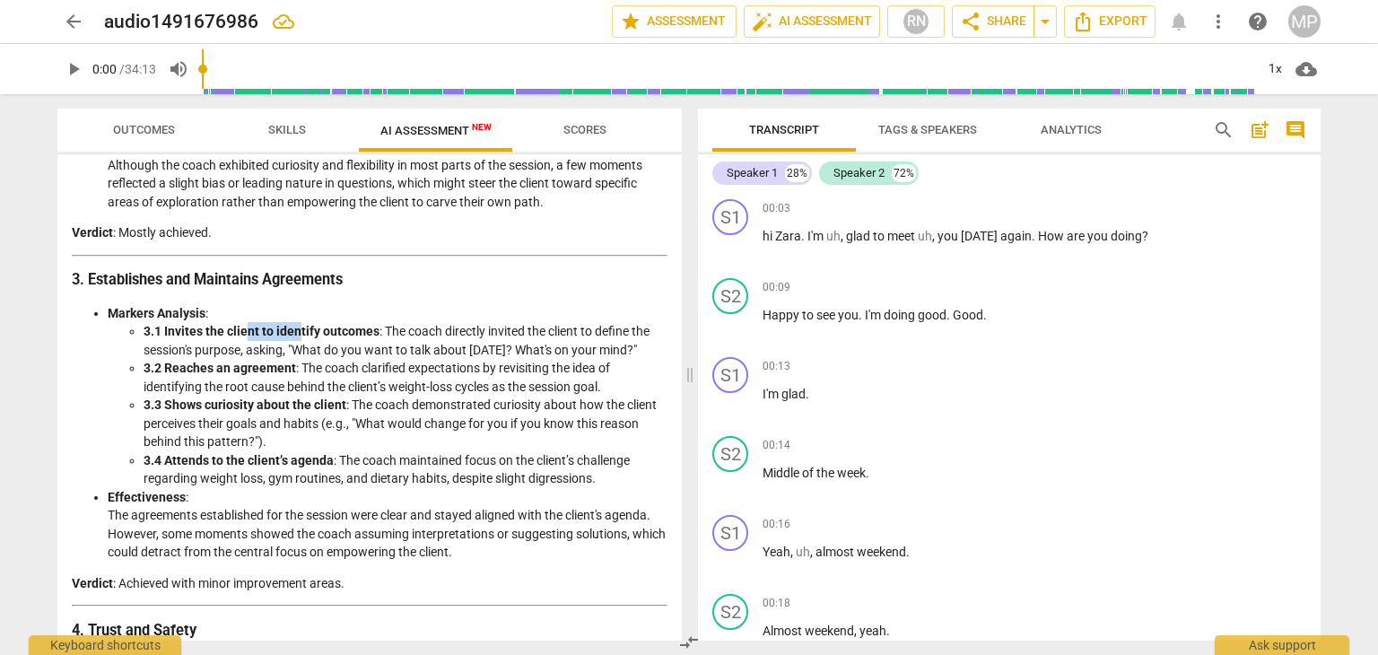
drag, startPoint x: 245, startPoint y: 332, endPoint x: 299, endPoint y: 332, distance: 53.8
click at [299, 332] on strong "3.1 Invites the client to identify outcomes" at bounding box center [262, 331] width 236 height 14
click at [455, 345] on li "3.1 Invites the client to identify outcomes : The coach directly invited the cl…" at bounding box center [406, 340] width 524 height 37
drag, startPoint x: 327, startPoint y: 351, endPoint x: 555, endPoint y: 349, distance: 228.8
click at [555, 349] on li "3.1 Invites the client to identify outcomes : The coach directly invited the cl…" at bounding box center [406, 340] width 524 height 37
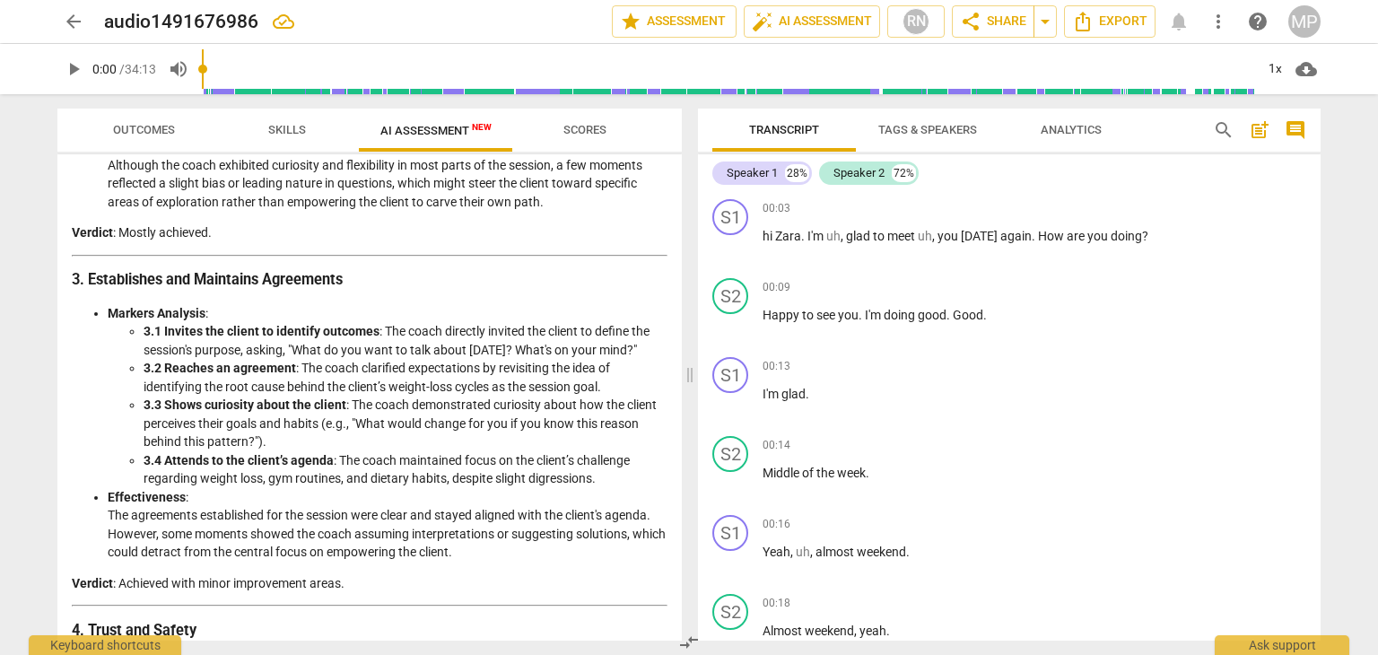
click at [323, 379] on li "3.2 Reaches an agreement : The coach clarified expectations by revisiting the i…" at bounding box center [406, 377] width 524 height 37
drag, startPoint x: 323, startPoint y: 367, endPoint x: 612, endPoint y: 363, distance: 288.9
click at [612, 363] on li "3.2 Reaches an agreement : The coach clarified expectations by revisiting the i…" at bounding box center [406, 377] width 524 height 37
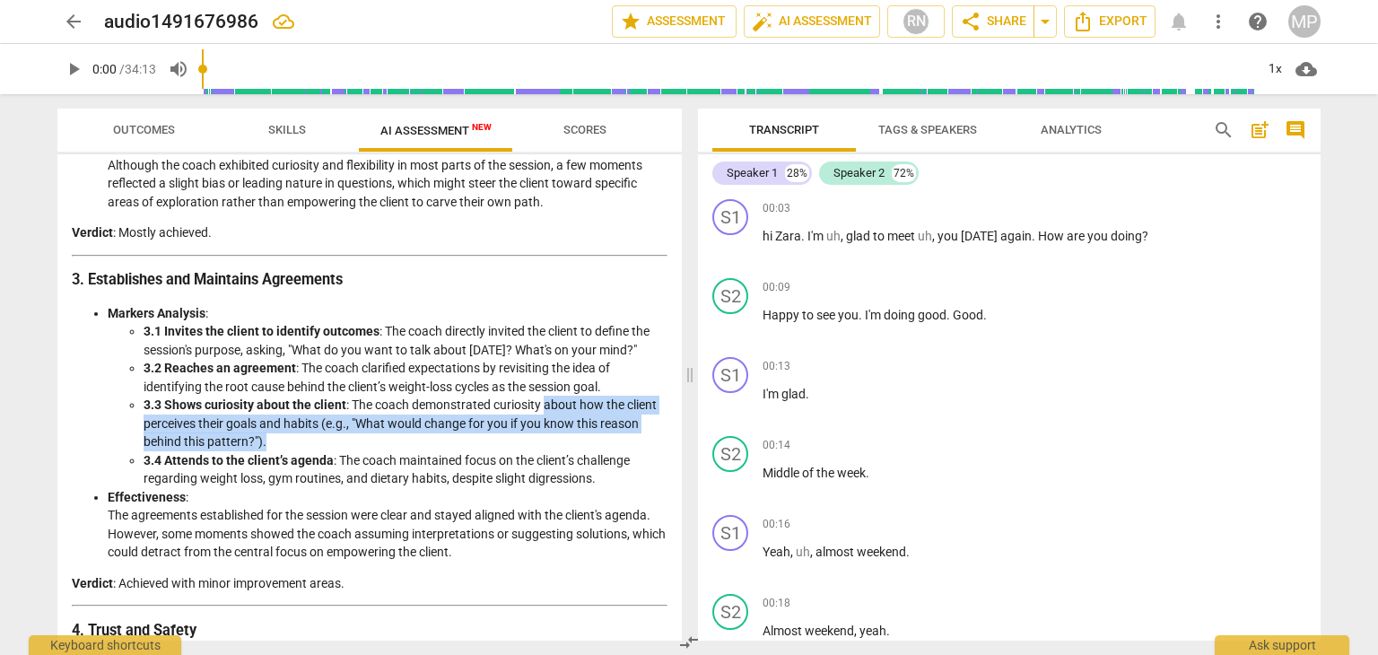
drag, startPoint x: 390, startPoint y: 434, endPoint x: 544, endPoint y: 410, distance: 155.3
click at [544, 410] on li "3.3 Shows curiosity about the client : The coach demonstrated curiosity about h…" at bounding box center [406, 424] width 524 height 56
click at [528, 432] on li "3.3 Shows curiosity about the client : The coach demonstrated curiosity about h…" at bounding box center [406, 424] width 524 height 56
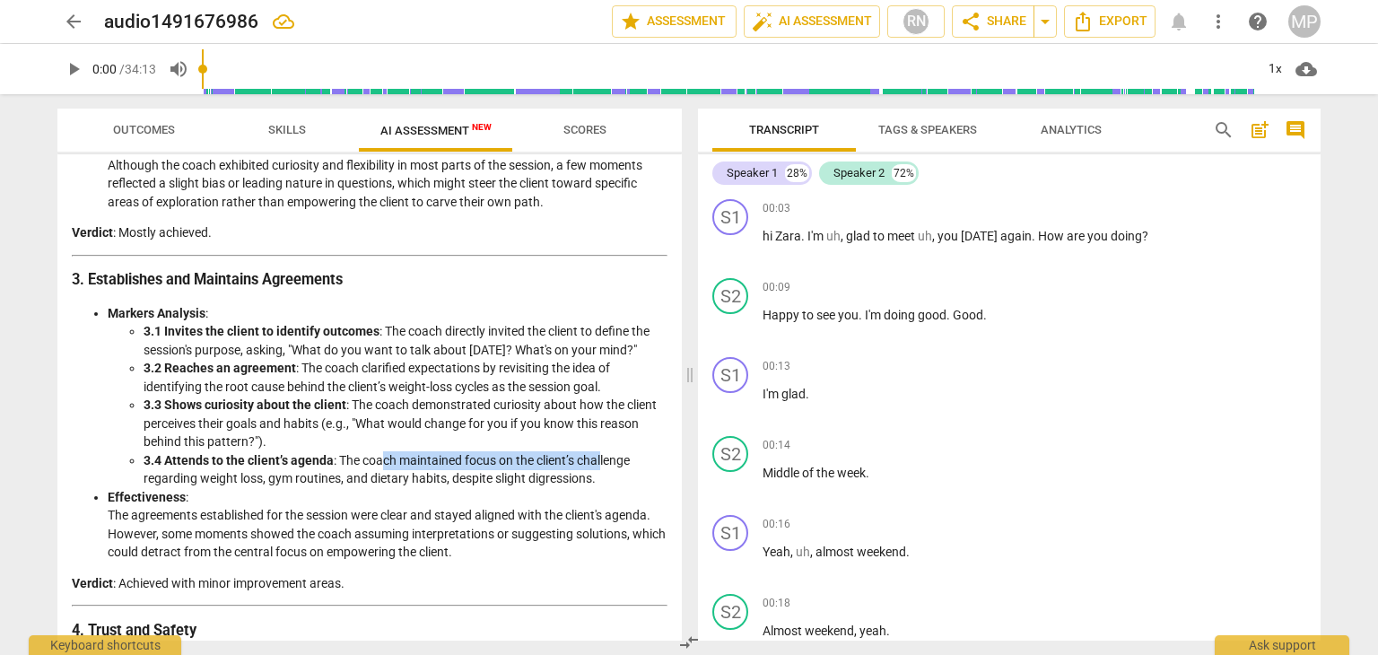
drag, startPoint x: 380, startPoint y: 460, endPoint x: 603, endPoint y: 460, distance: 222.5
click at [603, 460] on li "3.4 Attends to the client’s agenda : The coach maintained focus on the client’s…" at bounding box center [406, 469] width 524 height 37
click at [554, 485] on li "3.4 Attends to the client’s agenda : The coach maintained focus on the client’s…" at bounding box center [406, 469] width 524 height 37
drag, startPoint x: 351, startPoint y: 480, endPoint x: 520, endPoint y: 475, distance: 169.6
click at [520, 475] on li "3.4 Attends to the client’s agenda : The coach maintained focus on the client’s…" at bounding box center [406, 469] width 524 height 37
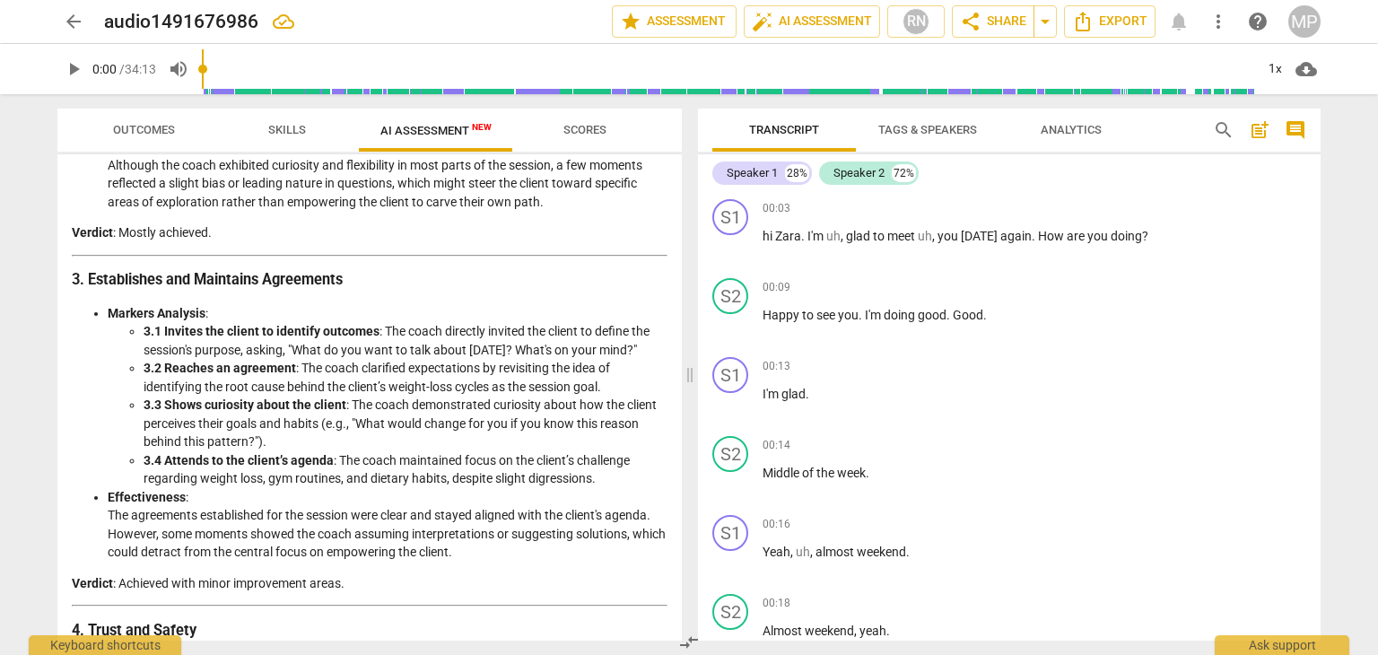
click at [527, 493] on li "Effectiveness : The agreements established for the session were clear and staye…" at bounding box center [388, 525] width 560 height 74
drag, startPoint x: 225, startPoint y: 482, endPoint x: 463, endPoint y: 478, distance: 237.8
click at [463, 478] on li "3.4 Attends to the client’s agenda : The coach maintained focus on the client’s…" at bounding box center [406, 469] width 524 height 37
drag, startPoint x: 218, startPoint y: 524, endPoint x: 404, endPoint y: 520, distance: 185.7
click at [404, 520] on li "Effectiveness : The agreements established for the session were clear and staye…" at bounding box center [388, 525] width 560 height 74
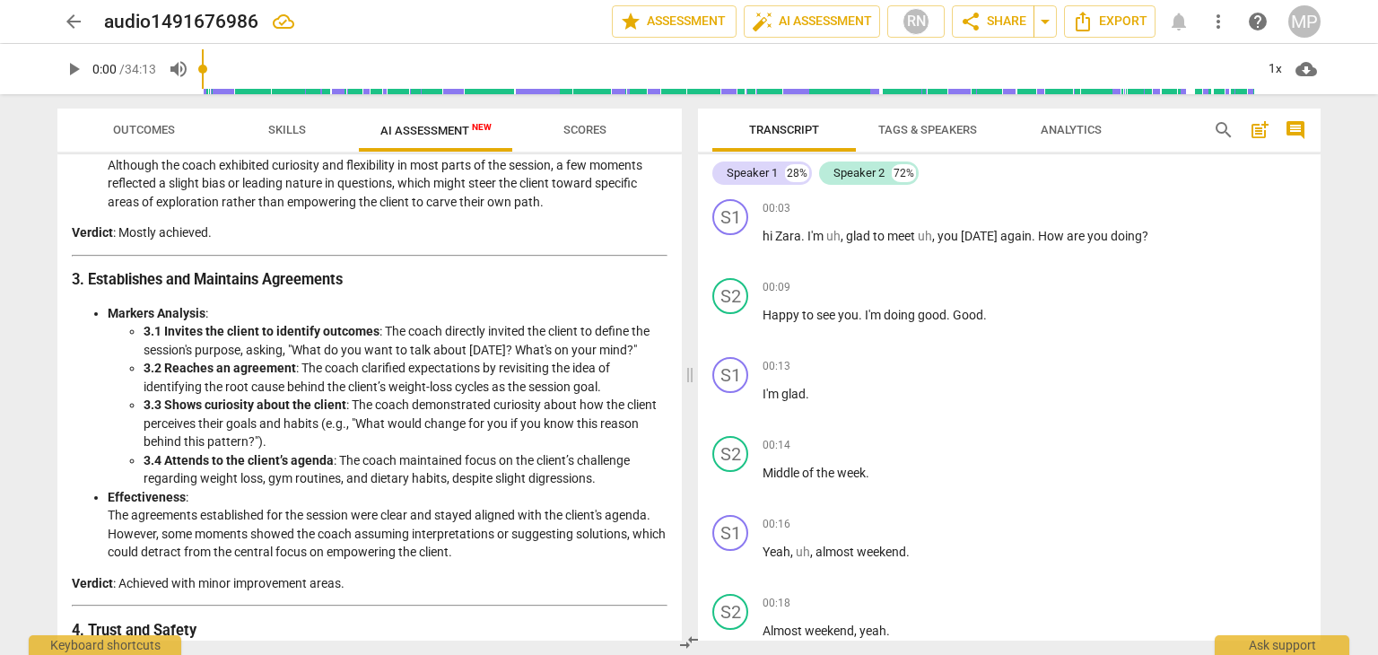
click at [443, 537] on li "Effectiveness : The agreements established for the session were clear and staye…" at bounding box center [388, 525] width 560 height 74
drag, startPoint x: 440, startPoint y: 507, endPoint x: 578, endPoint y: 519, distance: 138.6
click at [560, 511] on li "Effectiveness : The agreements established for the session were clear and staye…" at bounding box center [388, 525] width 560 height 74
click at [587, 522] on li "Effectiveness : The agreements established for the session were clear and staye…" at bounding box center [388, 525] width 560 height 74
drag, startPoint x: 190, startPoint y: 536, endPoint x: 413, endPoint y: 536, distance: 222.5
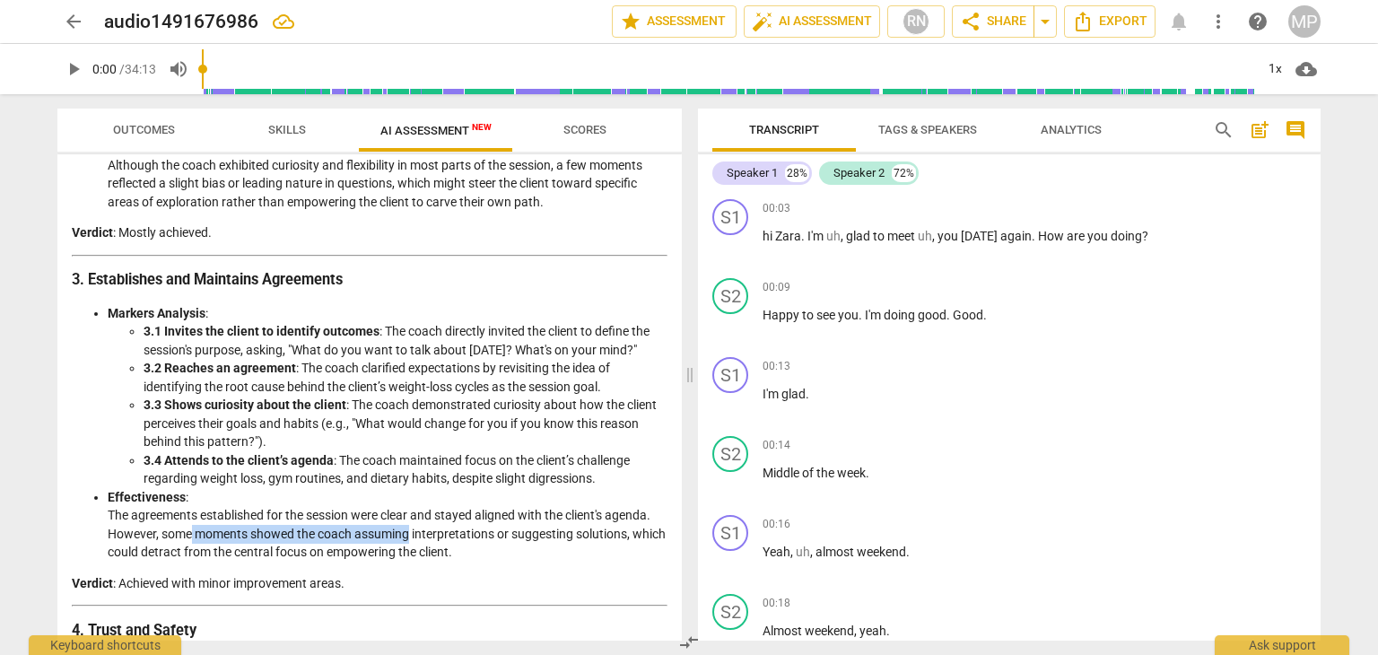
click at [413, 536] on li "Effectiveness : The agreements established for the session were clear and staye…" at bounding box center [388, 525] width 560 height 74
click at [406, 545] on li "Effectiveness : The agreements established for the session were clear and staye…" at bounding box center [388, 525] width 560 height 74
drag, startPoint x: 340, startPoint y: 536, endPoint x: 578, endPoint y: 532, distance: 237.8
click at [569, 532] on li "Effectiveness : The agreements established for the session were clear and staye…" at bounding box center [388, 525] width 560 height 74
click at [615, 533] on li "Effectiveness : The agreements established for the session were clear and staye…" at bounding box center [388, 525] width 560 height 74
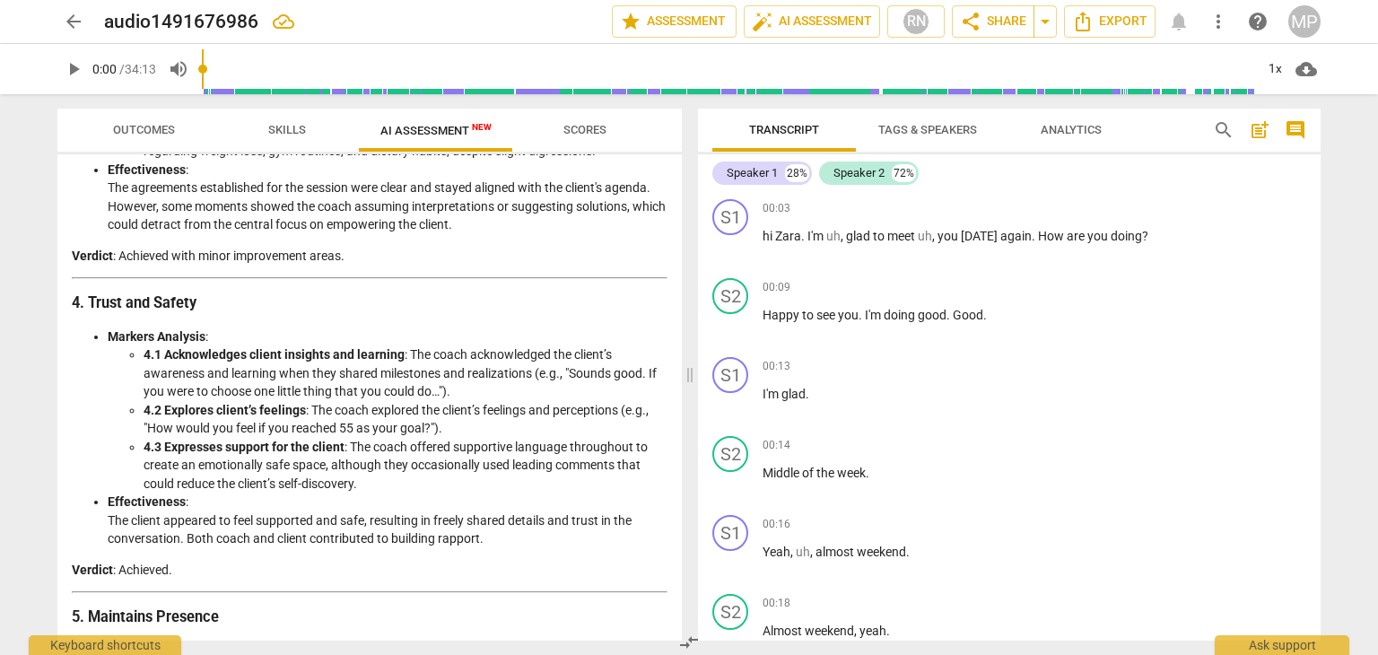
scroll to position [1077, 0]
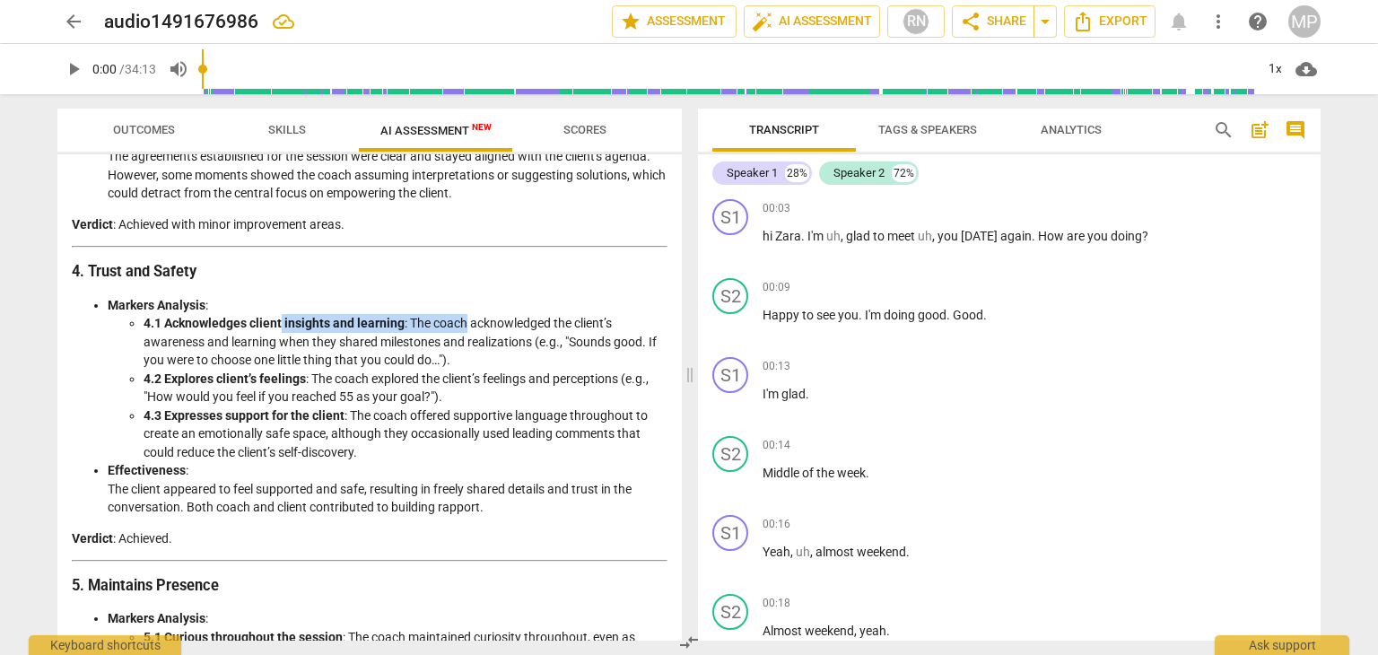
drag, startPoint x: 282, startPoint y: 327, endPoint x: 467, endPoint y: 324, distance: 184.8
click at [467, 324] on li "4.1 Acknowledges client insights and learning : The coach acknowledged the clie…" at bounding box center [406, 342] width 524 height 56
click at [510, 342] on li "4.1 Acknowledges client insights and learning : The coach acknowledged the clie…" at bounding box center [406, 342] width 524 height 56
drag, startPoint x: 156, startPoint y: 340, endPoint x: 480, endPoint y: 349, distance: 324.0
click at [475, 347] on li "4.1 Acknowledges client insights and learning : The coach acknowledged the clie…" at bounding box center [406, 342] width 524 height 56
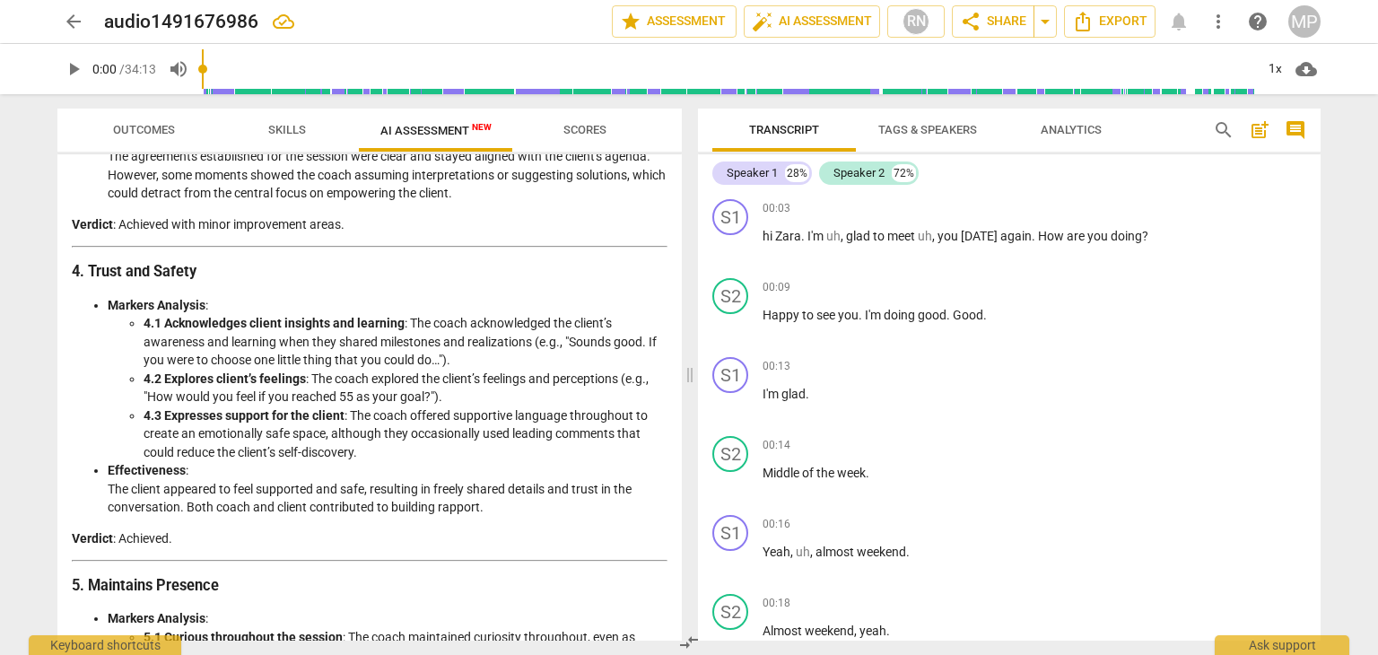
click at [500, 372] on li "4.2 Explores client’s feelings : The coach explored the client’s feelings and p…" at bounding box center [406, 388] width 524 height 37
drag, startPoint x: 360, startPoint y: 344, endPoint x: 542, endPoint y: 344, distance: 182.1
click at [528, 339] on li "4.1 Acknowledges client insights and learning : The coach acknowledged the clie…" at bounding box center [406, 342] width 524 height 56
click at [553, 355] on li "4.1 Acknowledges client insights and learning : The coach acknowledged the clie…" at bounding box center [406, 342] width 524 height 56
drag, startPoint x: 234, startPoint y: 357, endPoint x: 467, endPoint y: 362, distance: 233.3
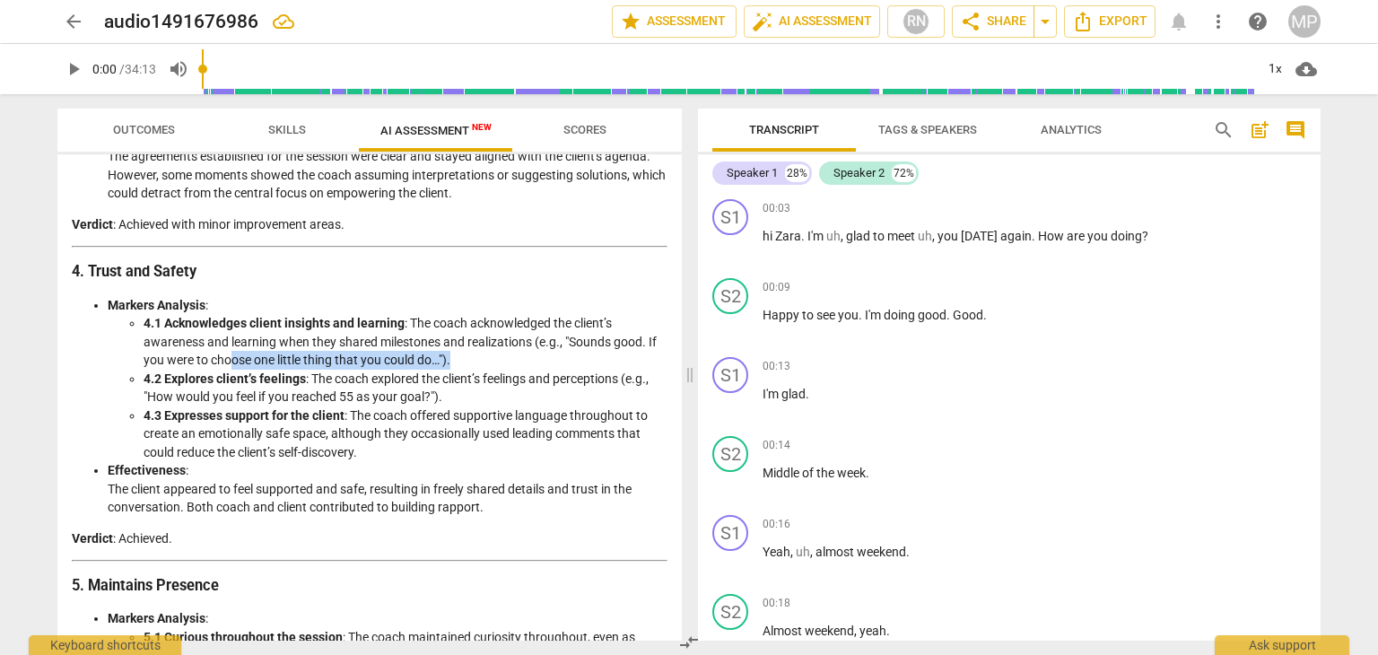
click at [467, 362] on li "4.1 Acknowledges client insights and learning : The coach acknowledged the clie…" at bounding box center [406, 342] width 524 height 56
drag, startPoint x: 481, startPoint y: 415, endPoint x: 594, endPoint y: 415, distance: 113.0
click at [594, 415] on li "4.3 Expresses support for the client : The coach offered supportive language th…" at bounding box center [406, 434] width 524 height 56
click at [589, 446] on li "4.3 Expresses support for the client : The coach offered supportive language th…" at bounding box center [406, 434] width 524 height 56
drag, startPoint x: 445, startPoint y: 432, endPoint x: 551, endPoint y: 432, distance: 105.9
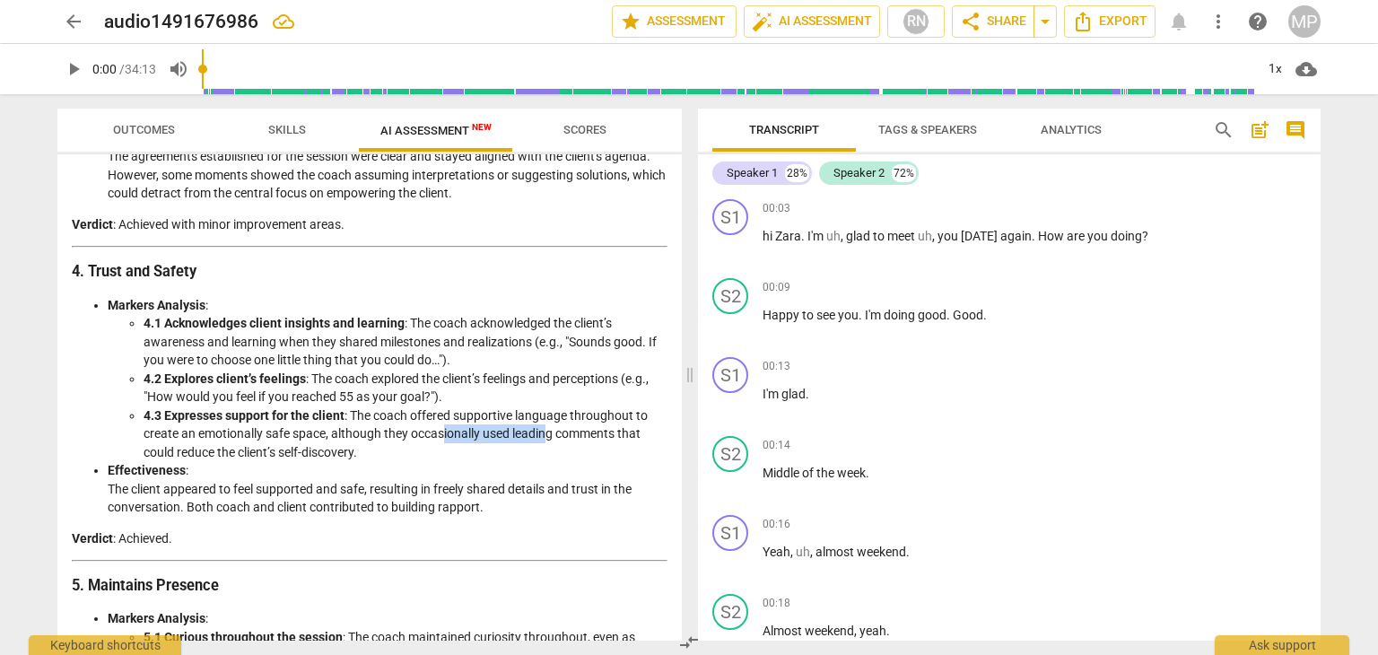
click at [551, 432] on li "4.3 Expresses support for the client : The coach offered supportive language th…" at bounding box center [406, 434] width 524 height 56
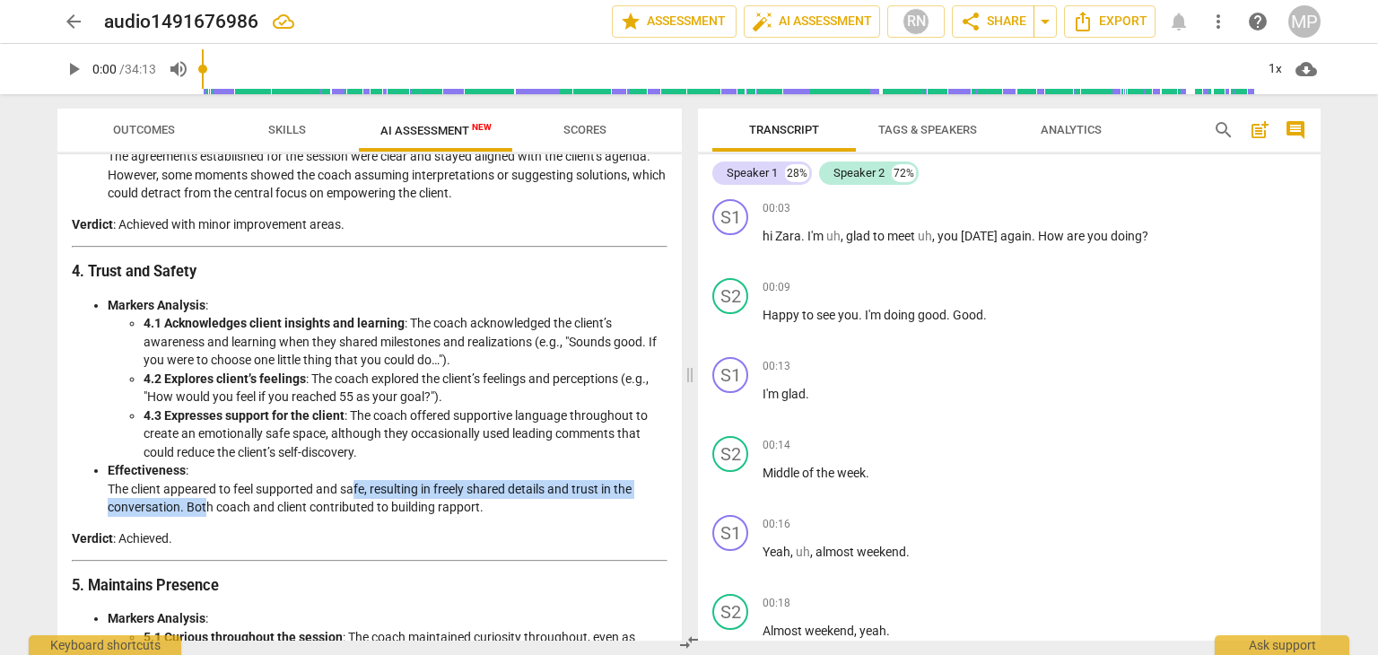
drag, startPoint x: 205, startPoint y: 497, endPoint x: 353, endPoint y: 485, distance: 148.5
click at [353, 485] on li "Effectiveness : The client appeared to feel supported and safe, resulting in fr…" at bounding box center [388, 489] width 560 height 56
click at [397, 496] on li "Effectiveness : The client appeared to feel supported and safe, resulting in fr…" at bounding box center [388, 489] width 560 height 56
drag, startPoint x: 414, startPoint y: 486, endPoint x: 549, endPoint y: 491, distance: 135.5
click at [549, 491] on li "Effectiveness : The client appeared to feel supported and safe, resulting in fr…" at bounding box center [388, 489] width 560 height 56
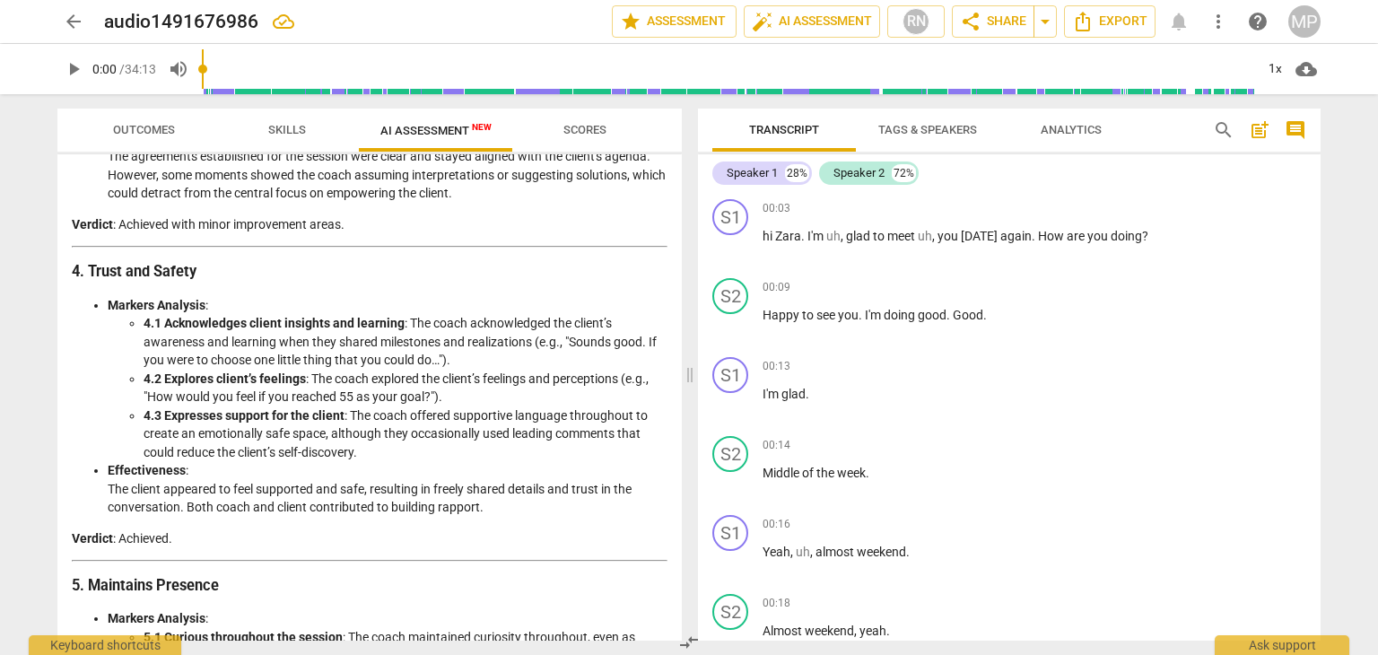
click at [552, 501] on li "Effectiveness : The client appeared to feel supported and safe, resulting in fr…" at bounding box center [388, 489] width 560 height 56
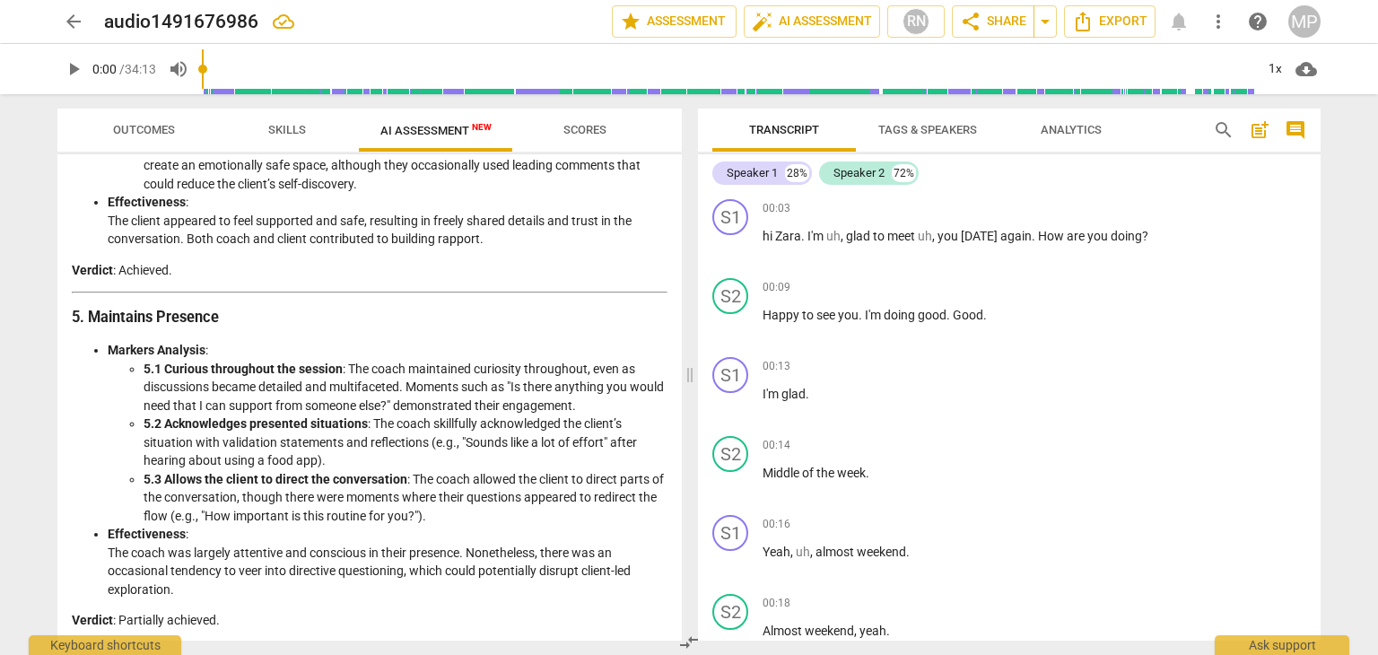
scroll to position [1346, 0]
drag, startPoint x: 391, startPoint y: 365, endPoint x: 550, endPoint y: 367, distance: 158.8
click at [550, 367] on li "5.1 Curious throughout the session : The coach maintained curiosity throughout,…" at bounding box center [406, 387] width 524 height 56
click at [571, 378] on li "5.1 Curious throughout the session : The coach maintained curiosity throughout,…" at bounding box center [406, 387] width 524 height 56
drag, startPoint x: 180, startPoint y: 388, endPoint x: 599, endPoint y: 378, distance: 419.1
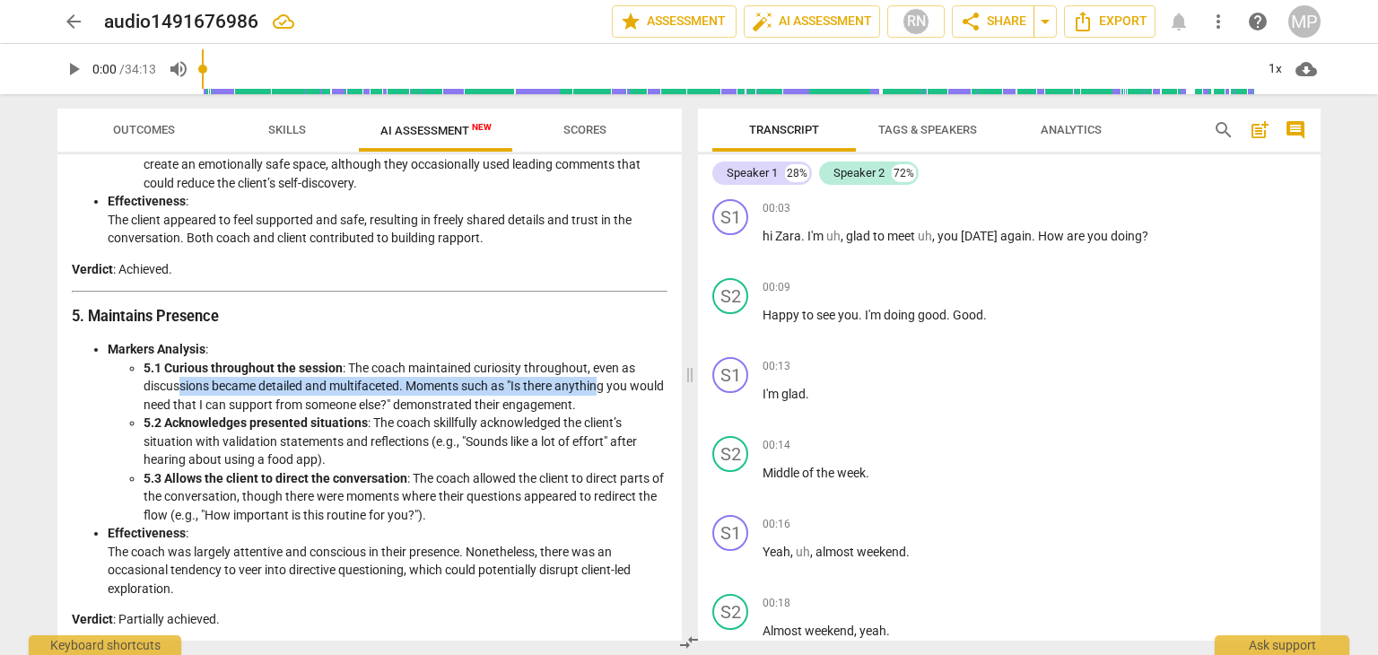
click at [599, 378] on li "5.1 Curious throughout the session : The coach maintained curiosity throughout,…" at bounding box center [406, 387] width 524 height 56
click at [603, 405] on li "5.1 Curious throughout the session : The coach maintained curiosity throughout,…" at bounding box center [406, 387] width 524 height 56
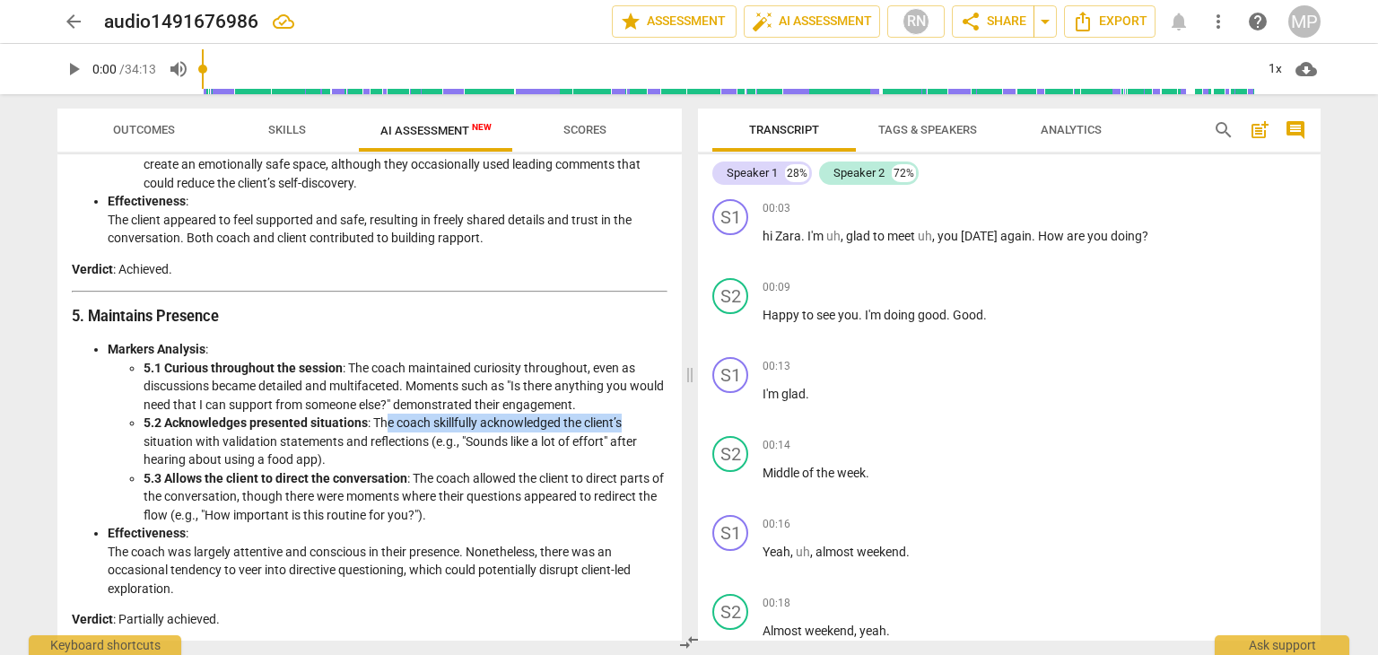
drag, startPoint x: 388, startPoint y: 416, endPoint x: 624, endPoint y: 416, distance: 236.8
click at [624, 416] on li "5.2 Acknowledges presented situations : The coach skillfully acknowledged the c…" at bounding box center [406, 442] width 524 height 56
click at [626, 444] on li "5.2 Acknowledges presented situations : The coach skillfully acknowledged the c…" at bounding box center [406, 442] width 524 height 56
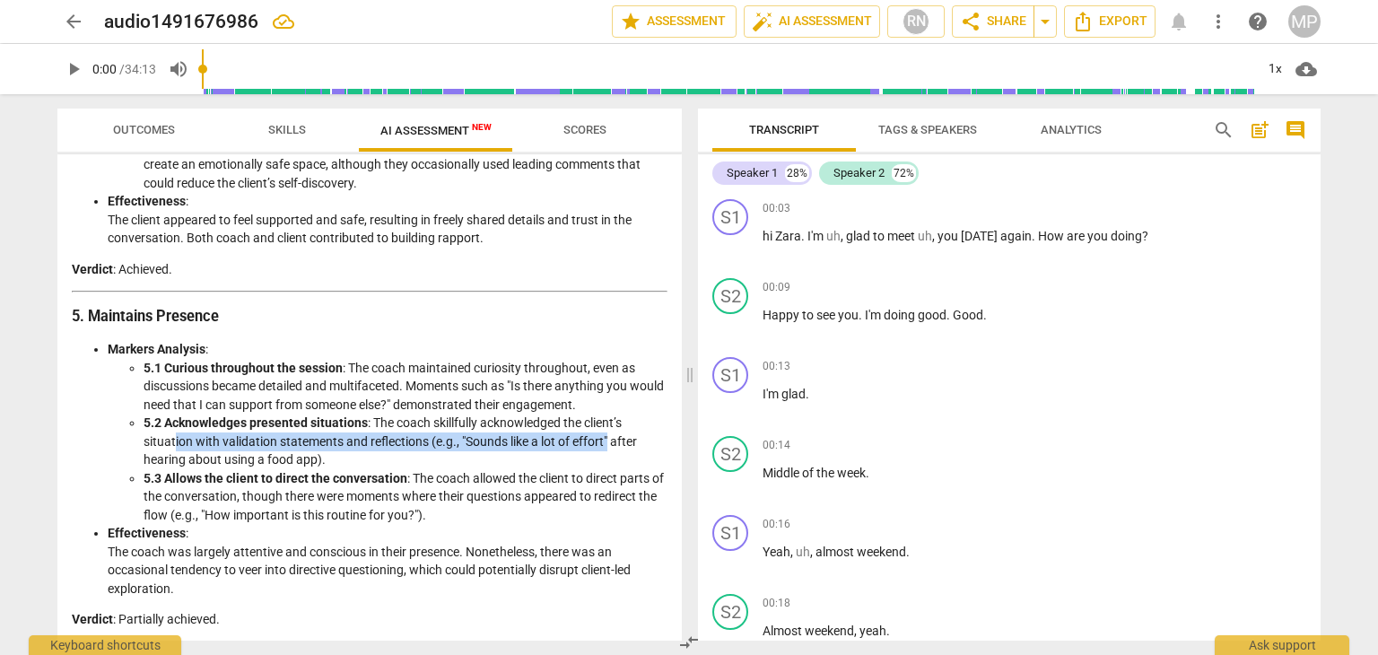
drag, startPoint x: 175, startPoint y: 447, endPoint x: 609, endPoint y: 440, distance: 434.3
click at [609, 440] on li "5.2 Acknowledges presented situations : The coach skillfully acknowledged the c…" at bounding box center [406, 442] width 524 height 56
click at [615, 451] on li "5.2 Acknowledges presented situations : The coach skillfully acknowledged the c…" at bounding box center [406, 442] width 524 height 56
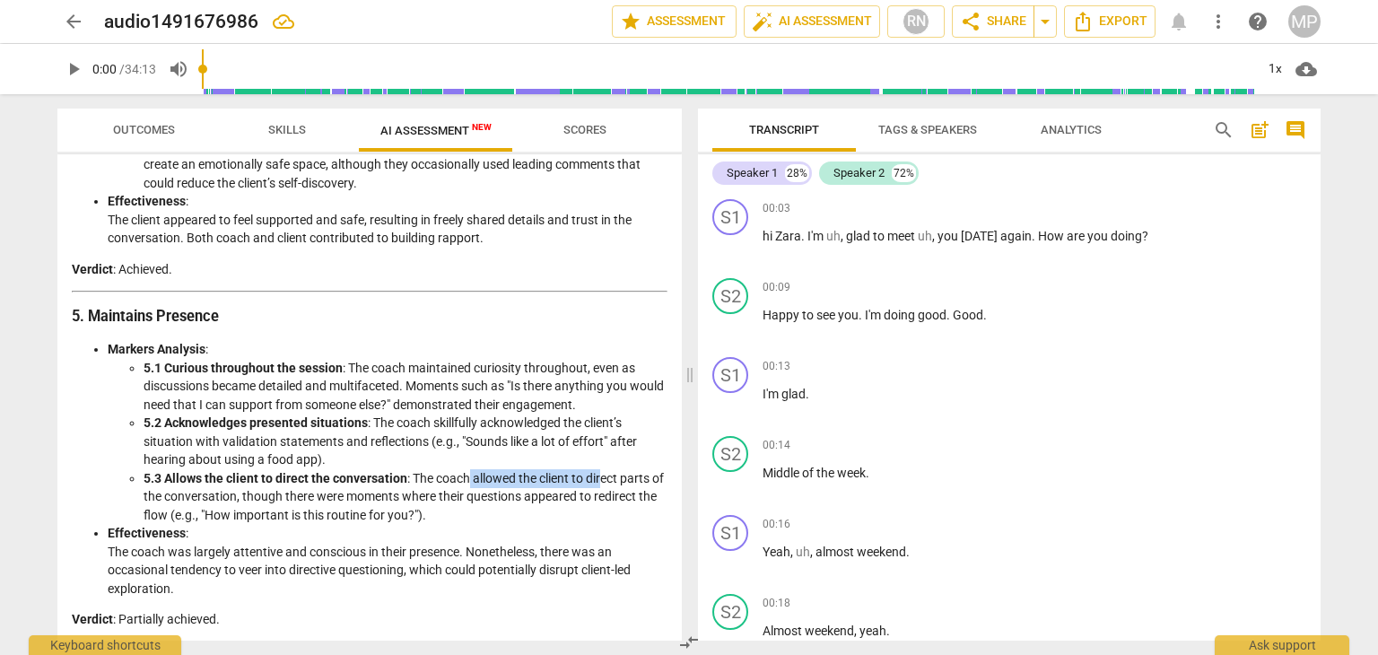
drag, startPoint x: 468, startPoint y: 475, endPoint x: 611, endPoint y: 477, distance: 142.7
click at [611, 477] on li "5.3 Allows the client to direct the conversation : The coach allowed the client…" at bounding box center [406, 497] width 524 height 56
drag, startPoint x: 232, startPoint y: 498, endPoint x: 470, endPoint y: 498, distance: 237.7
click at [470, 498] on li "5.3 Allows the client to direct the conversation : The coach allowed the client…" at bounding box center [406, 497] width 524 height 56
click at [474, 507] on li "5.3 Allows the client to direct the conversation : The coach allowed the client…" at bounding box center [406, 497] width 524 height 56
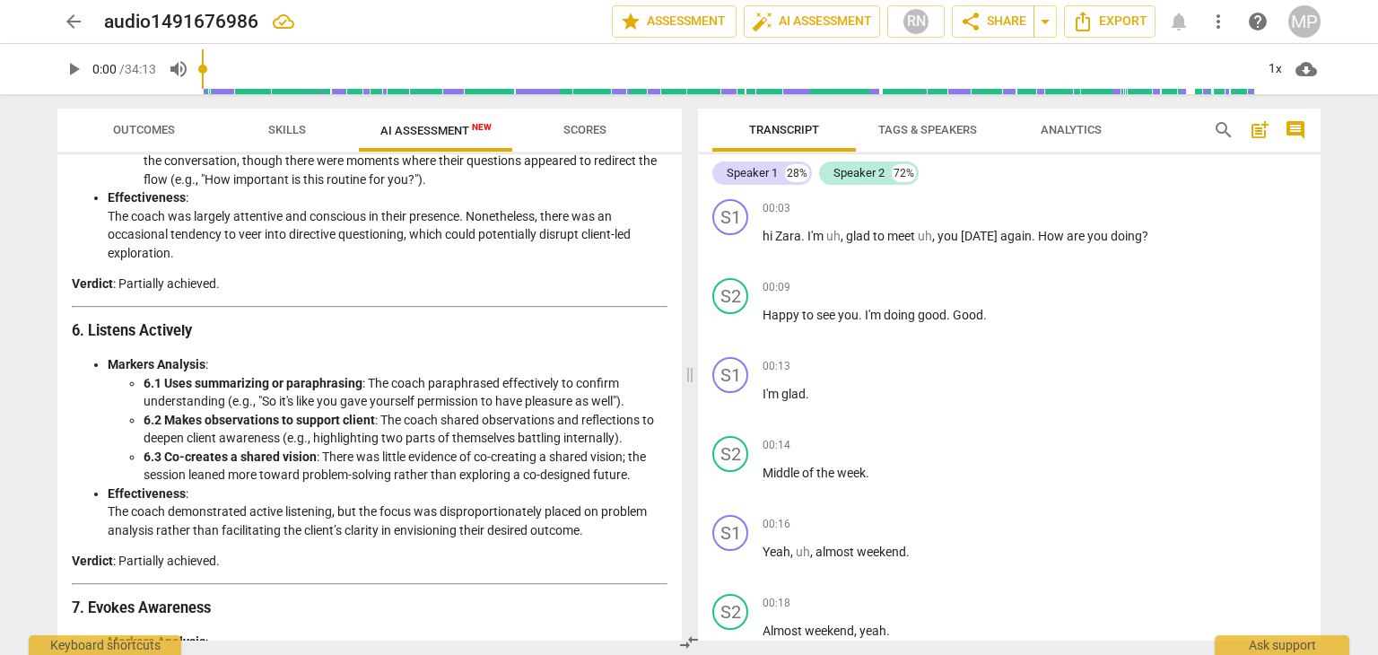
scroll to position [1705, 0]
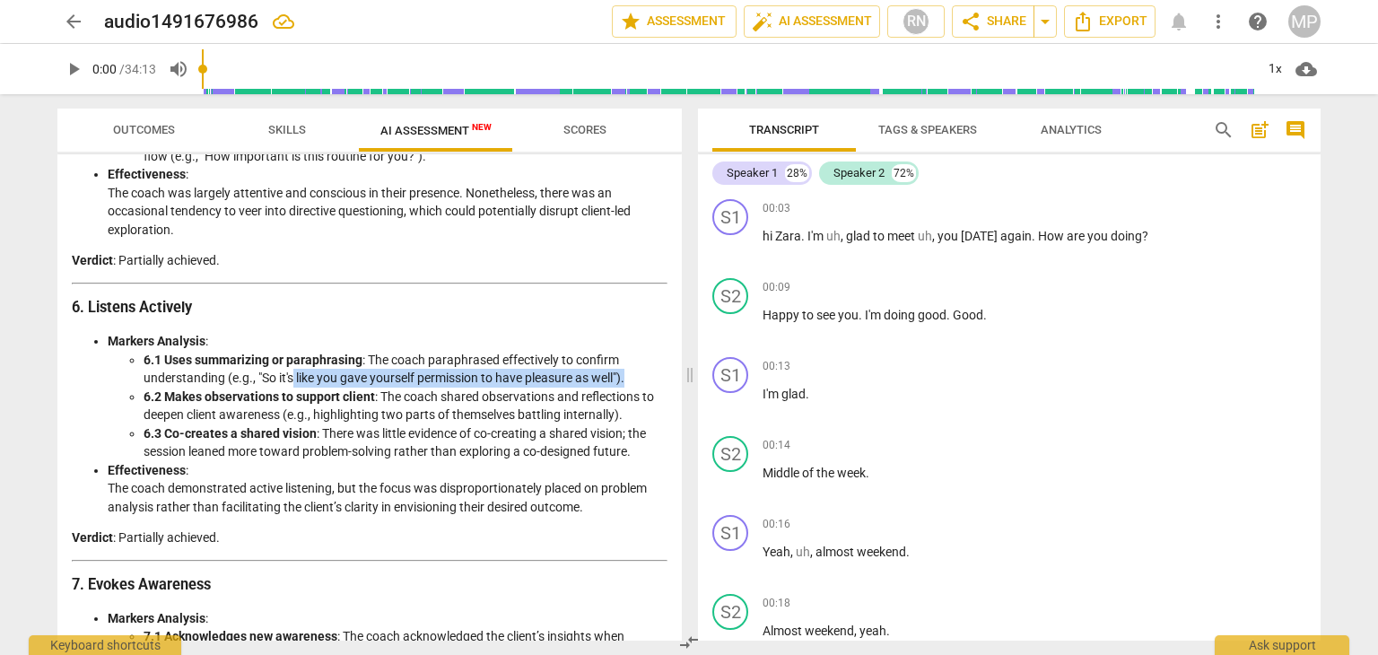
drag, startPoint x: 291, startPoint y: 372, endPoint x: 642, endPoint y: 374, distance: 351.7
click at [642, 374] on li "6.1 Uses summarizing or paraphrasing : The coach paraphrased effectively to con…" at bounding box center [406, 369] width 524 height 37
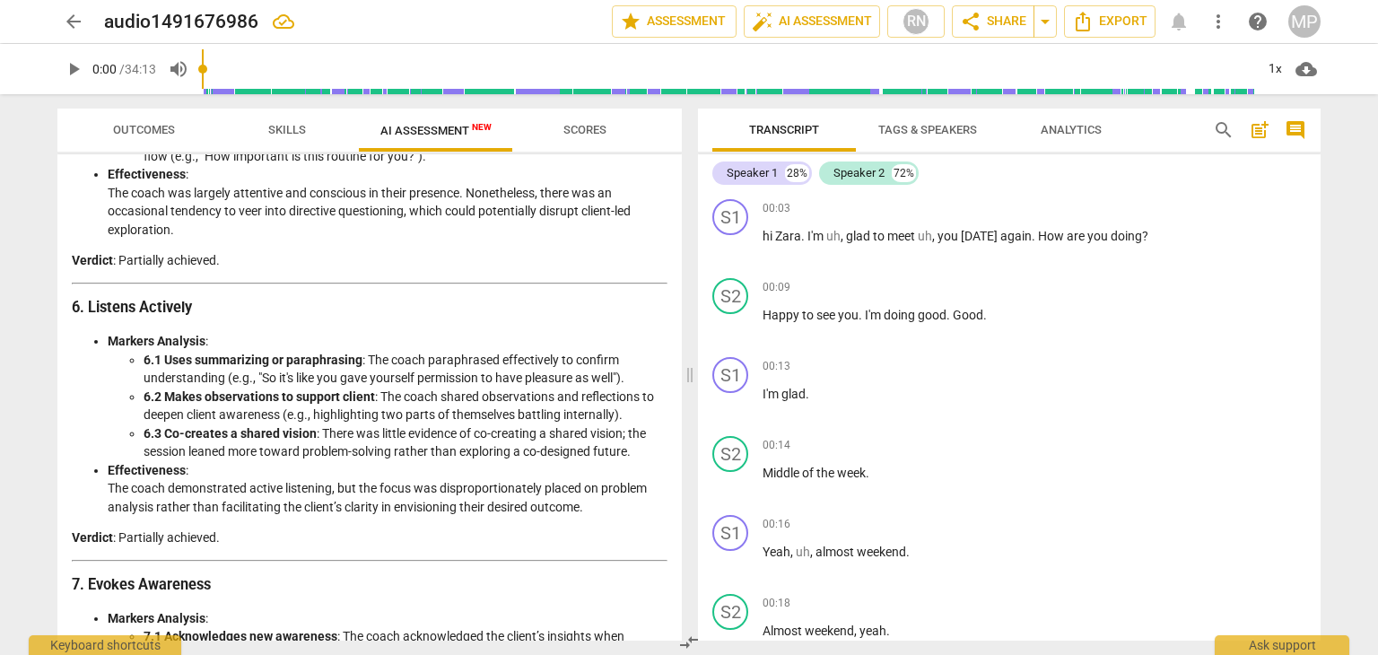
click at [542, 421] on li "6.2 Makes observations to support client : The coach shared observations and re…" at bounding box center [406, 406] width 524 height 37
drag, startPoint x: 459, startPoint y: 402, endPoint x: 610, endPoint y: 399, distance: 150.7
click at [610, 399] on li "6.2 Makes observations to support client : The coach shared observations and re…" at bounding box center [406, 406] width 524 height 37
drag, startPoint x: 345, startPoint y: 429, endPoint x: 631, endPoint y: 430, distance: 285.3
click at [631, 430] on li "6.3 Co-creates a shared vision : There was little evidence of co-creating a sha…" at bounding box center [406, 442] width 524 height 37
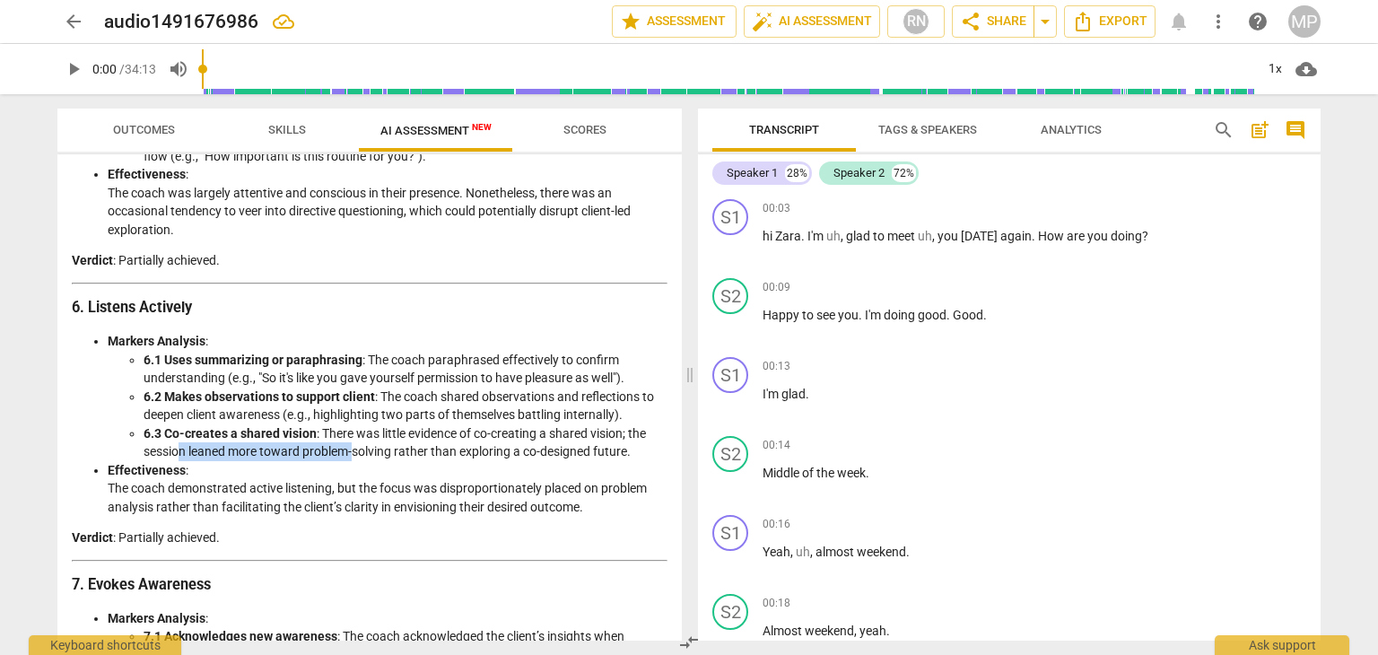
drag, startPoint x: 178, startPoint y: 451, endPoint x: 355, endPoint y: 451, distance: 177.6
click at [355, 451] on li "6.3 Co-creates a shared vision : There was little evidence of co-creating a sha…" at bounding box center [406, 442] width 524 height 37
click at [345, 464] on li "Effectiveness : The coach demonstrated active listening, but the focus was disp…" at bounding box center [388, 489] width 560 height 56
drag, startPoint x: 312, startPoint y: 452, endPoint x: 604, endPoint y: 458, distance: 291.6
click at [593, 452] on li "6.3 Co-creates a shared vision : There was little evidence of co-creating a sha…" at bounding box center [406, 442] width 524 height 37
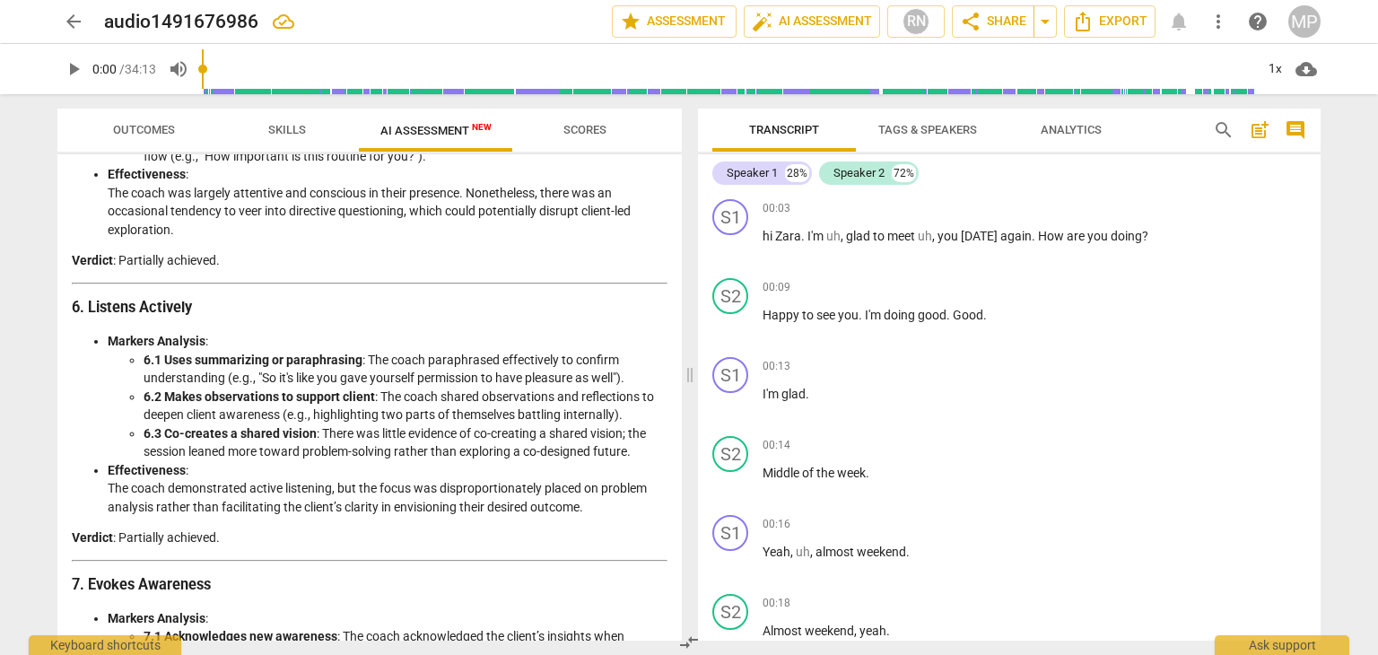
click at [604, 458] on li "6.3 Co-creates a shared vision : There was little evidence of co-creating a sha…" at bounding box center [406, 442] width 524 height 37
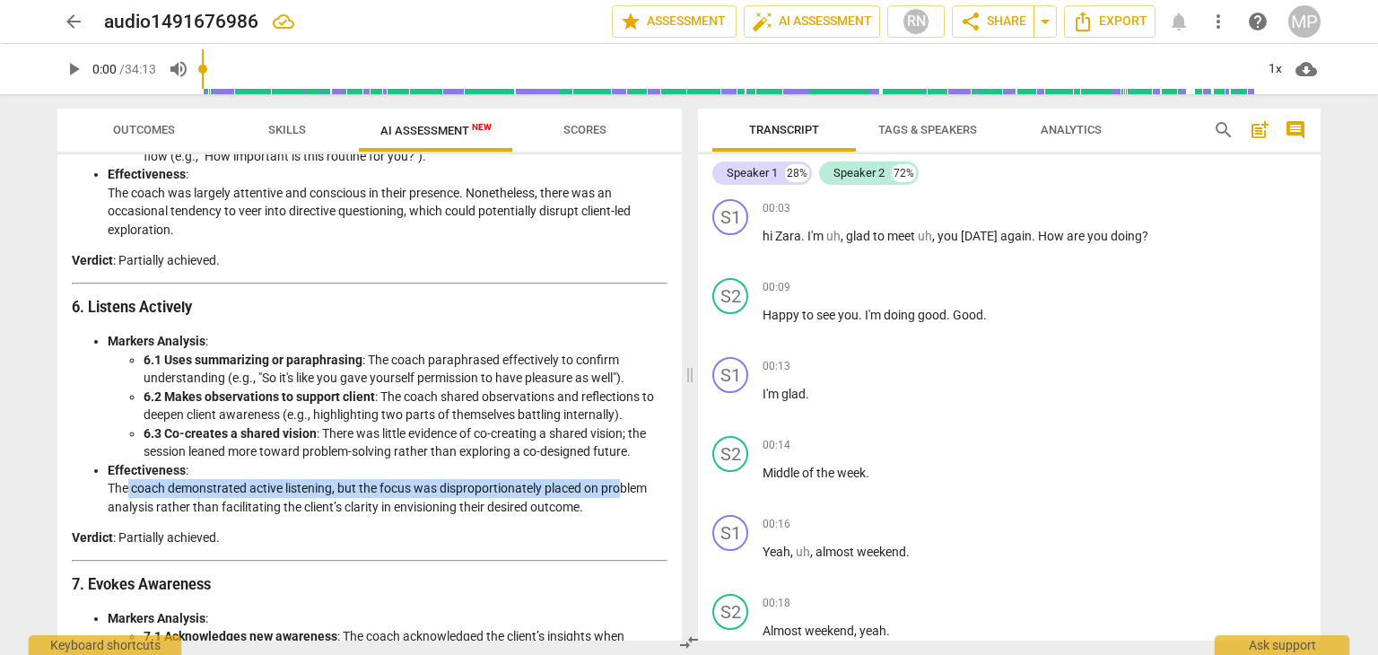
drag, startPoint x: 127, startPoint y: 487, endPoint x: 624, endPoint y: 485, distance: 497.0
click at [624, 485] on li "Effectiveness : The coach demonstrated active listening, but the focus was disp…" at bounding box center [388, 489] width 560 height 56
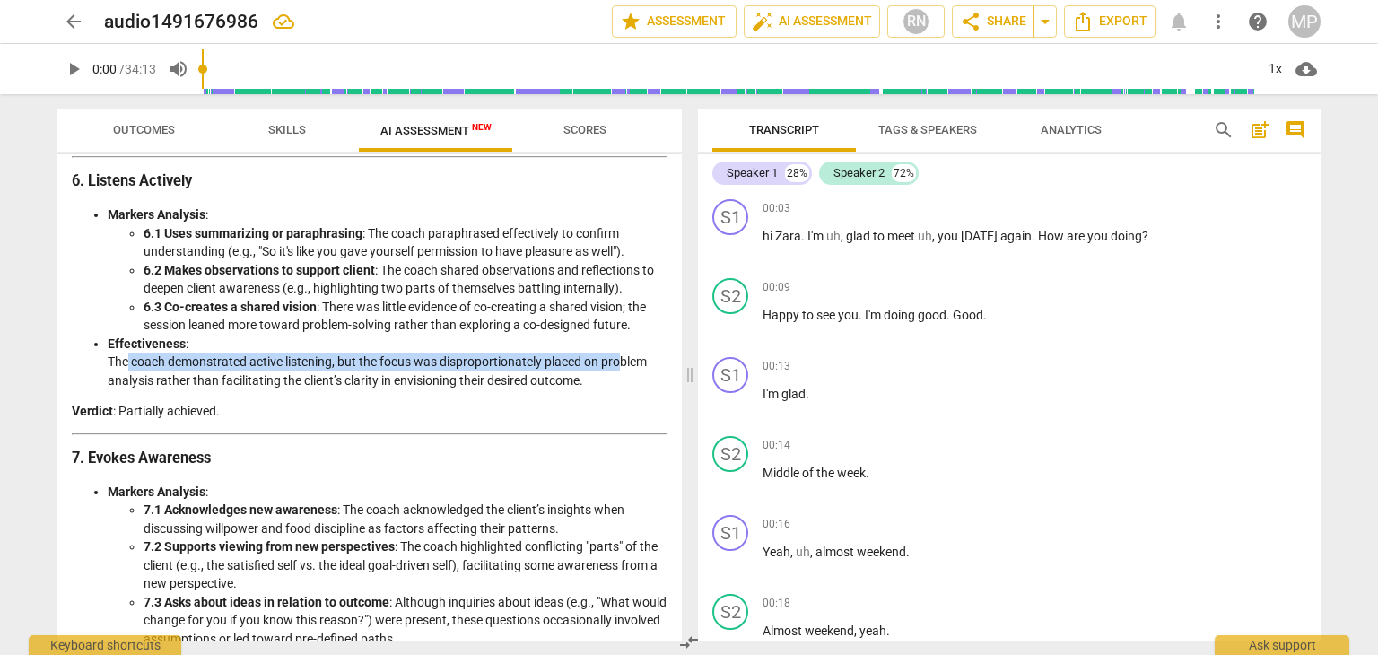
scroll to position [1974, 0]
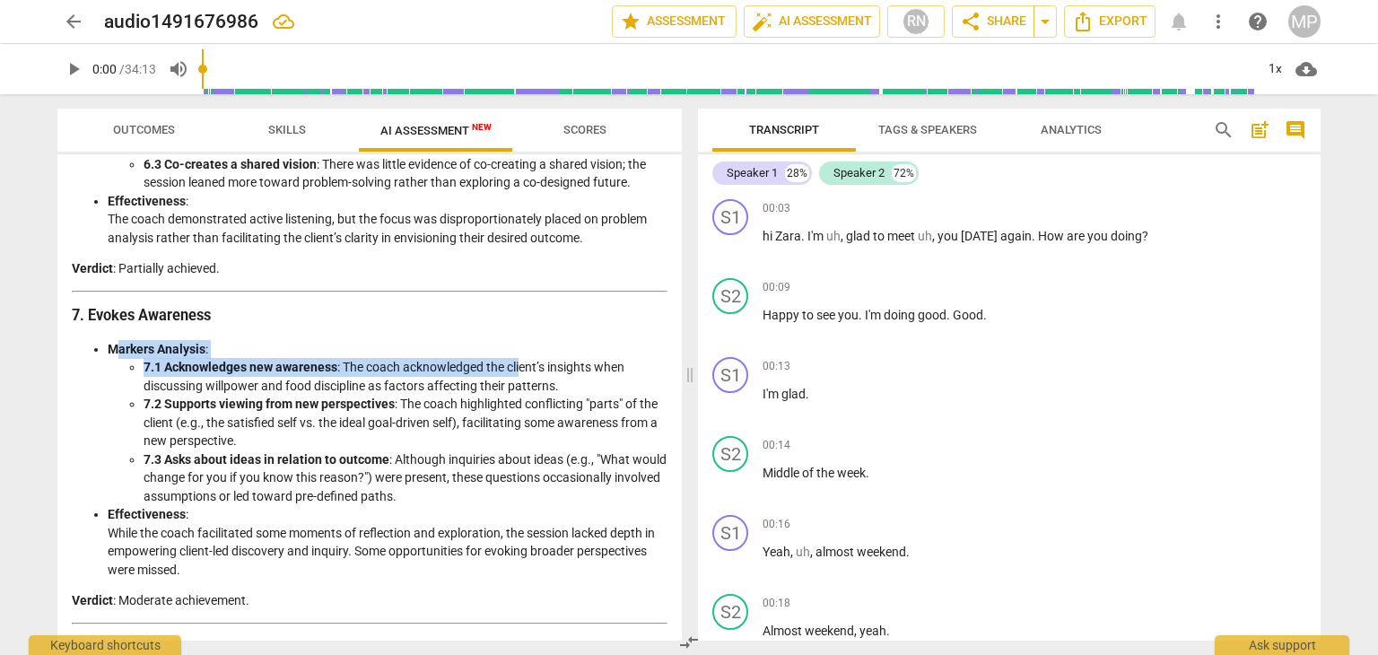
drag, startPoint x: 119, startPoint y: 347, endPoint x: 524, endPoint y: 366, distance: 405.0
click at [524, 366] on li "Markers Analysis : 7.1 Acknowledges new awareness : The coach acknowledged the …" at bounding box center [388, 423] width 560 height 166
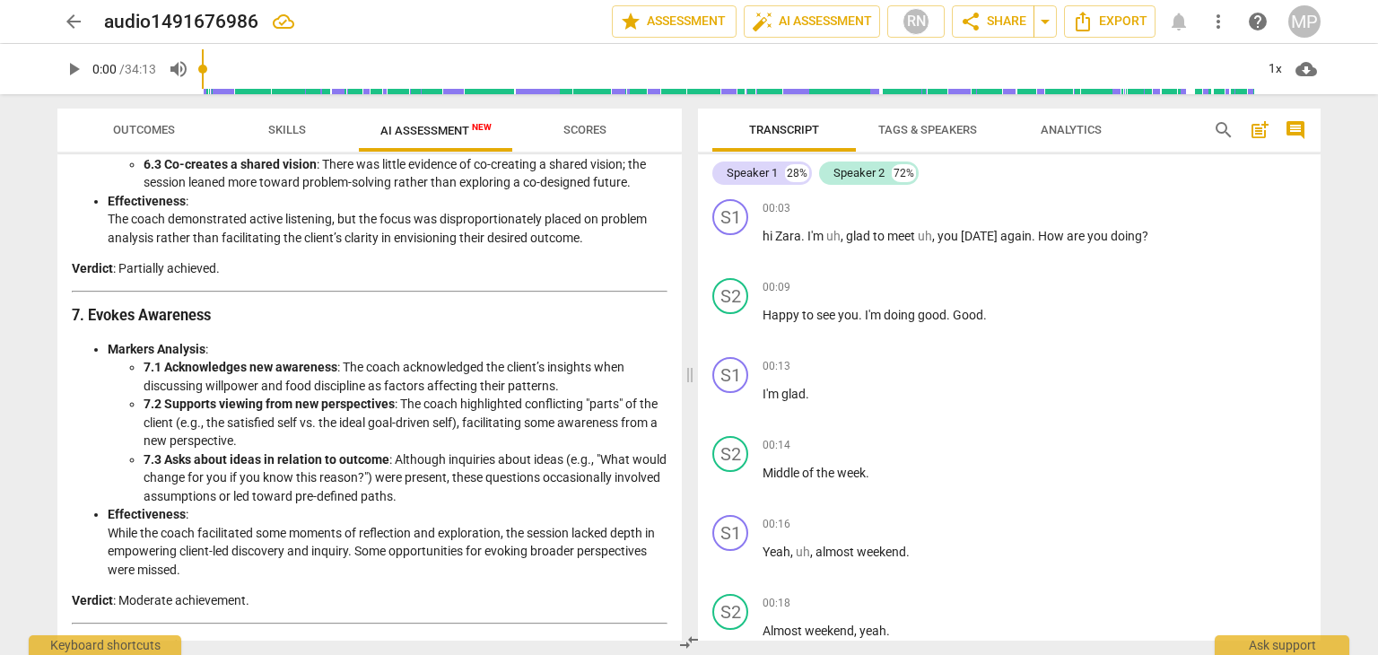
click at [407, 399] on li "7.2 Supports viewing from new perspectives : The coach highlighted conflicting …" at bounding box center [406, 423] width 524 height 56
drag, startPoint x: 355, startPoint y: 367, endPoint x: 624, endPoint y: 371, distance: 269.2
click at [624, 371] on li "7.1 Acknowledges new awareness : The coach acknowledged the client’s insights w…" at bounding box center [406, 376] width 524 height 37
click at [609, 406] on li "7.2 Supports viewing from new perspectives : The coach highlighted conflicting …" at bounding box center [406, 423] width 524 height 56
drag, startPoint x: 188, startPoint y: 377, endPoint x: 627, endPoint y: 381, distance: 439.6
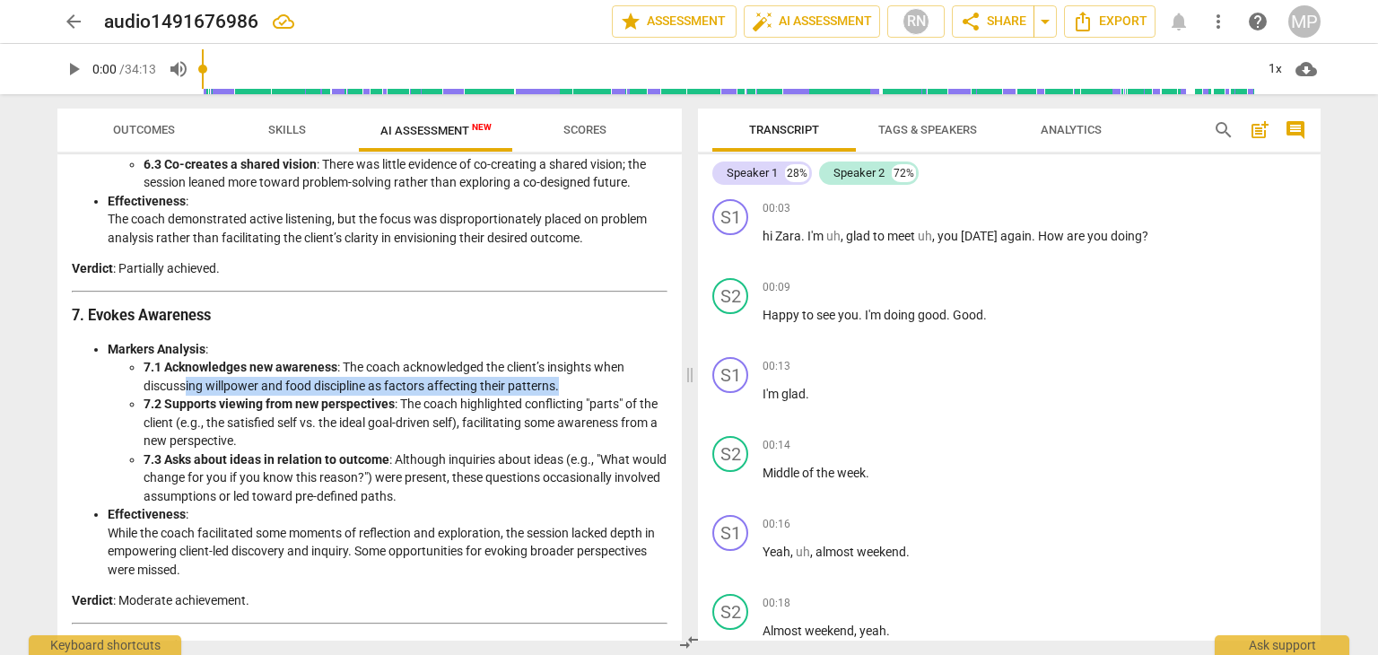
click at [627, 381] on li "7.1 Acknowledges new awareness : The coach acknowledged the client’s insights w…" at bounding box center [406, 376] width 524 height 37
click at [415, 421] on li "7.2 Supports viewing from new perspectives : The coach highlighted conflicting …" at bounding box center [406, 423] width 524 height 56
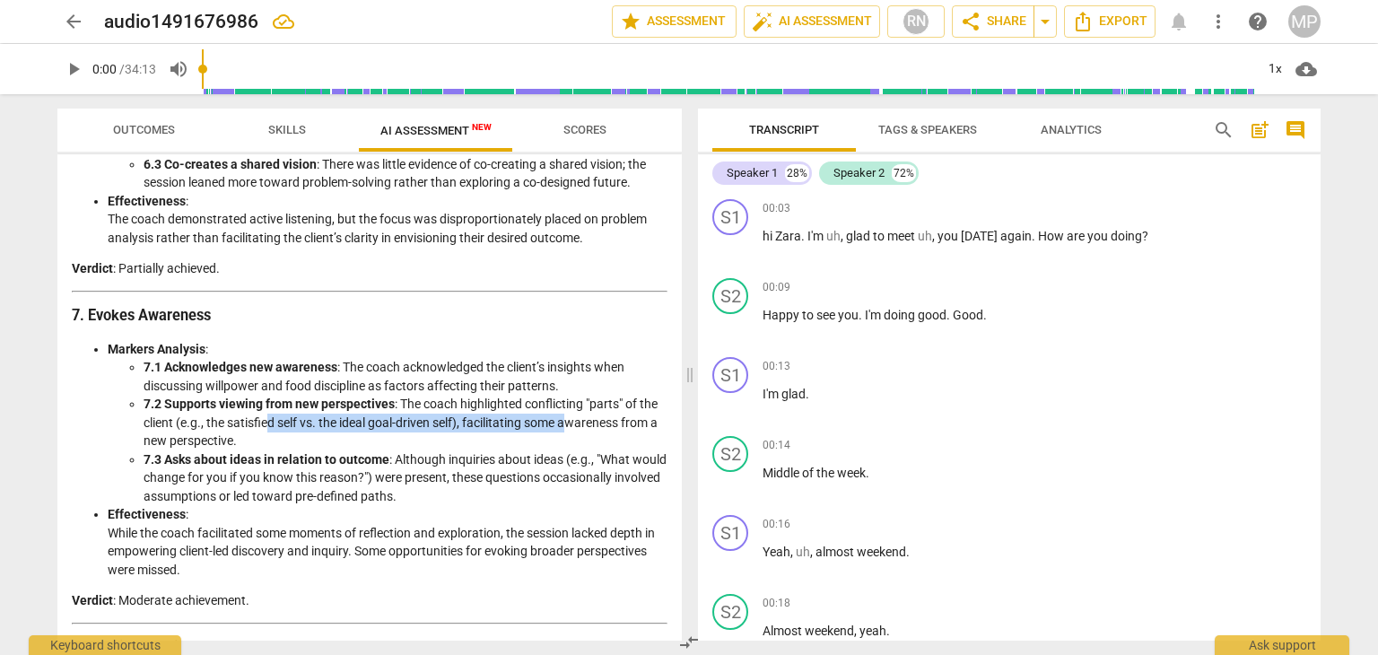
drag, startPoint x: 266, startPoint y: 412, endPoint x: 567, endPoint y: 424, distance: 300.8
click at [567, 424] on li "7.2 Supports viewing from new perspectives : The coach highlighted conflicting …" at bounding box center [406, 423] width 524 height 56
click at [561, 450] on li "7.3 Asks about ideas in relation to outcome : Although inquiries about ideas (e…" at bounding box center [406, 478] width 524 height 56
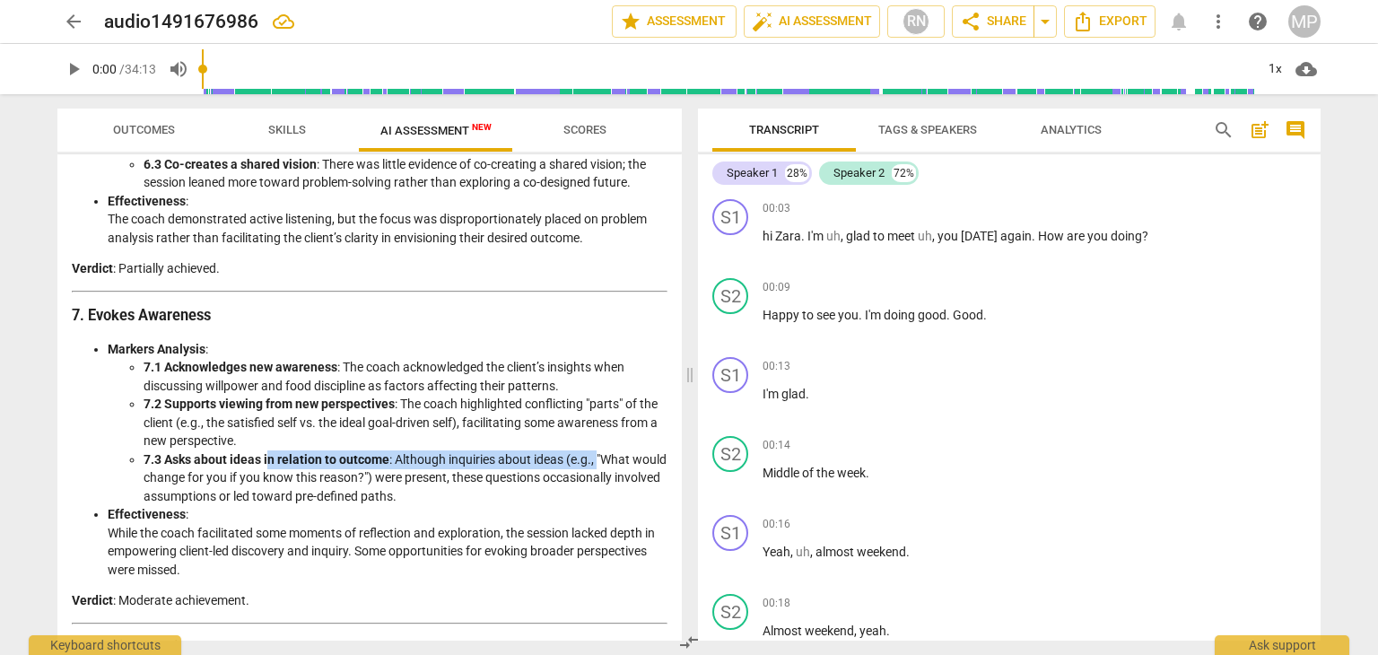
drag, startPoint x: 269, startPoint y: 456, endPoint x: 596, endPoint y: 456, distance: 326.6
click at [596, 456] on li "7.3 Asks about ideas in relation to outcome : Although inquiries about ideas (e…" at bounding box center [406, 478] width 524 height 56
click at [596, 475] on li "7.3 Asks about ideas in relation to outcome : Although inquiries about ideas (e…" at bounding box center [406, 478] width 524 height 56
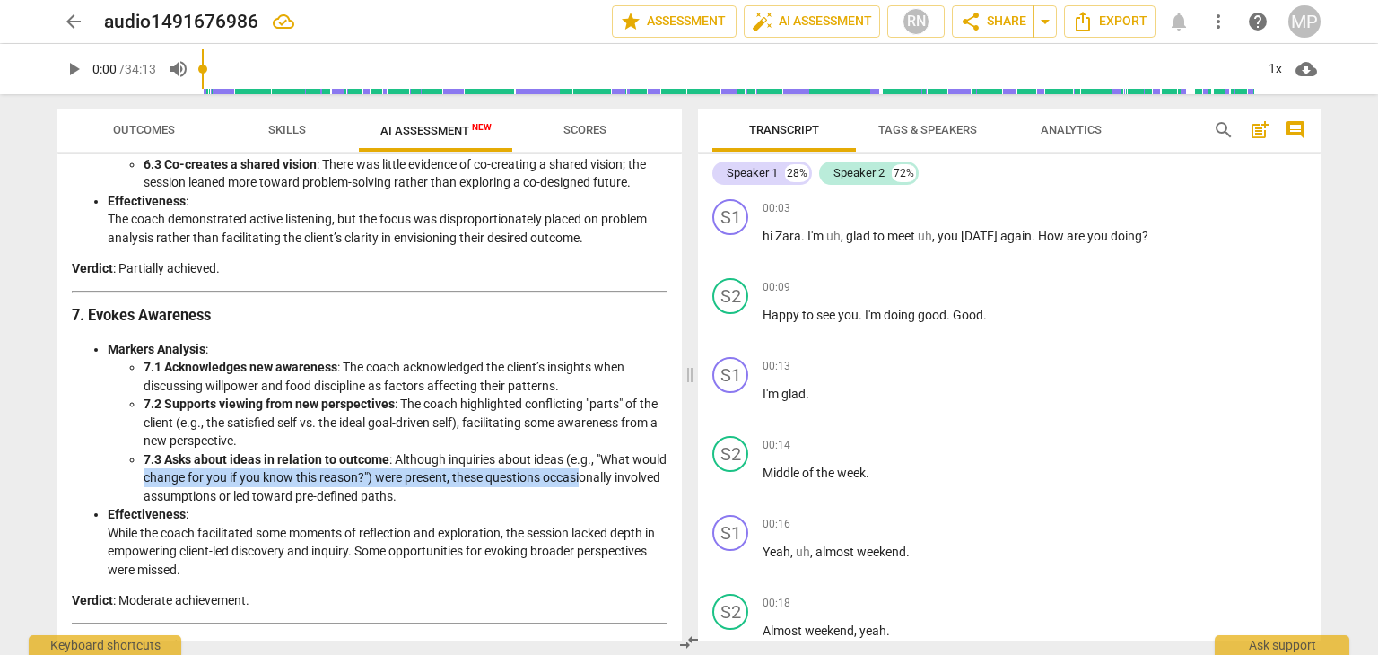
drag, startPoint x: 176, startPoint y: 475, endPoint x: 621, endPoint y: 472, distance: 445.0
click at [621, 472] on li "7.3 Asks about ideas in relation to outcome : Although inquiries about ideas (e…" at bounding box center [406, 478] width 524 height 56
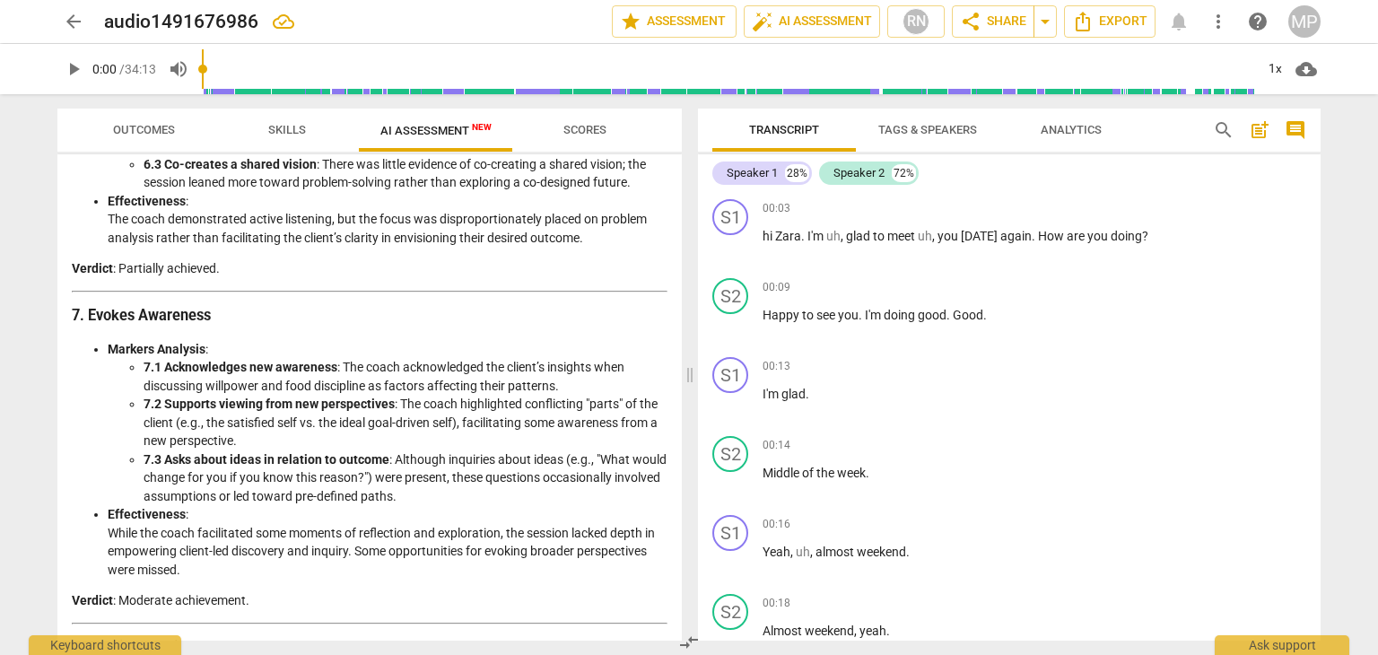
click at [610, 517] on li "Effectiveness : While the coach facilitated some moments of reflection and expl…" at bounding box center [388, 542] width 560 height 74
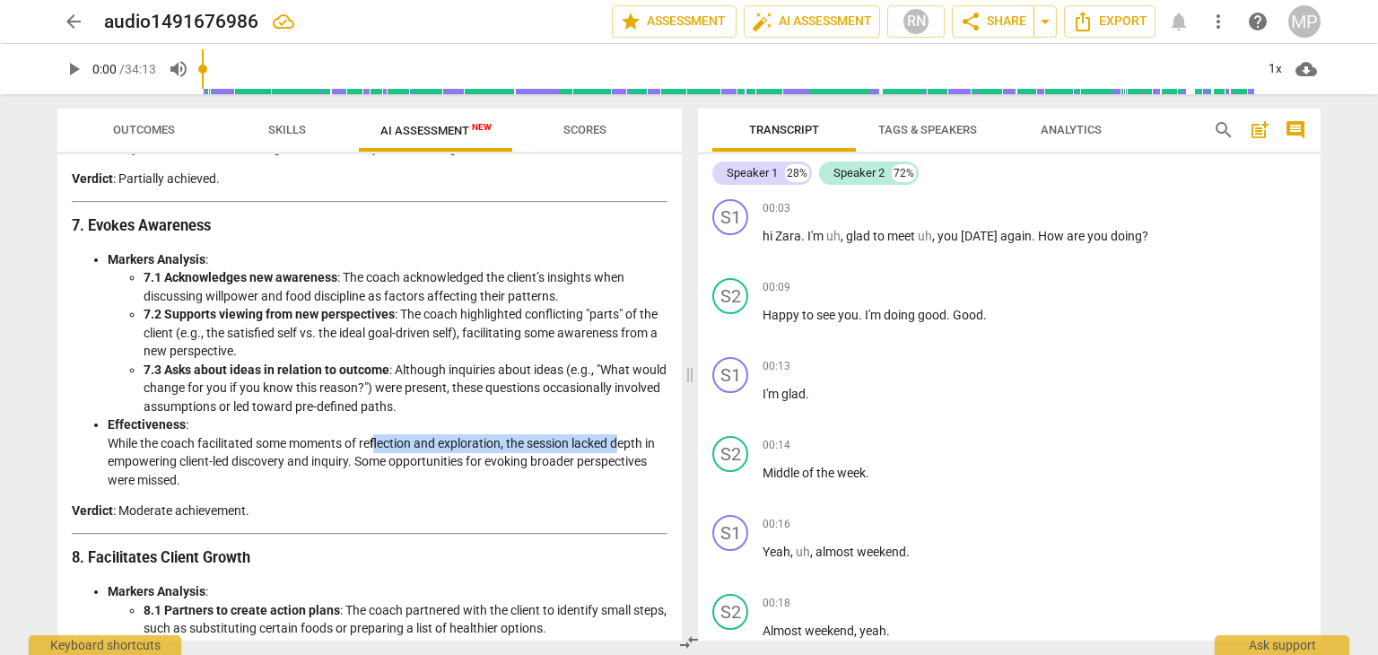
drag, startPoint x: 377, startPoint y: 444, endPoint x: 626, endPoint y: 442, distance: 249.4
click at [624, 442] on li "Effectiveness : While the coach facilitated some moments of reflection and expl…" at bounding box center [388, 452] width 560 height 74
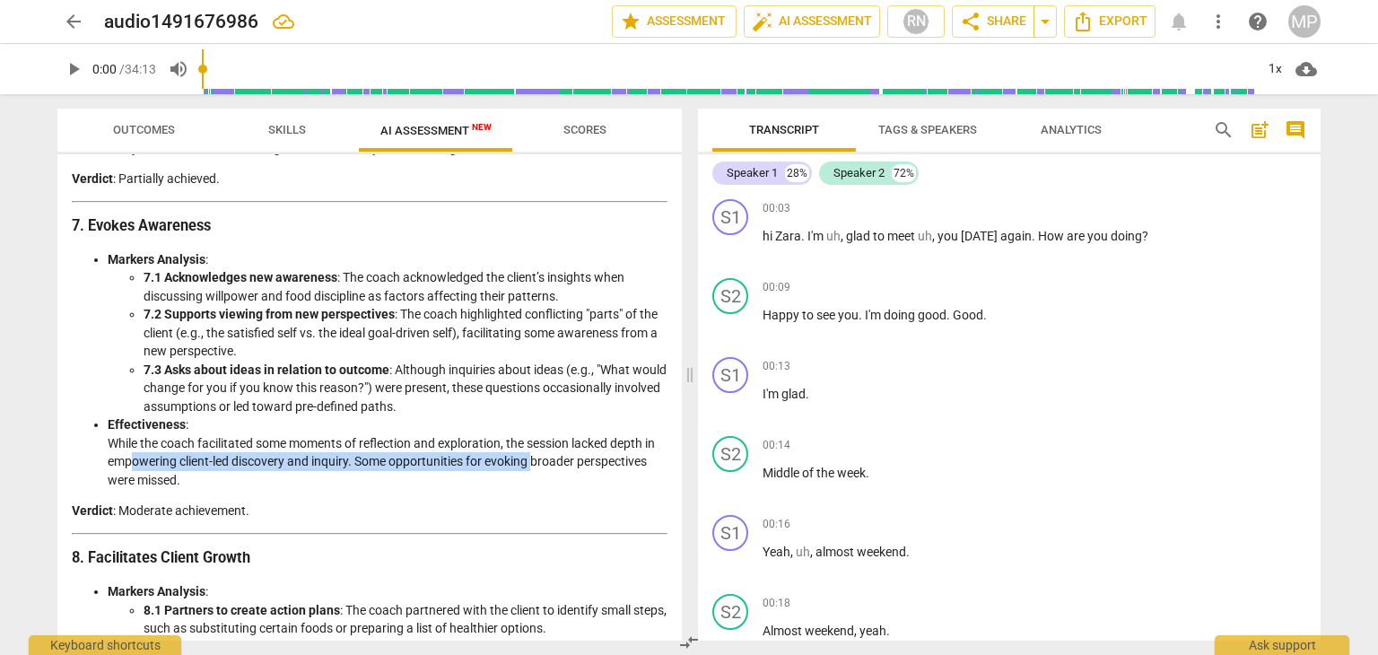
drag, startPoint x: 144, startPoint y: 464, endPoint x: 554, endPoint y: 464, distance: 410.9
click at [550, 464] on li "Effectiveness : While the coach facilitated some moments of reflection and expl…" at bounding box center [388, 452] width 560 height 74
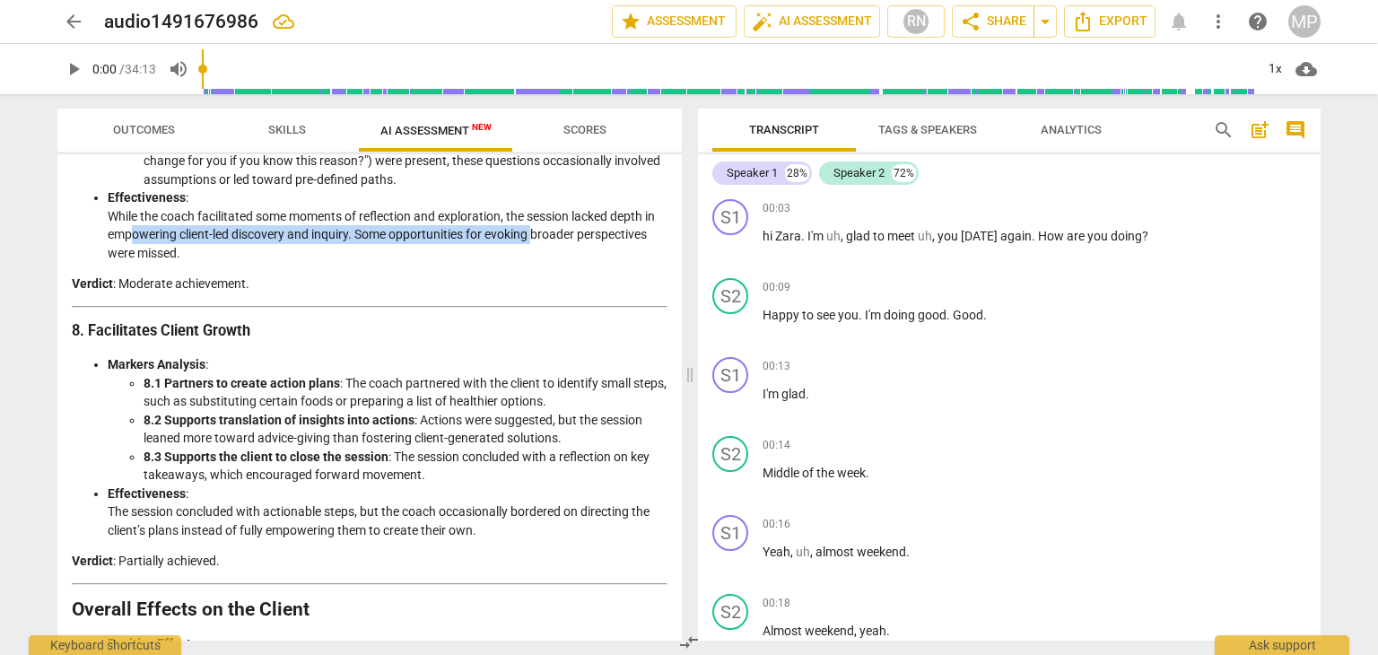
scroll to position [2333, 0]
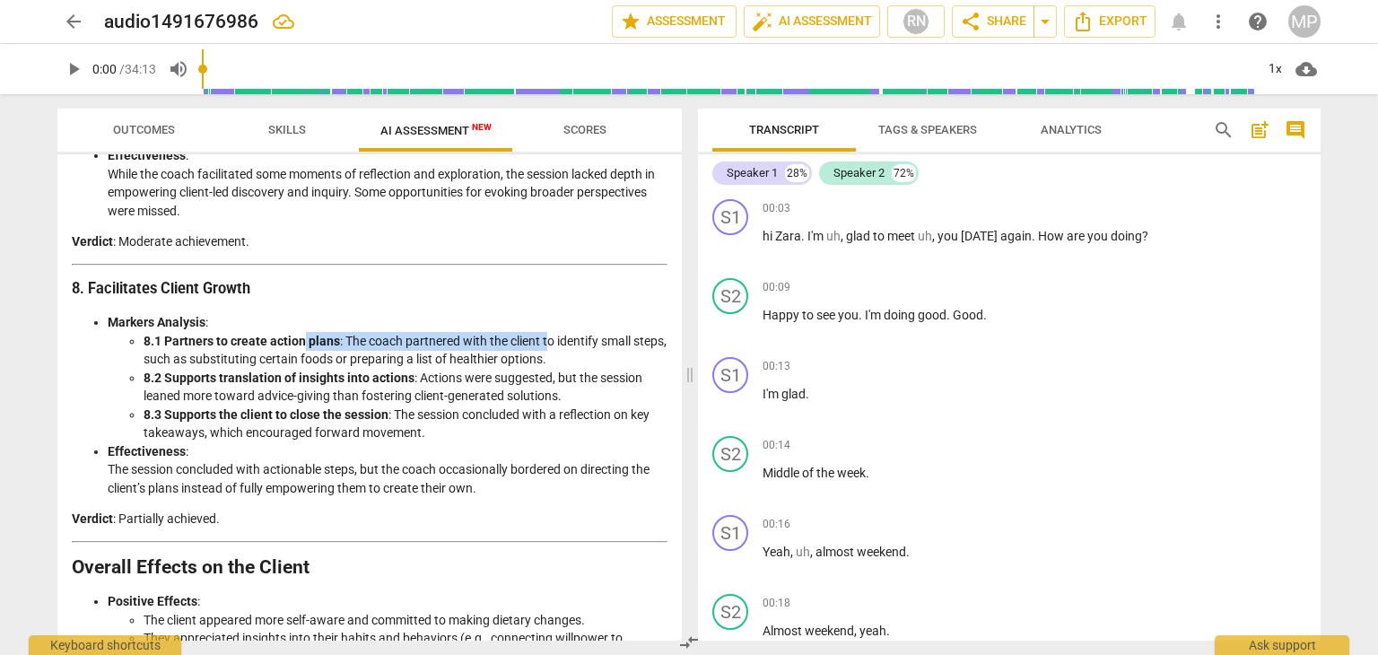
drag, startPoint x: 355, startPoint y: 338, endPoint x: 560, endPoint y: 353, distance: 205.1
click at [547, 341] on li "8.1 Partners to create action plans : The coach partnered with the client to id…" at bounding box center [406, 350] width 524 height 37
click at [563, 369] on li "8.2 Supports translation of insights into actions : Actions were suggested, but…" at bounding box center [406, 387] width 524 height 37
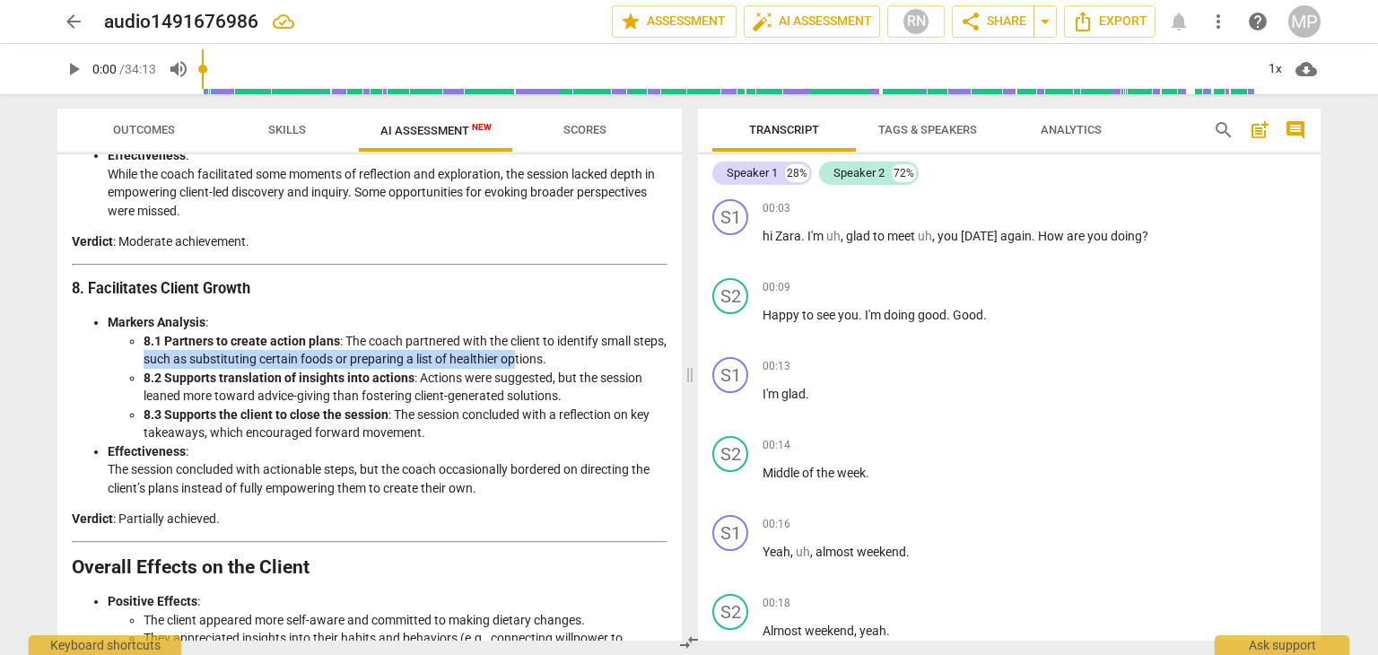
drag, startPoint x: 182, startPoint y: 360, endPoint x: 550, endPoint y: 353, distance: 367.9
click at [550, 353] on li "8.1 Partners to create action plans : The coach partnered with the client to id…" at bounding box center [406, 350] width 524 height 37
click at [471, 396] on li "8.2 Supports translation of insights into actions : Actions were suggested, but…" at bounding box center [406, 387] width 524 height 37
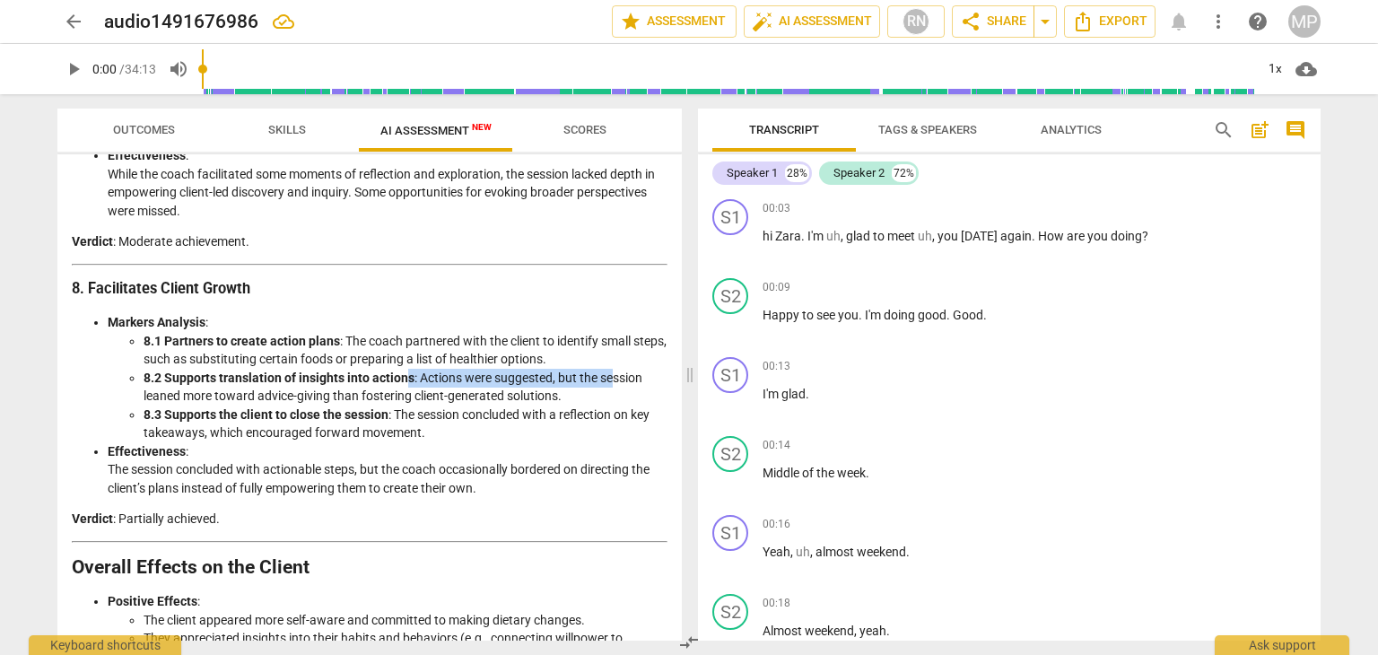
drag, startPoint x: 417, startPoint y: 376, endPoint x: 615, endPoint y: 376, distance: 198.3
click at [615, 376] on li "8.2 Supports translation of insights into actions : Actions were suggested, but…" at bounding box center [406, 387] width 524 height 37
click at [614, 392] on li "8.2 Supports translation of insights into actions : Actions were suggested, but…" at bounding box center [406, 387] width 524 height 37
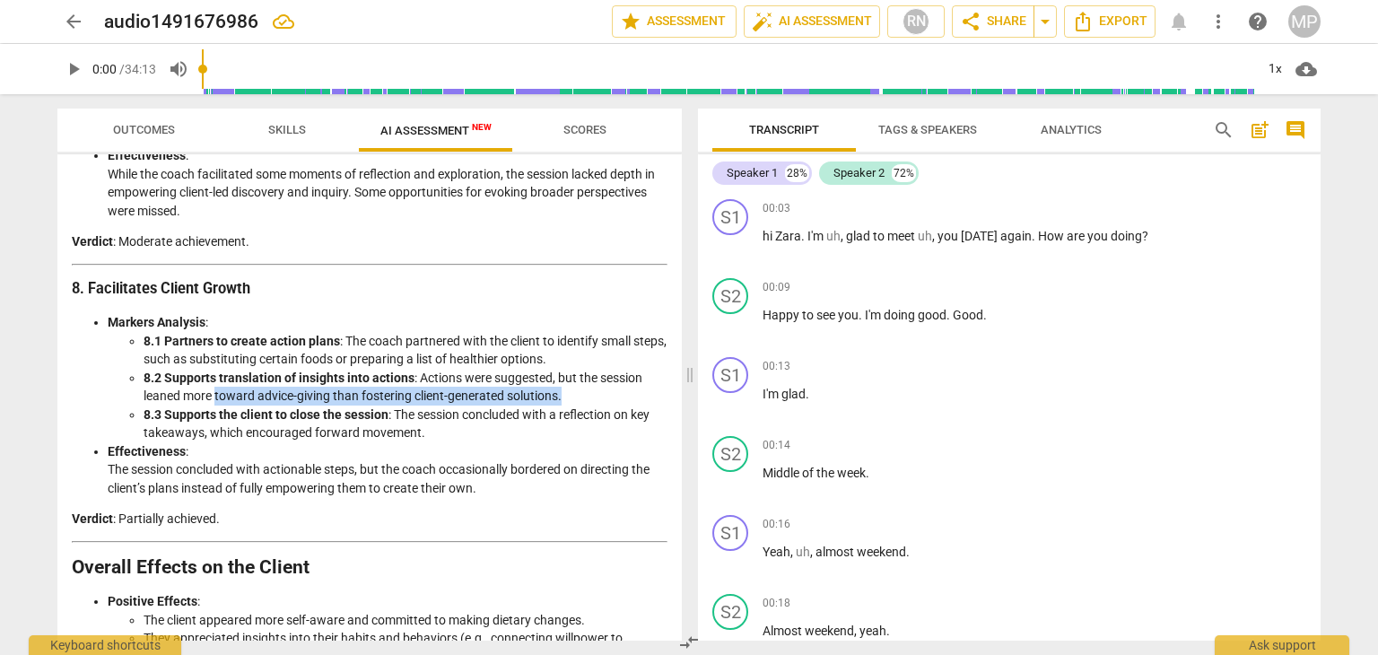
drag, startPoint x: 217, startPoint y: 392, endPoint x: 599, endPoint y: 391, distance: 382.2
click at [599, 391] on li "8.2 Supports translation of insights into actions : Actions were suggested, but…" at bounding box center [406, 387] width 524 height 37
click at [581, 406] on li "8.3 Supports the client to close the session : The session concluded with a ref…" at bounding box center [406, 424] width 524 height 37
drag, startPoint x: 406, startPoint y: 414, endPoint x: 632, endPoint y: 409, distance: 227.0
click at [632, 409] on li "8.3 Supports the client to close the session : The session concluded with a ref…" at bounding box center [406, 424] width 524 height 37
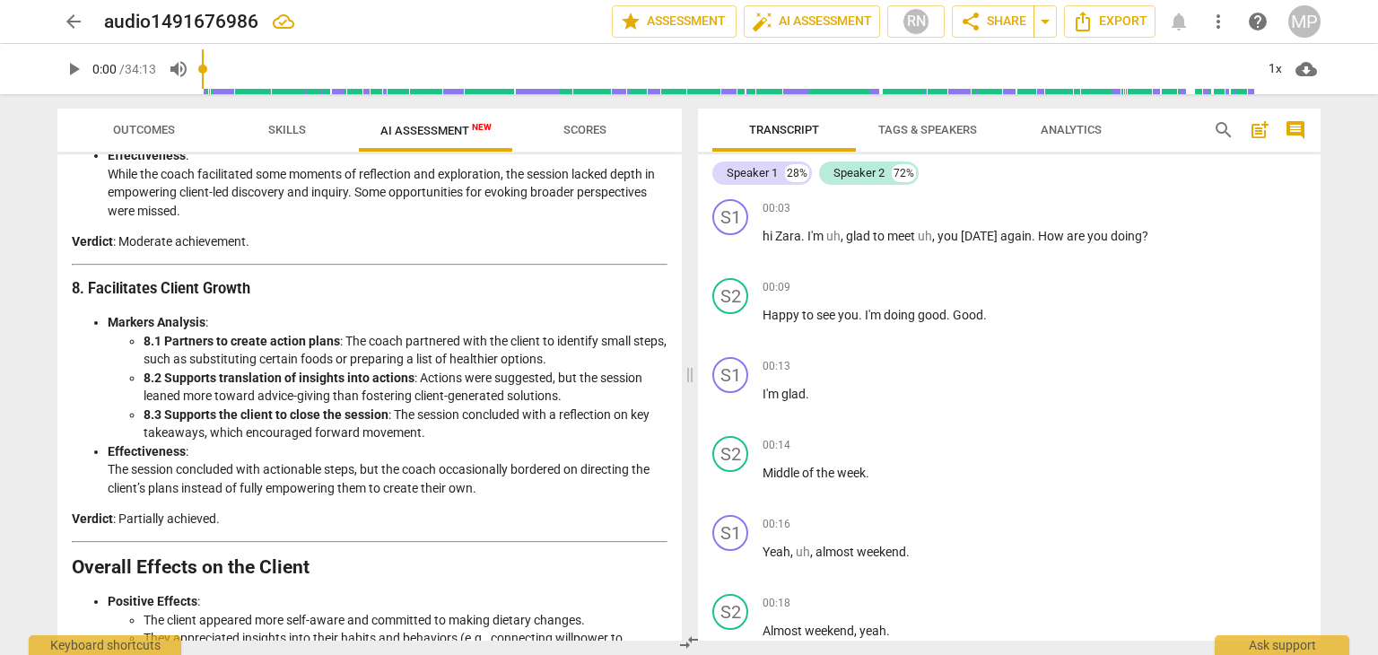
click at [634, 432] on li "8.3 Supports the client to close the session : The session concluded with a ref…" at bounding box center [406, 424] width 524 height 37
drag, startPoint x: 179, startPoint y: 428, endPoint x: 440, endPoint y: 426, distance: 262.0
click at [440, 426] on li "8.3 Supports the client to close the session : The session concluded with a ref…" at bounding box center [406, 424] width 524 height 37
click at [502, 436] on li "8.3 Supports the client to close the session : The session concluded with a ref…" at bounding box center [406, 424] width 524 height 37
drag, startPoint x: 142, startPoint y: 474, endPoint x: 596, endPoint y: 461, distance: 454.1
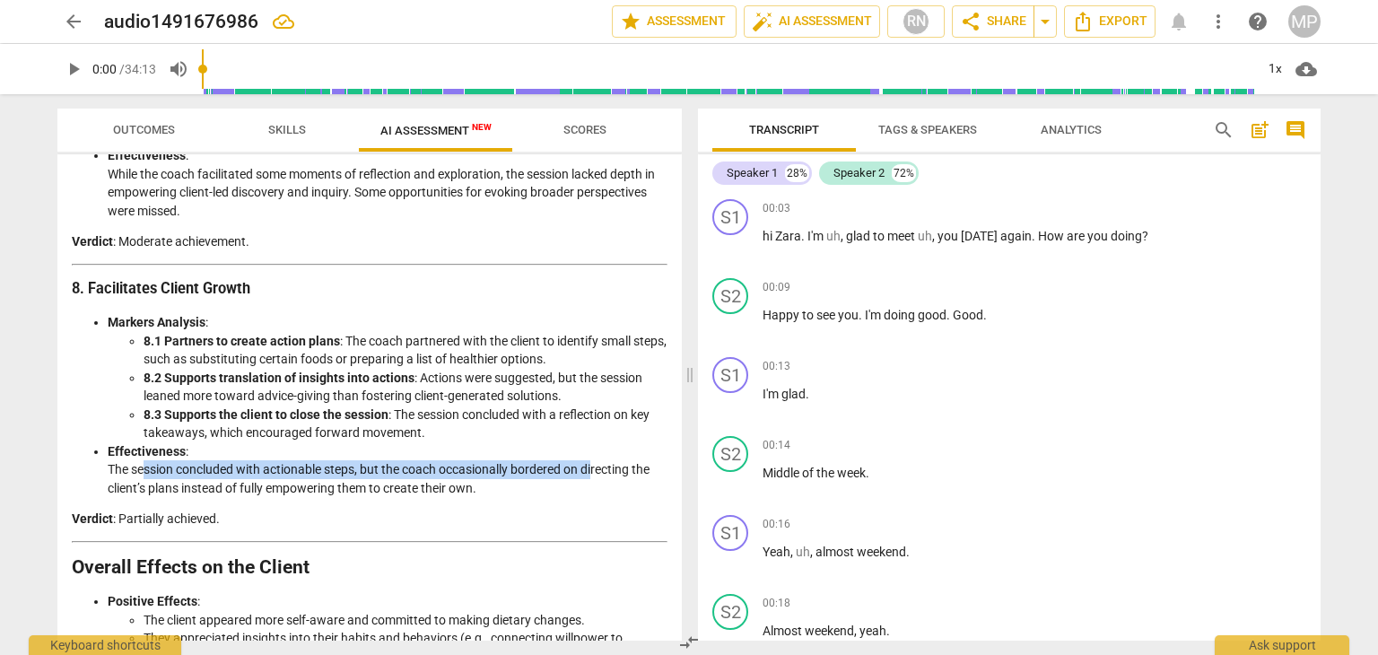
click at [596, 461] on li "Effectiveness : The session concluded with actionable steps, but the coach occa…" at bounding box center [388, 470] width 560 height 56
click at [589, 482] on li "Effectiveness : The session concluded with actionable steps, but the coach occa…" at bounding box center [388, 470] width 560 height 56
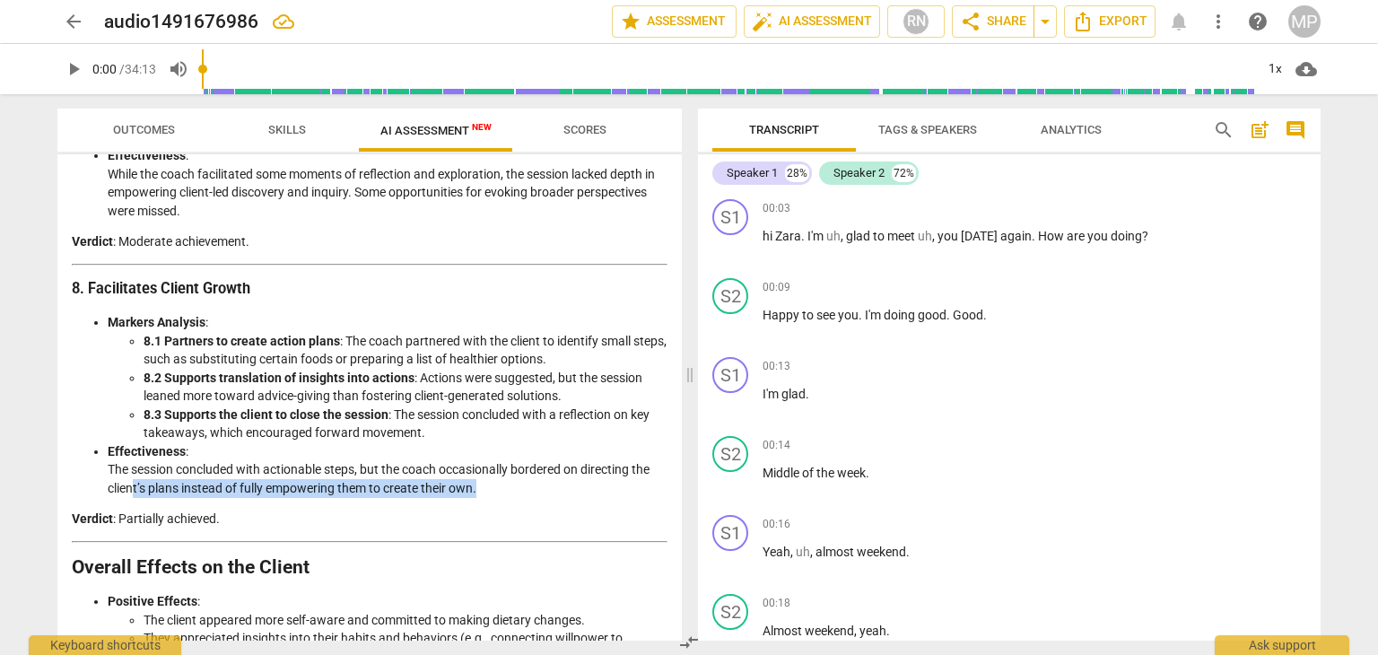
drag, startPoint x: 130, startPoint y: 490, endPoint x: 531, endPoint y: 485, distance: 401.0
click at [528, 485] on li "Effectiveness : The session concluded with actionable steps, but the coach occa…" at bounding box center [388, 470] width 560 height 56
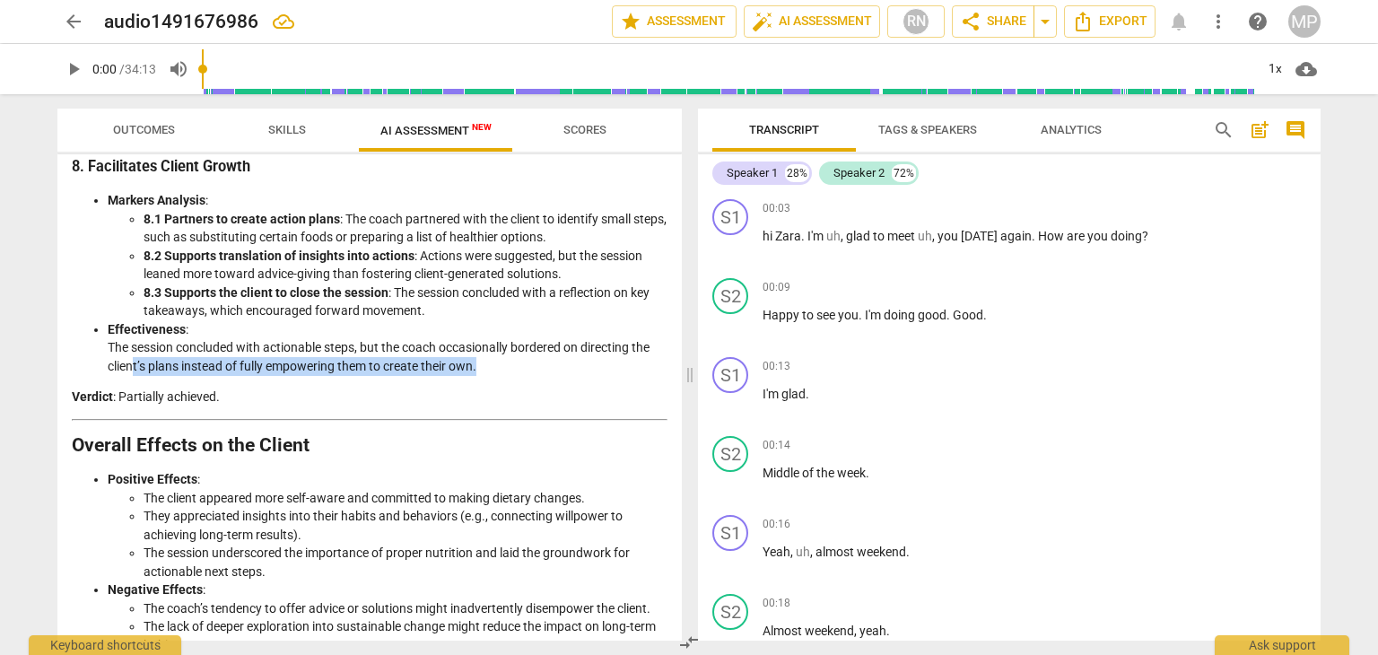
scroll to position [2602, 0]
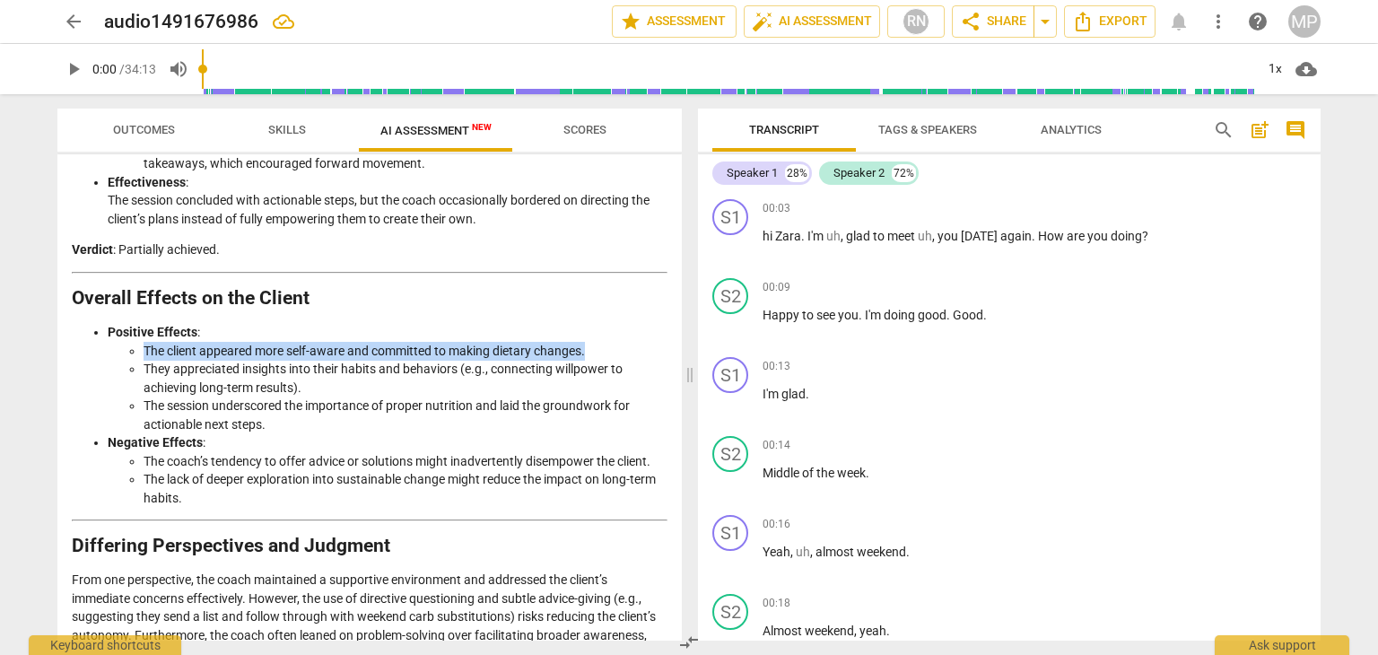
drag, startPoint x: 144, startPoint y: 350, endPoint x: 650, endPoint y: 349, distance: 505.1
click at [650, 349] on li "The client appeared more self-aware and committed to making dietary changes." at bounding box center [406, 351] width 524 height 19
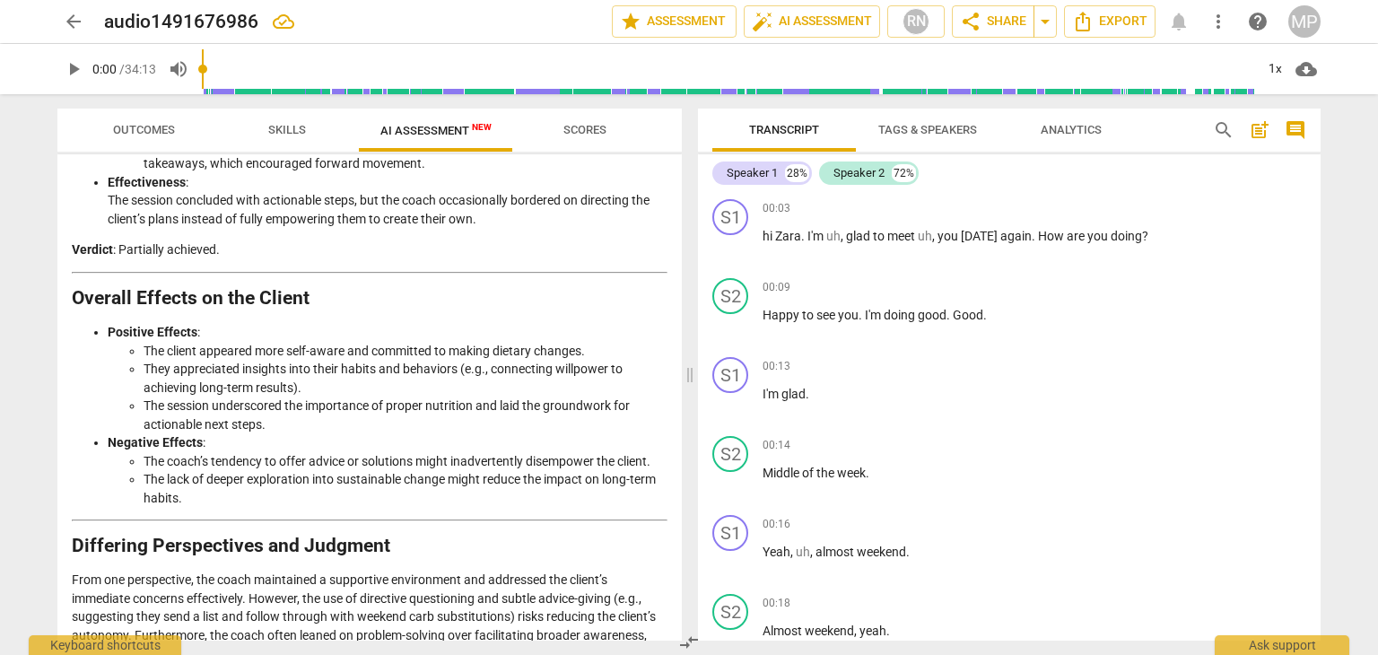
click at [472, 397] on li "The session underscored the importance of proper nutrition and laid the groundw…" at bounding box center [406, 415] width 524 height 37
drag, startPoint x: 155, startPoint y: 363, endPoint x: 531, endPoint y: 363, distance: 375.9
click at [531, 363] on li "They appreciated insights into their habits and behaviors (e.g., connecting wil…" at bounding box center [406, 378] width 524 height 37
click at [537, 381] on li "They appreciated insights into their habits and behaviors (e.g., connecting wil…" at bounding box center [406, 378] width 524 height 37
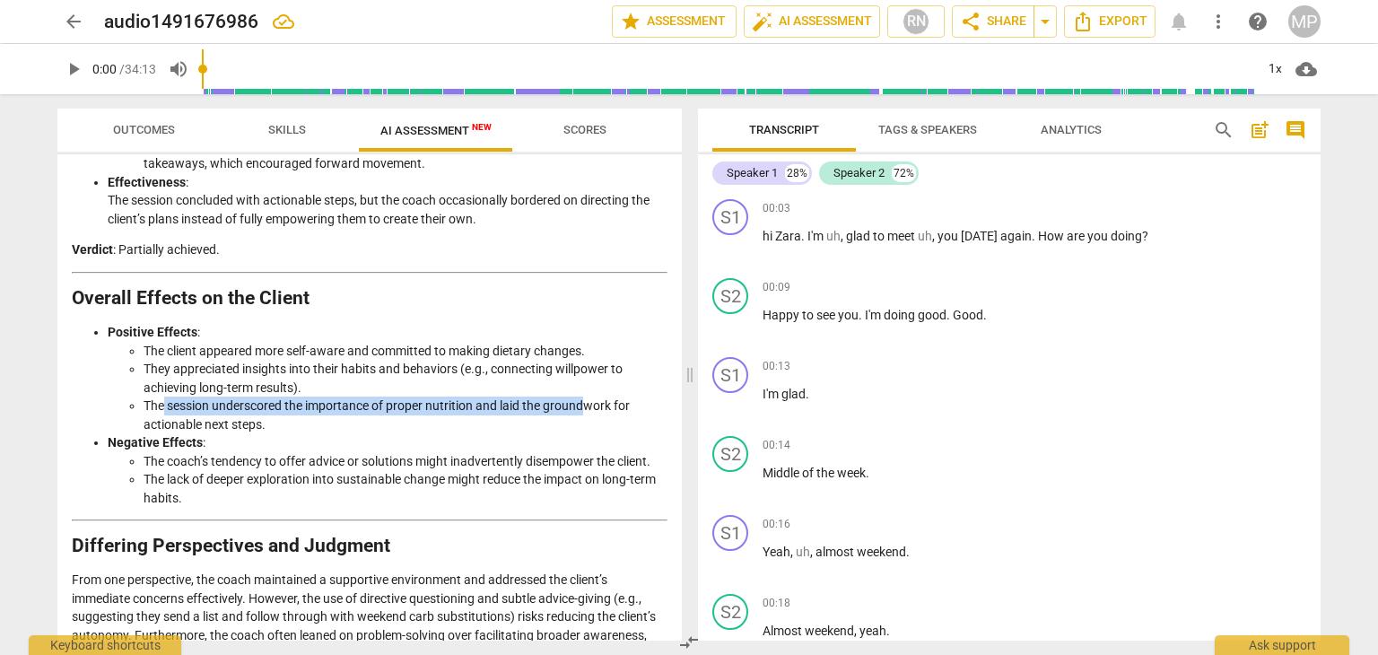
drag, startPoint x: 161, startPoint y: 406, endPoint x: 585, endPoint y: 393, distance: 423.7
click at [585, 397] on li "The session underscored the importance of proper nutrition and laid the groundw…" at bounding box center [406, 415] width 524 height 37
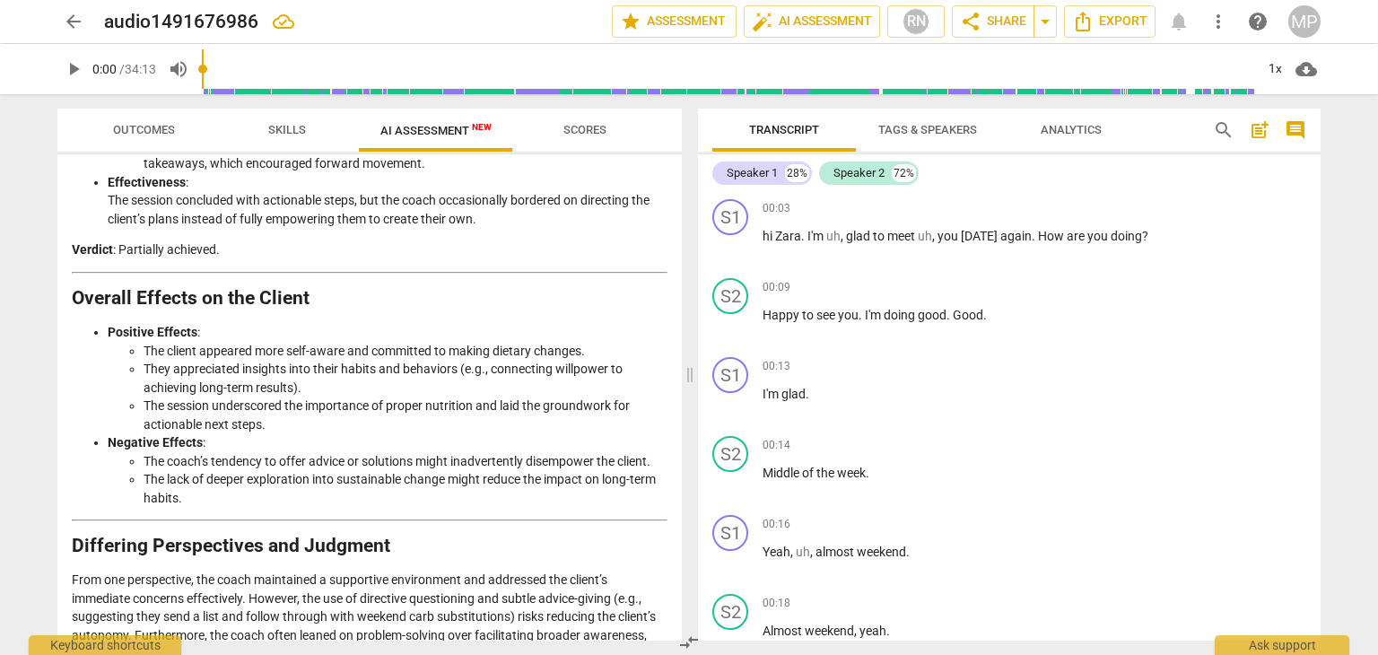
click at [567, 414] on li "The session underscored the importance of proper nutrition and laid the groundw…" at bounding box center [406, 415] width 524 height 37
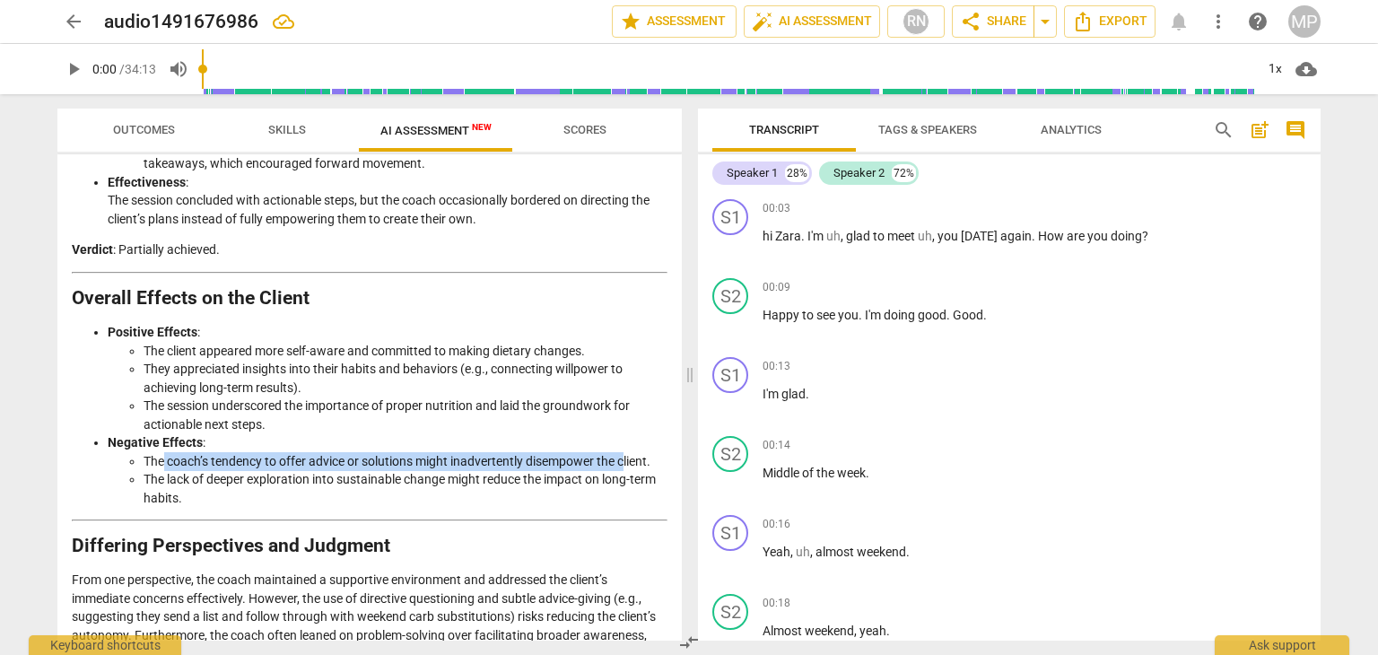
drag, startPoint x: 164, startPoint y: 456, endPoint x: 630, endPoint y: 453, distance: 465.6
click at [630, 453] on li "The coach’s tendency to offer advice or solutions might inadvertently disempowe…" at bounding box center [406, 461] width 524 height 19
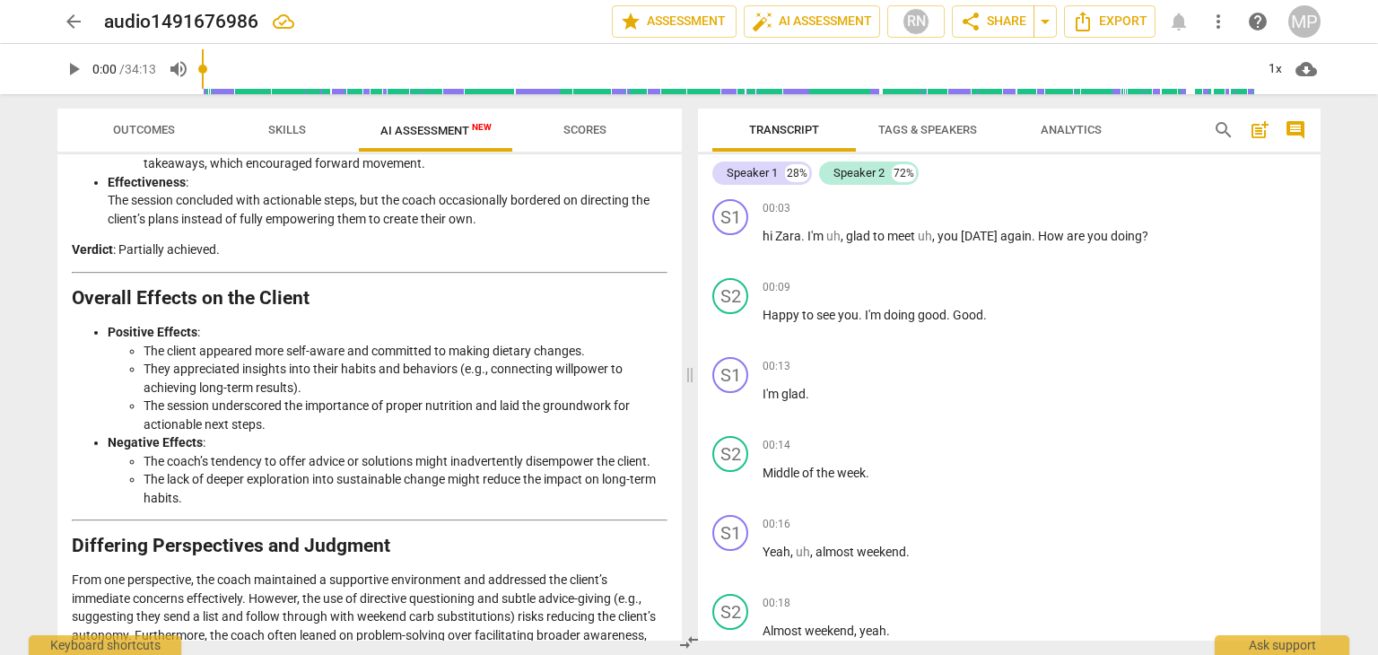
click at [641, 486] on li "The lack of deeper exploration into sustainable change might reduce the impact …" at bounding box center [406, 488] width 524 height 37
drag, startPoint x: 169, startPoint y: 475, endPoint x: 592, endPoint y: 475, distance: 423.4
click at [592, 475] on li "The lack of deeper exploration into sustainable change might reduce the impact …" at bounding box center [406, 488] width 524 height 37
click at [589, 489] on li "The lack of deeper exploration into sustainable change might reduce the impact …" at bounding box center [406, 488] width 524 height 37
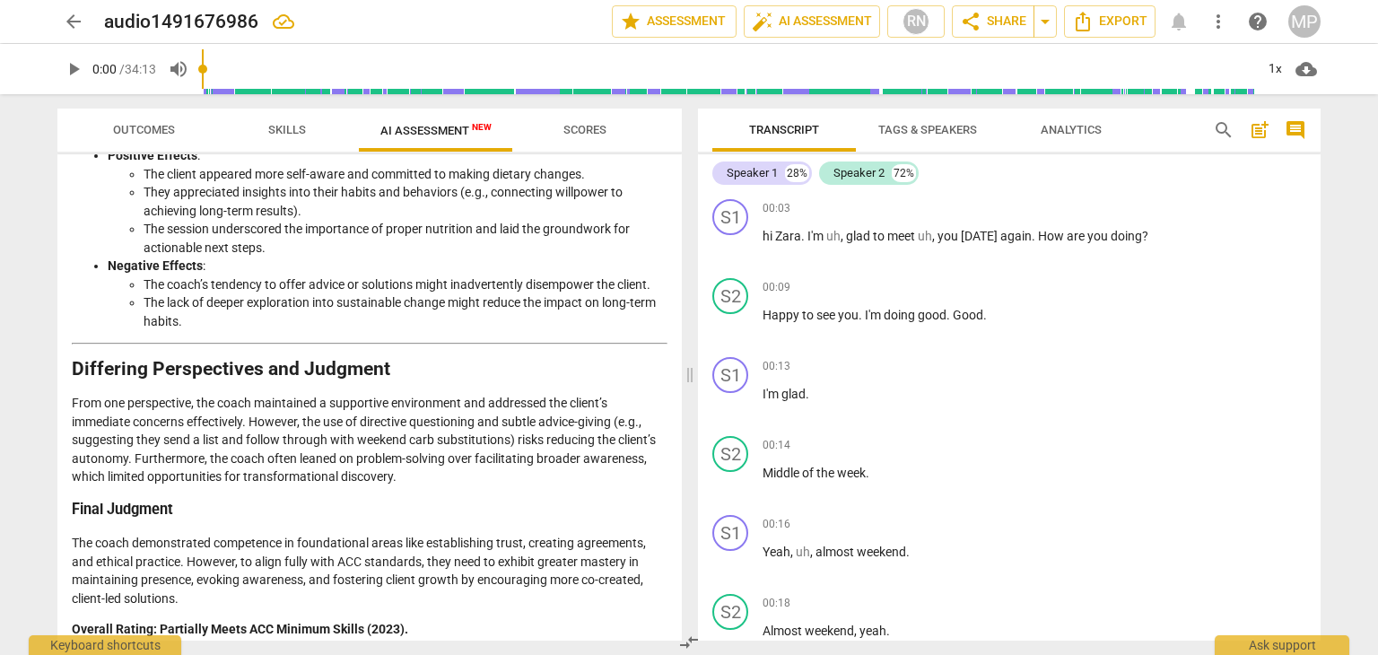
scroll to position [2781, 0]
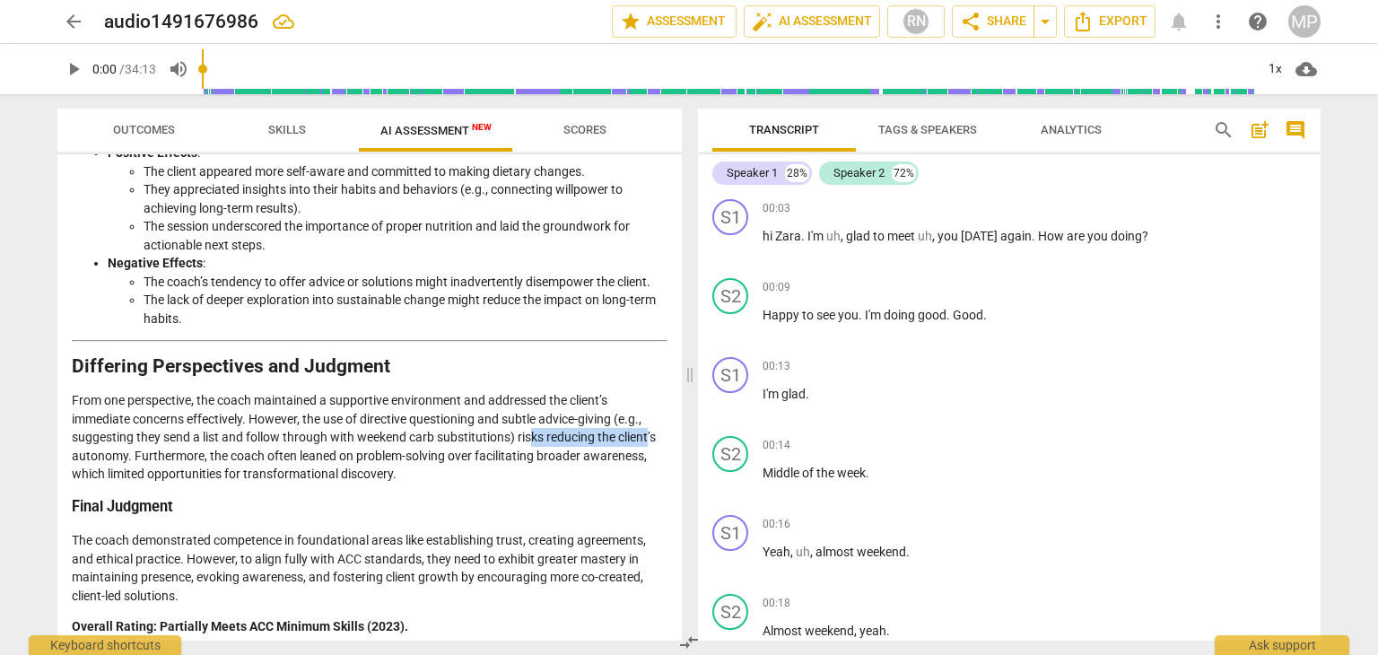
drag, startPoint x: 534, startPoint y: 432, endPoint x: 650, endPoint y: 437, distance: 115.9
click at [650, 437] on p "From one perspective, the coach maintained a supportive environment and address…" at bounding box center [370, 437] width 596 height 92
click at [196, 457] on p "From one perspective, the coach maintained a supportive environment and address…" at bounding box center [370, 437] width 596 height 92
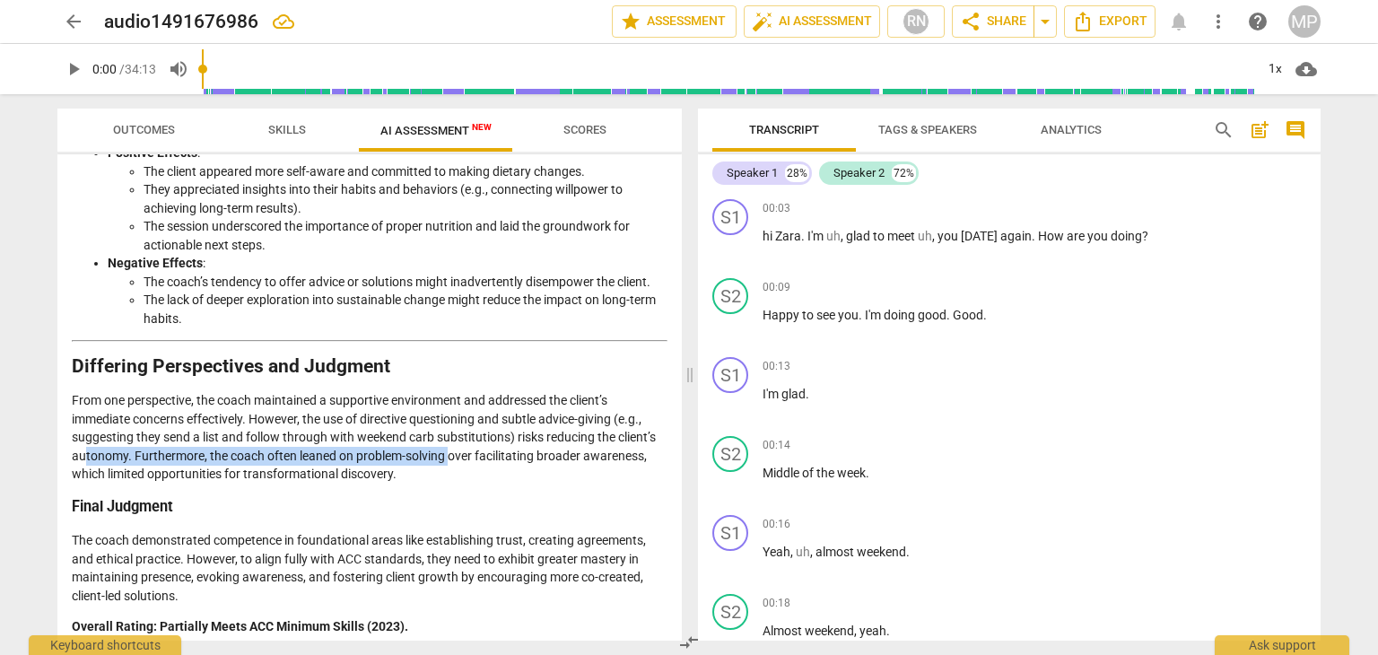
drag, startPoint x: 86, startPoint y: 459, endPoint x: 452, endPoint y: 451, distance: 366.1
click at [452, 451] on p "From one perspective, the coach maintained a supportive environment and address…" at bounding box center [370, 437] width 596 height 92
click at [381, 476] on p "From one perspective, the coach maintained a supportive environment and address…" at bounding box center [370, 437] width 596 height 92
drag, startPoint x: 256, startPoint y: 454, endPoint x: 520, endPoint y: 451, distance: 264.7
click at [520, 451] on p "From one perspective, the coach maintained a supportive environment and address…" at bounding box center [370, 437] width 596 height 92
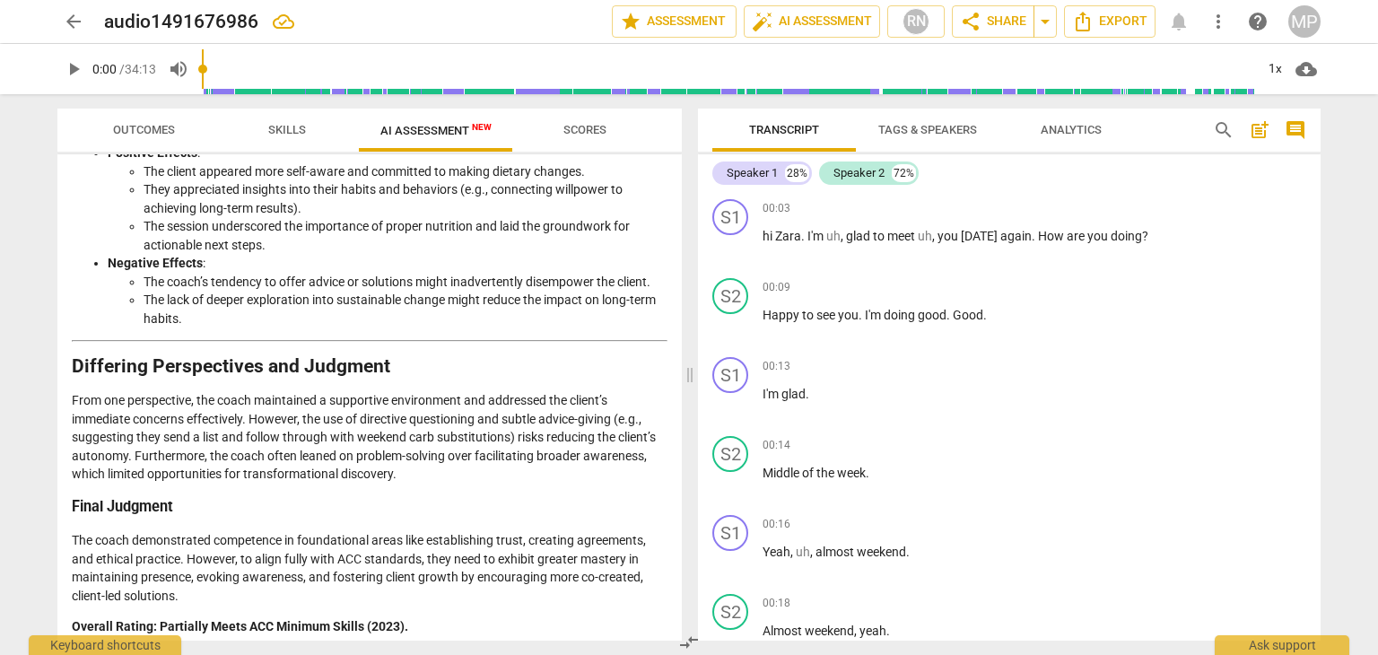
click at [528, 464] on p "From one perspective, the coach maintained a supportive environment and address…" at bounding box center [370, 437] width 596 height 92
drag, startPoint x: 380, startPoint y: 449, endPoint x: 605, endPoint y: 449, distance: 224.3
click at [605, 449] on p "From one perspective, the coach maintained a supportive environment and address…" at bounding box center [370, 437] width 596 height 92
click at [614, 467] on p "From one perspective, the coach maintained a supportive environment and address…" at bounding box center [370, 437] width 596 height 92
drag, startPoint x: 124, startPoint y: 471, endPoint x: 440, endPoint y: 470, distance: 315.8
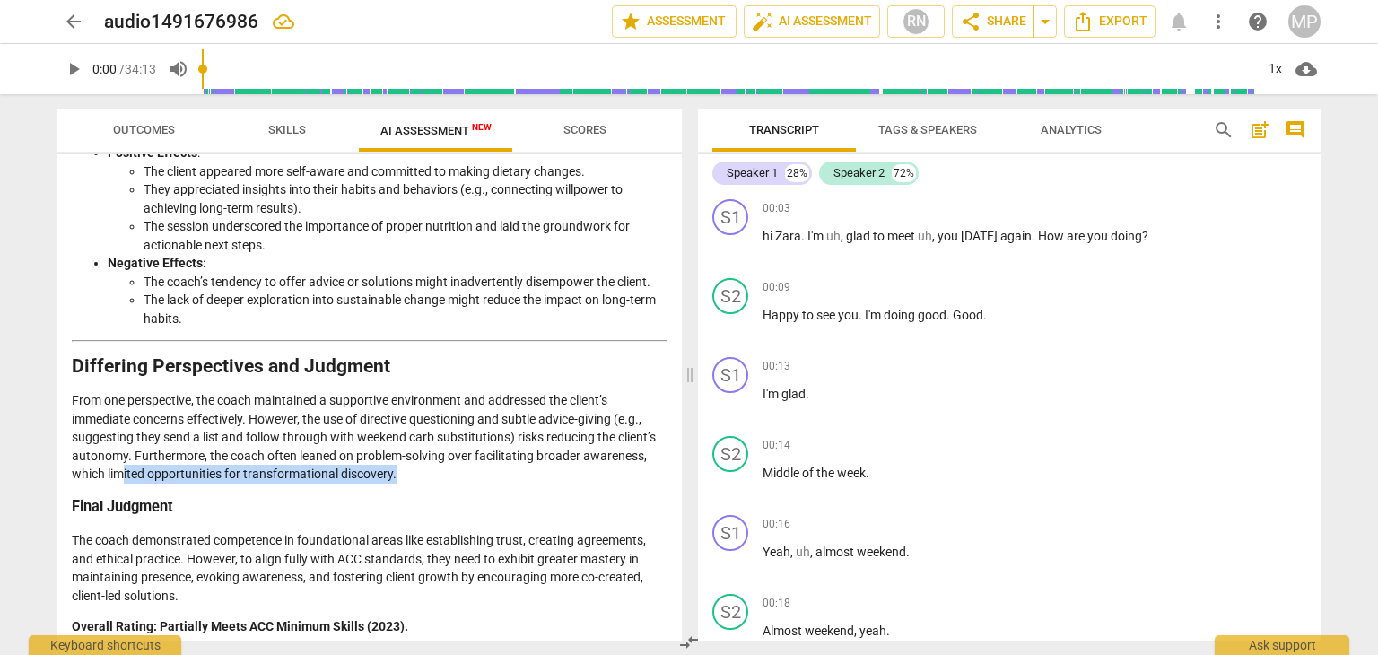
click at [440, 470] on p "From one perspective, the coach maintained a supportive environment and address…" at bounding box center [370, 437] width 596 height 92
click at [486, 478] on p "From one perspective, the coach maintained a supportive environment and address…" at bounding box center [370, 437] width 596 height 92
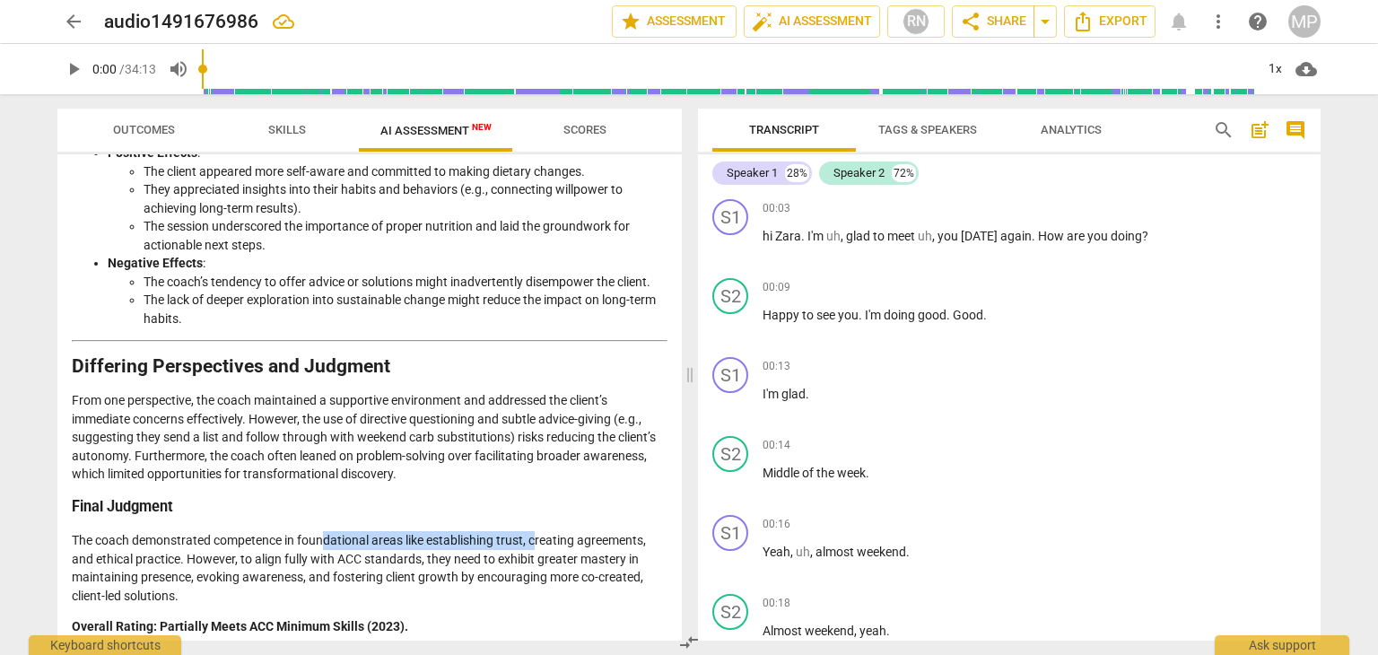
drag, startPoint x: 328, startPoint y: 528, endPoint x: 553, endPoint y: 532, distance: 224.3
click at [549, 531] on p "The coach demonstrated competence in foundational areas like establishing trust…" at bounding box center [370, 568] width 596 height 74
click at [581, 538] on p "The coach demonstrated competence in foundational areas like establishing trust…" at bounding box center [370, 568] width 596 height 74
drag, startPoint x: 144, startPoint y: 563, endPoint x: 380, endPoint y: 561, distance: 236.0
click at [360, 557] on p "The coach demonstrated competence in foundational areas like establishing trust…" at bounding box center [370, 568] width 596 height 74
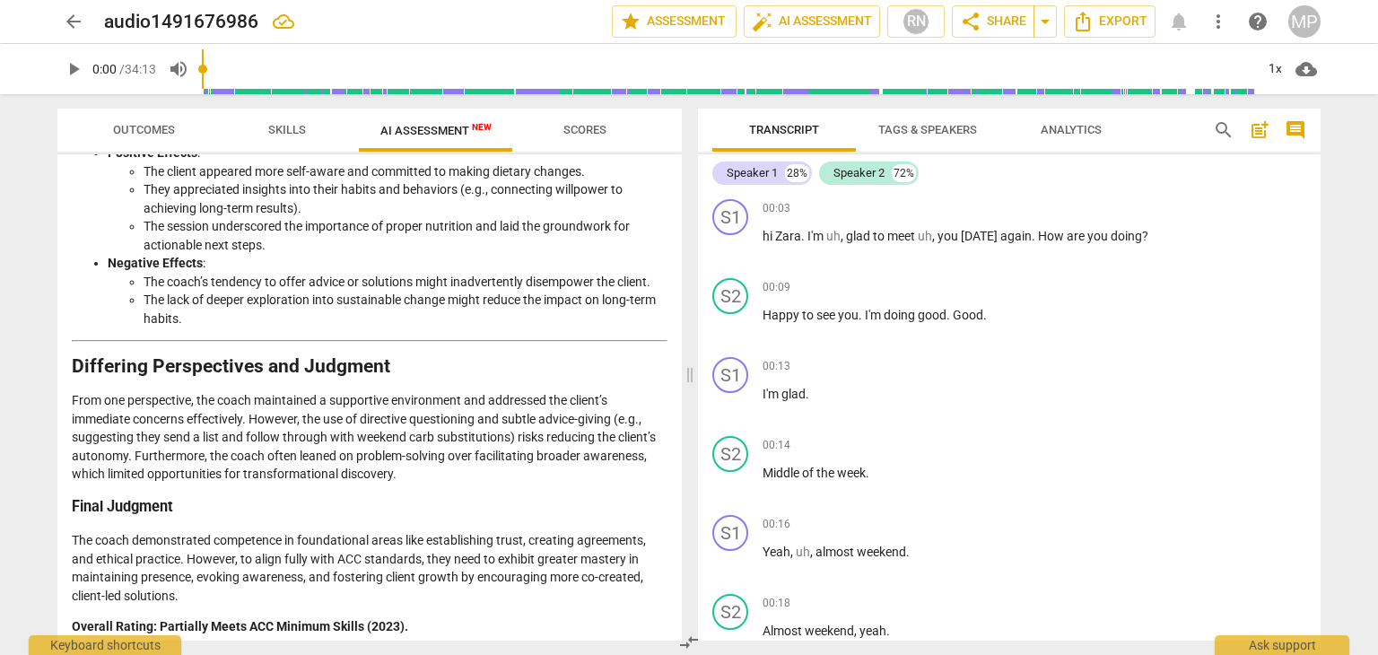
click at [409, 563] on p "The coach demonstrated competence in foundational areas like establishing trust…" at bounding box center [370, 568] width 596 height 74
drag, startPoint x: 420, startPoint y: 552, endPoint x: 625, endPoint y: 554, distance: 205.5
click at [622, 554] on p "The coach demonstrated competence in foundational areas like establishing trust…" at bounding box center [370, 568] width 596 height 74
click at [630, 560] on p "The coach demonstrated competence in foundational areas like establishing trust…" at bounding box center [370, 568] width 596 height 74
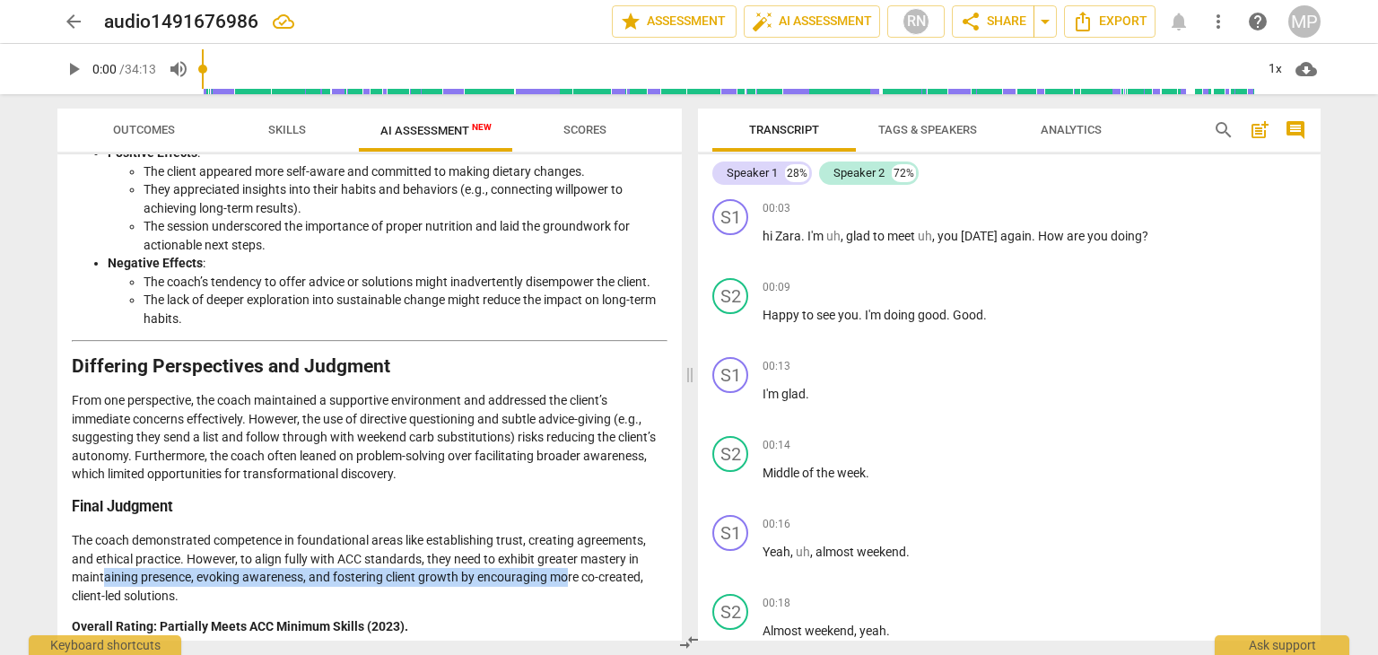
drag, startPoint x: 105, startPoint y: 573, endPoint x: 569, endPoint y: 572, distance: 463.8
click at [569, 572] on p "The coach demonstrated competence in foundational areas like establishing trust…" at bounding box center [370, 568] width 596 height 74
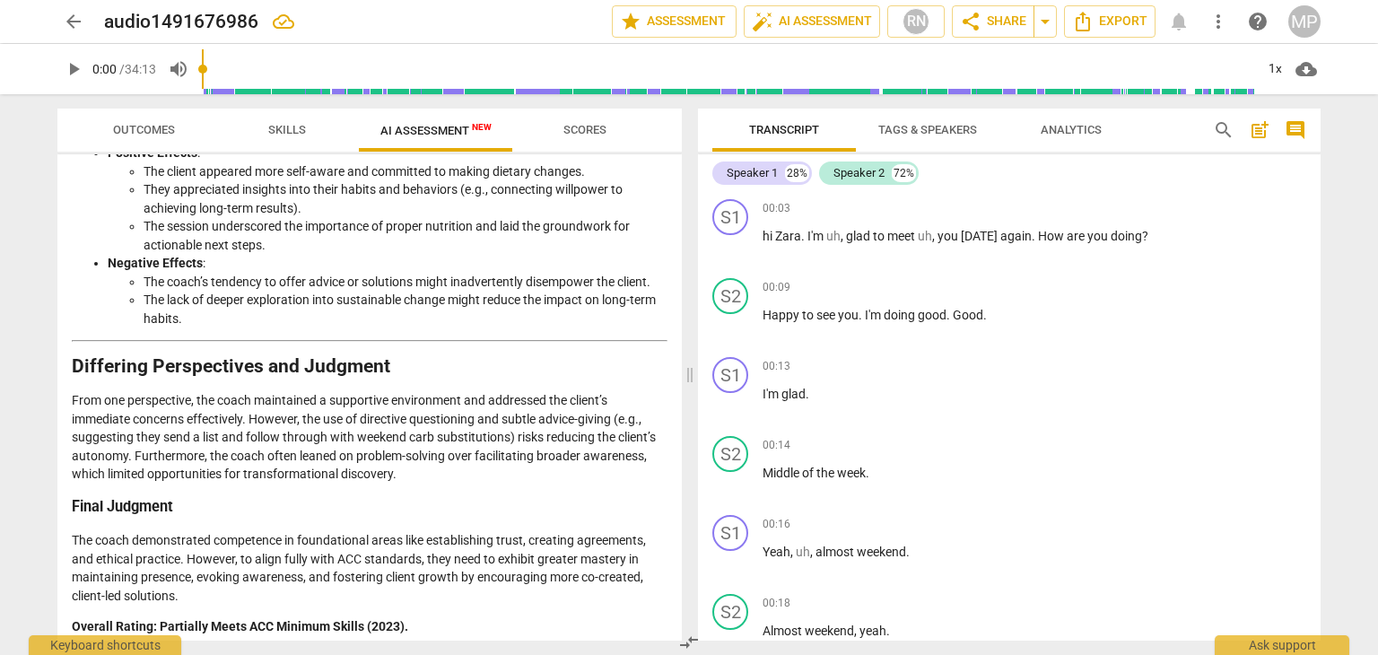
click at [531, 584] on p "The coach demonstrated competence in foundational areas like establishing trust…" at bounding box center [370, 568] width 596 height 74
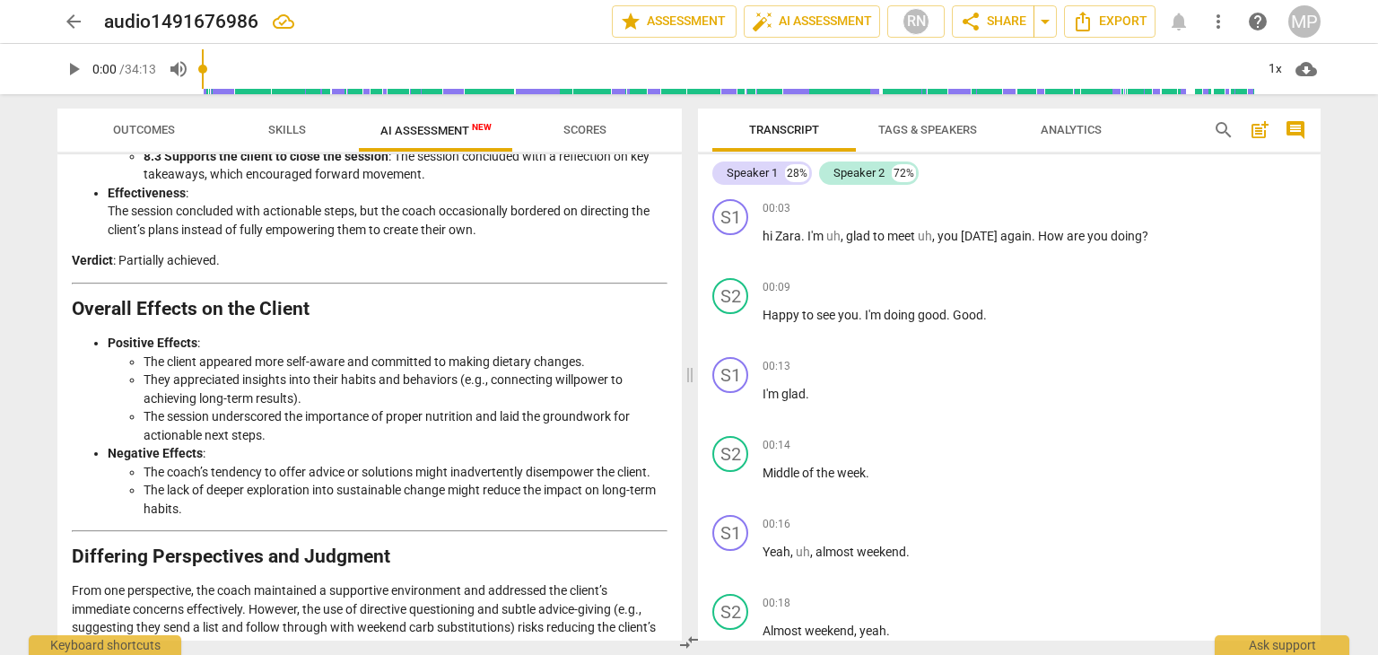
scroll to position [2787, 0]
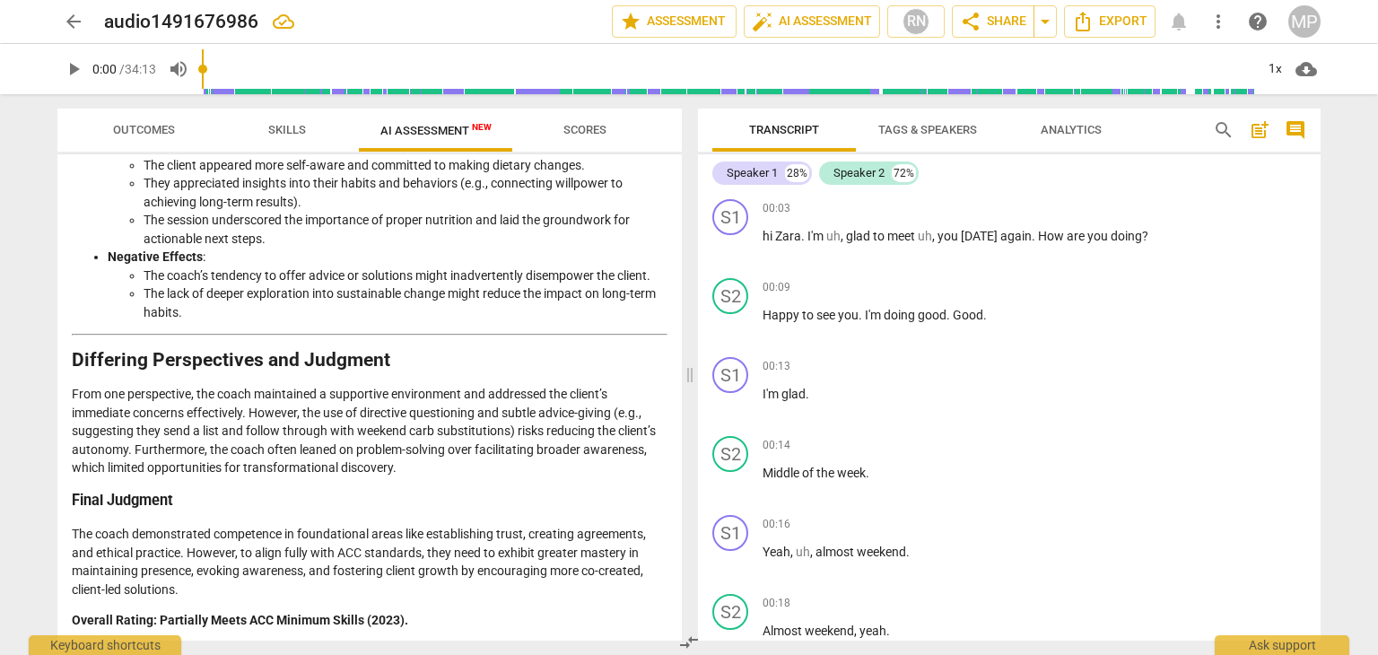
click at [428, 568] on p "The coach demonstrated competence in foundational areas like establishing trust…" at bounding box center [370, 562] width 596 height 74
click at [650, 568] on p "The coach demonstrated competence in foundational areas like establishing trust…" at bounding box center [370, 562] width 596 height 74
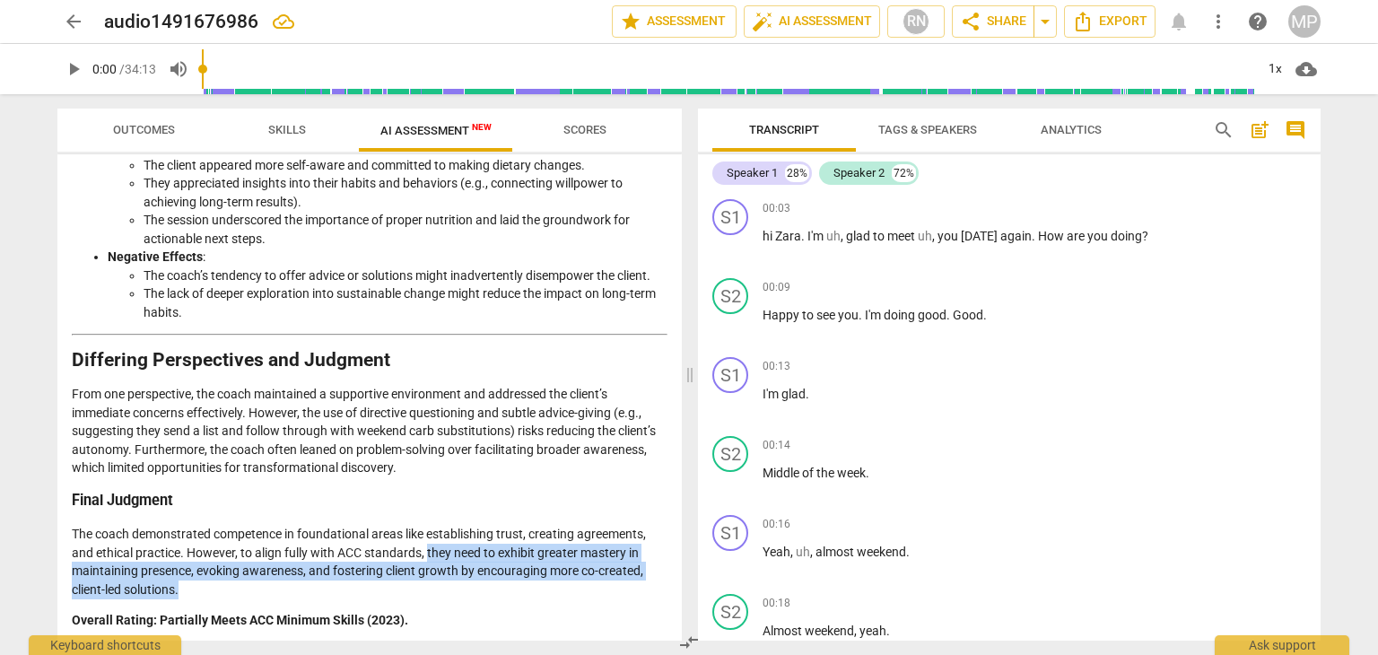
drag, startPoint x: 194, startPoint y: 585, endPoint x: 429, endPoint y: 552, distance: 237.4
click at [429, 552] on p "The coach demonstrated competence in foundational areas like establishing trust…" at bounding box center [370, 562] width 596 height 74
copy p "they need to exhibit greater mastery in maintaining presence, evoking awareness…"
